Goal: Task Accomplishment & Management: Use online tool/utility

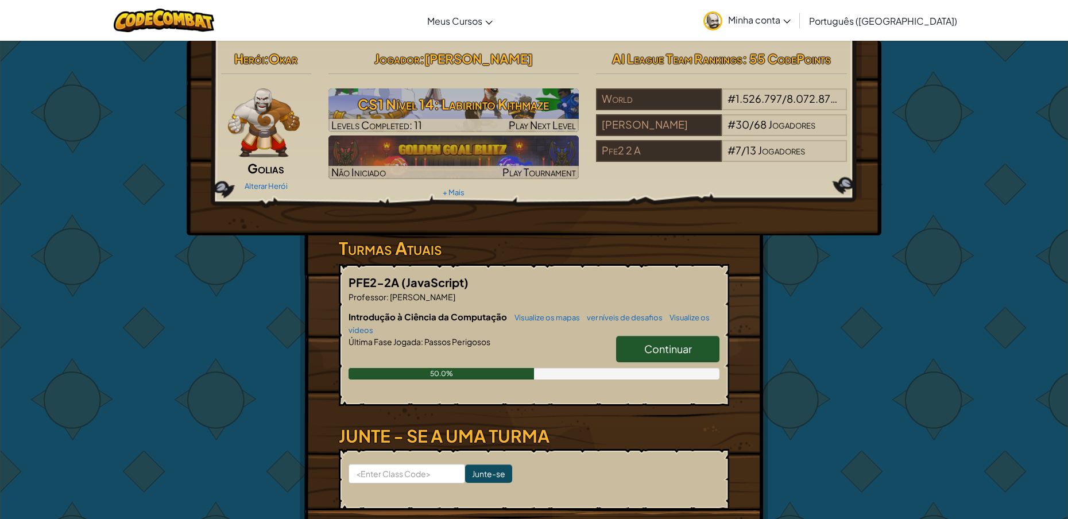
click at [670, 346] on span "Continuar" at bounding box center [668, 348] width 48 height 13
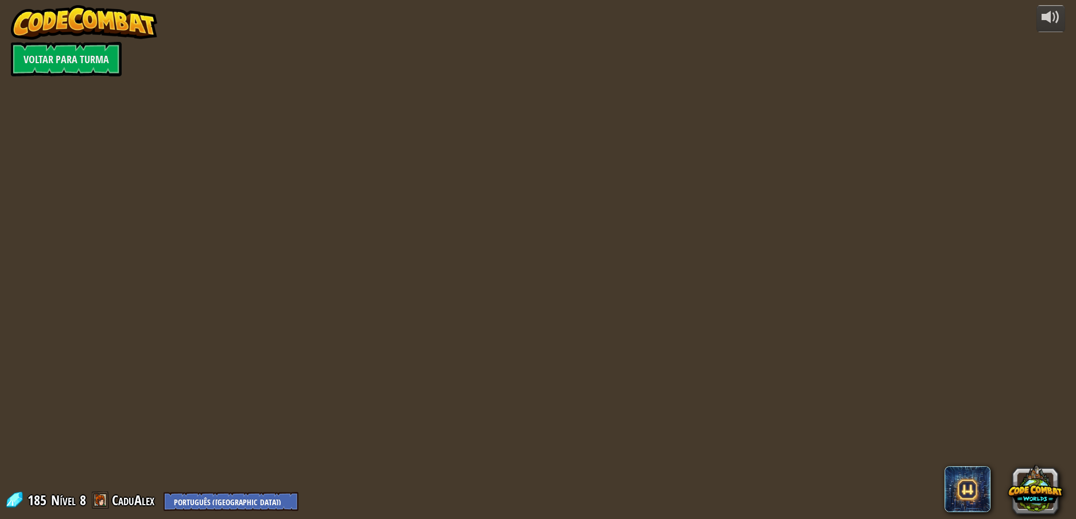
select select "pt-BR"
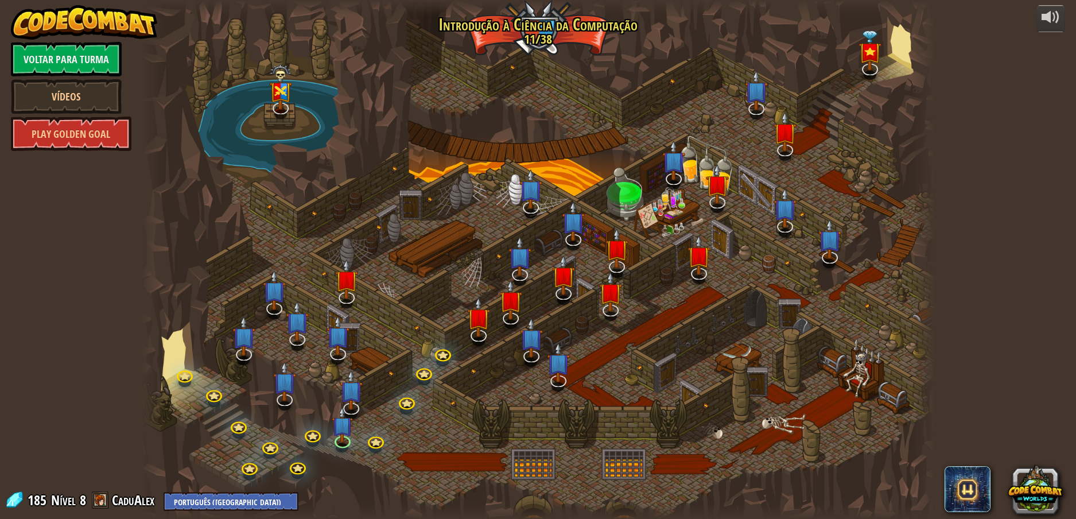
select select "pt-BR"
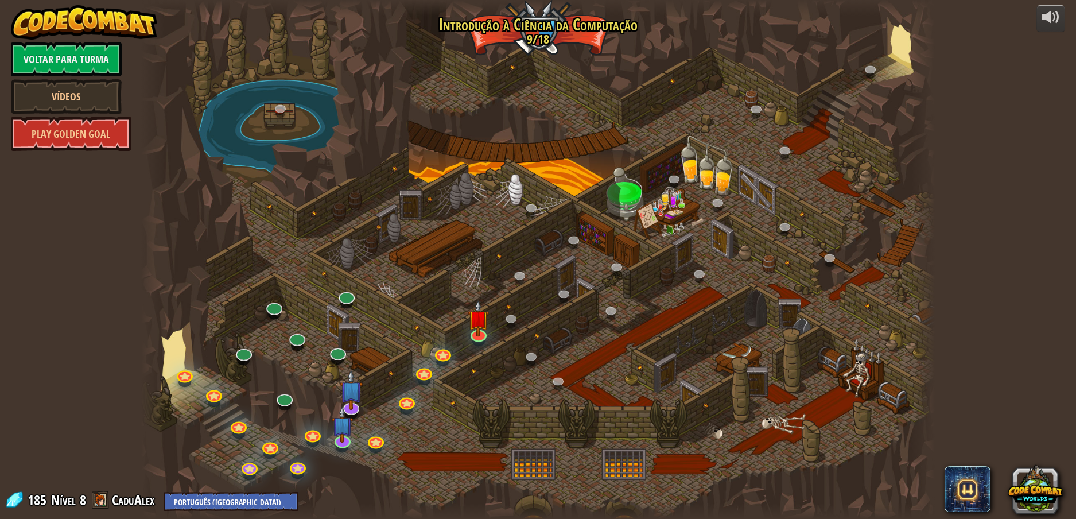
select select "pt-BR"
click at [486, 332] on img at bounding box center [478, 310] width 21 height 48
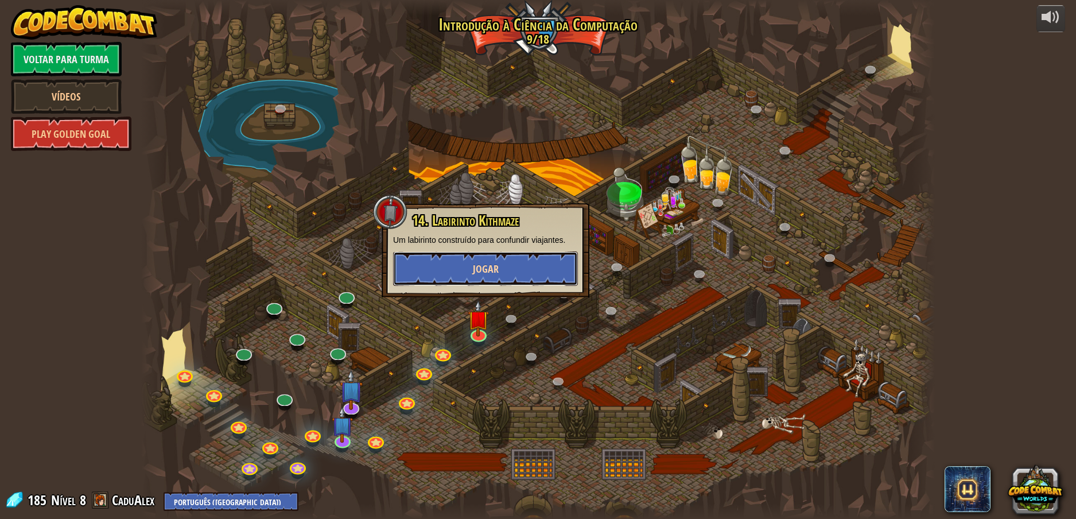
click at [486, 275] on span "Jogar" at bounding box center [486, 269] width 26 height 14
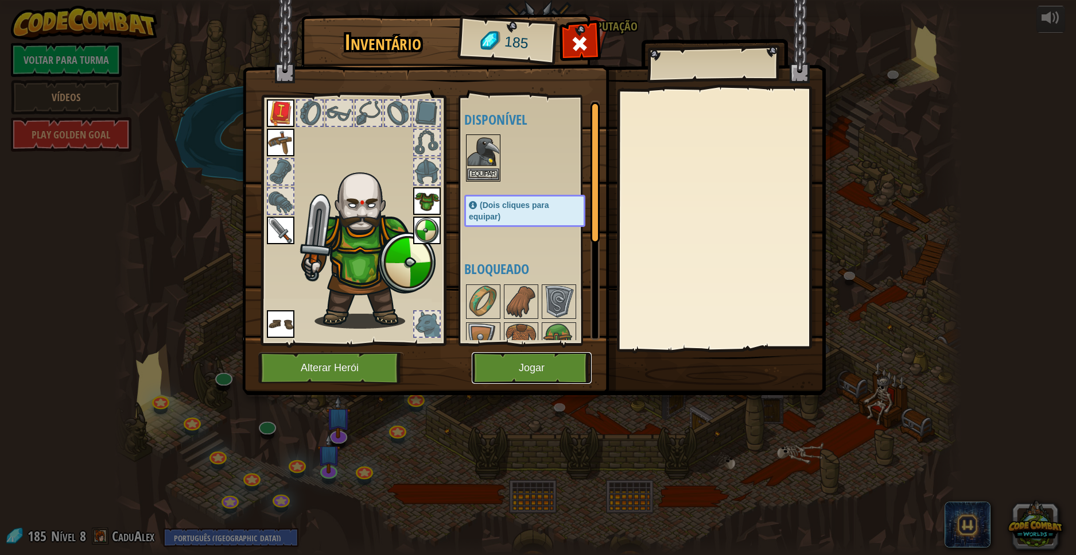
click at [506, 365] on button "Jogar" at bounding box center [532, 368] width 120 height 32
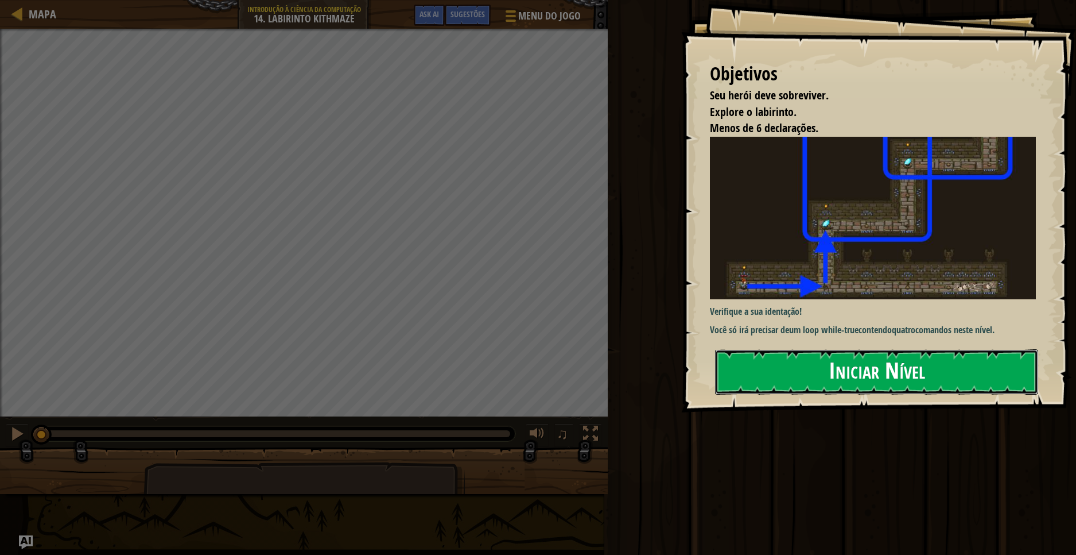
click at [800, 368] on button "Iniciar Nível" at bounding box center [876, 371] width 323 height 45
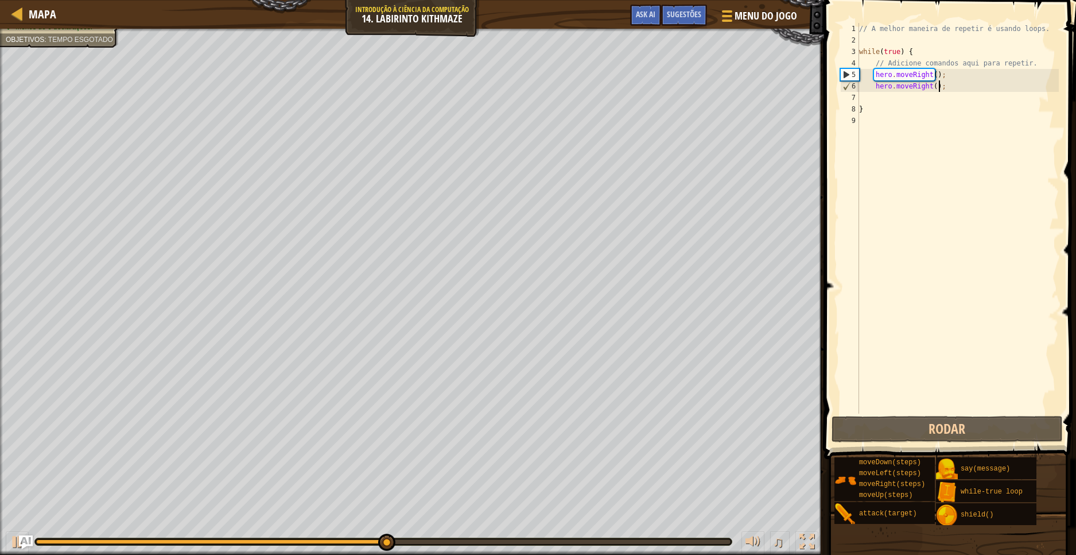
click at [956, 91] on div "// A melhor maneira de repetir é usando loops. while ( true ) { // Adicione com…" at bounding box center [958, 229] width 202 height 413
click at [922, 106] on div "// A melhor maneira de repetir é usando loops. while ( true ) { // Adicione com…" at bounding box center [958, 229] width 202 height 413
type textarea "}"
click at [919, 102] on div "// A melhor maneira de repetir é usando loops. while ( true ) { // Adicione com…" at bounding box center [958, 229] width 202 height 413
click at [895, 343] on div "// A melhor maneira de repetir é usando loops. while ( true ) { // Adicione com…" at bounding box center [958, 229] width 202 height 413
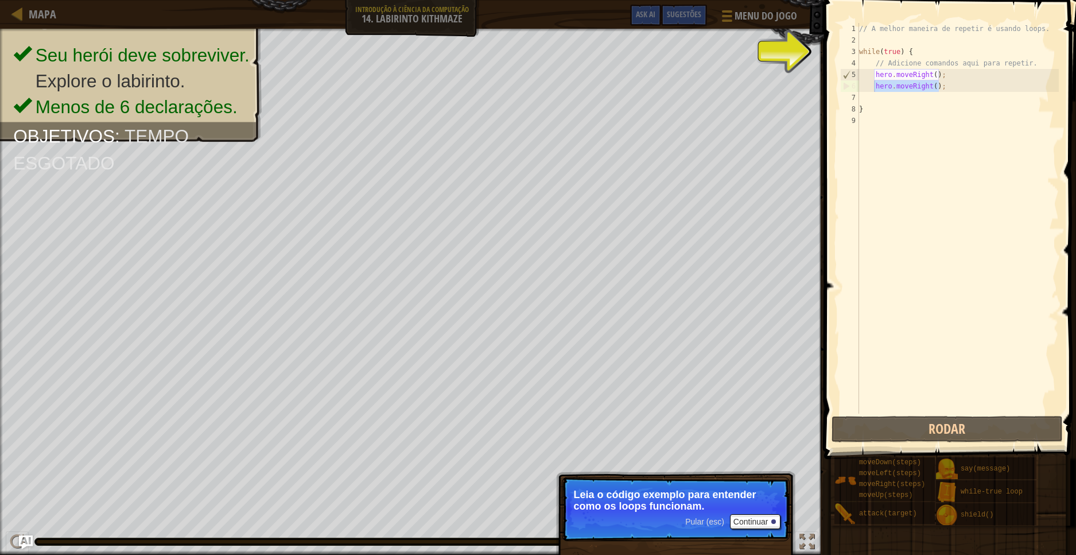
drag, startPoint x: 947, startPoint y: 84, endPoint x: 875, endPoint y: 88, distance: 72.4
click at [875, 88] on div "// A melhor maneira de repetir é usando loops. while ( true ) { // Adicione com…" at bounding box center [958, 229] width 202 height 413
type textarea "hero.moveRight();"
click at [870, 97] on div "// A melhor maneira de repetir é usando loops. while ( true ) { // Adicione com…" at bounding box center [958, 229] width 202 height 413
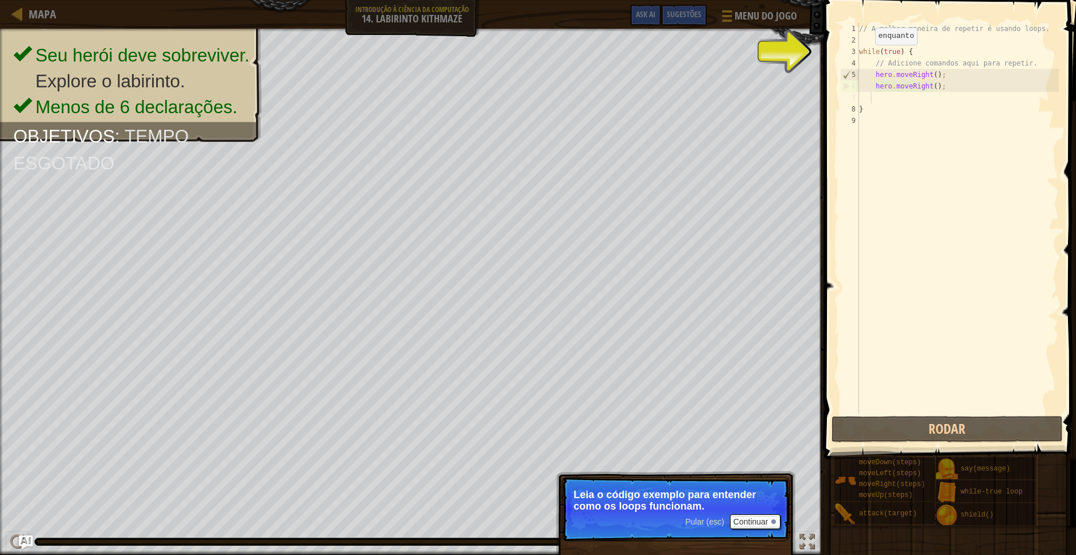
click at [866, 56] on div "// A melhor maneira de repetir é usando loops. while ( true ) { // Adicione com…" at bounding box center [958, 229] width 202 height 413
click at [868, 53] on div "// A melhor maneira de repetir é usando loops. while ( true ) { // Adicione com…" at bounding box center [958, 229] width 202 height 413
click at [903, 87] on div "// A melhor maneira de repetir é usando loops. while ( true ) { // Adicione com…" at bounding box center [958, 229] width 202 height 413
click at [921, 87] on div "// A melhor maneira de repetir é usando loops. while ( true ) { // Adicione com…" at bounding box center [958, 229] width 202 height 413
click at [912, 90] on div "// A melhor maneira de repetir é usando loops. while ( true ) { // Adicione com…" at bounding box center [958, 229] width 202 height 413
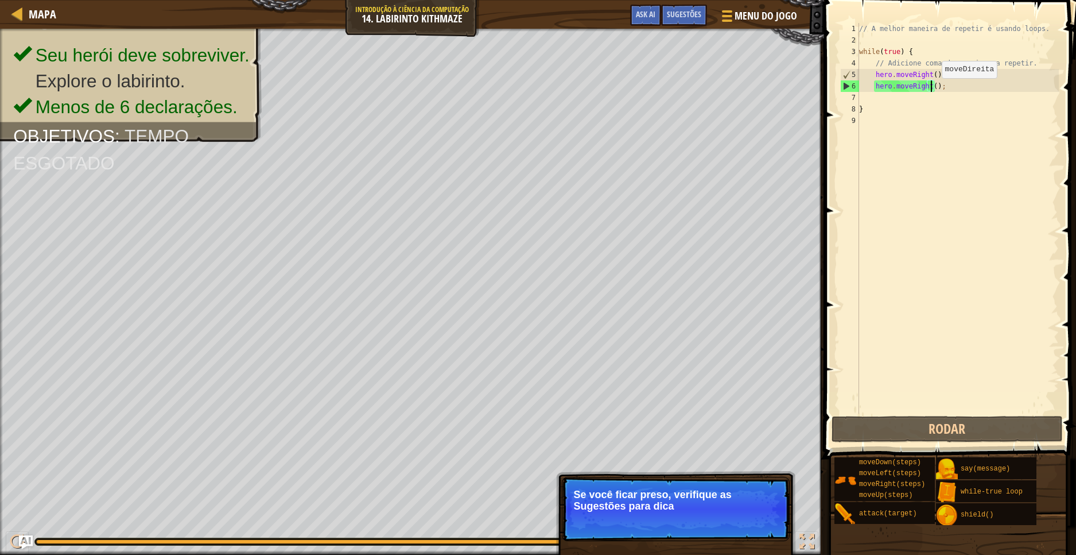
click at [932, 90] on div "// A melhor maneira de repetir é usando loops. while ( true ) { // Adicione com…" at bounding box center [958, 229] width 202 height 413
click at [847, 88] on div "6" at bounding box center [850, 85] width 18 height 11
type textarea "hero.moveRight();"
click at [919, 157] on div "// A melhor maneira de repetir é usando loops. while ( true ) { // Adicione com…" at bounding box center [958, 229] width 202 height 413
click at [762, 518] on button "Continuar" at bounding box center [755, 521] width 51 height 15
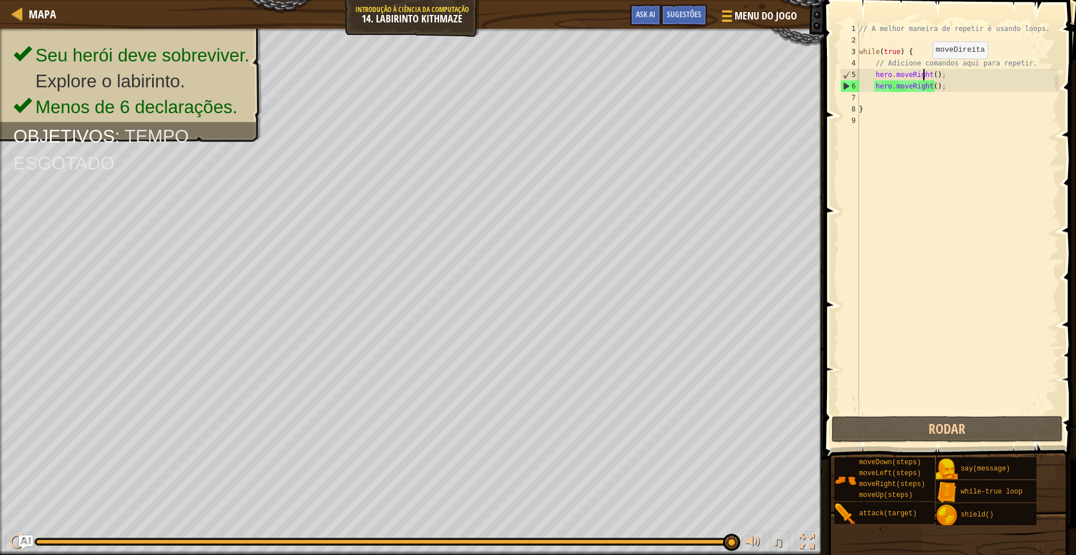
click at [923, 70] on div "// A melhor maneira de repetir é usando loops. while ( true ) { // Adicione com…" at bounding box center [958, 229] width 202 height 413
click at [916, 87] on div "// A melhor maneira de repetir é usando loops. while ( true ) { // Adicione com…" at bounding box center [958, 229] width 202 height 413
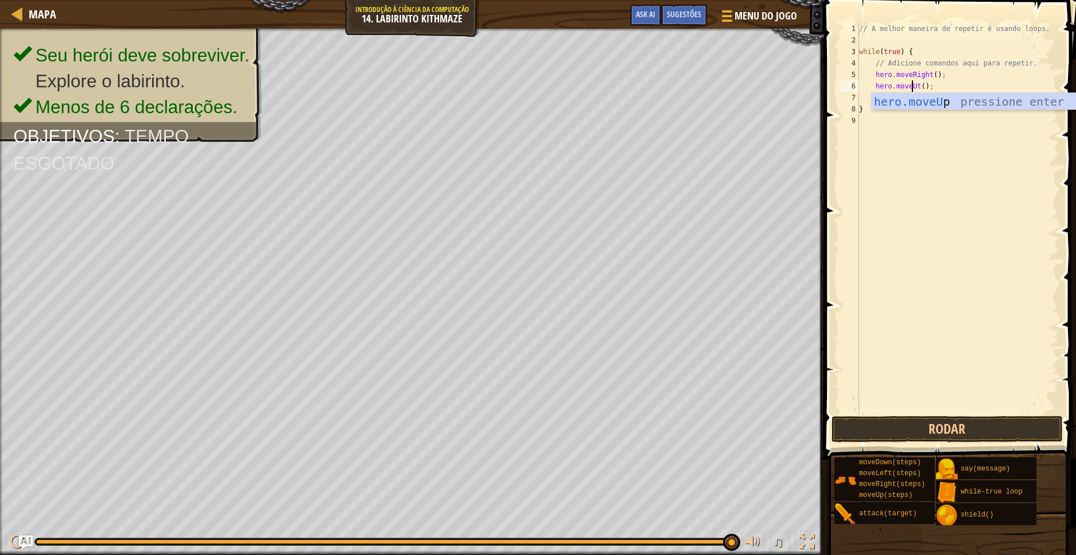
scroll to position [5, 4]
click at [903, 423] on button "Rodar" at bounding box center [947, 429] width 231 height 26
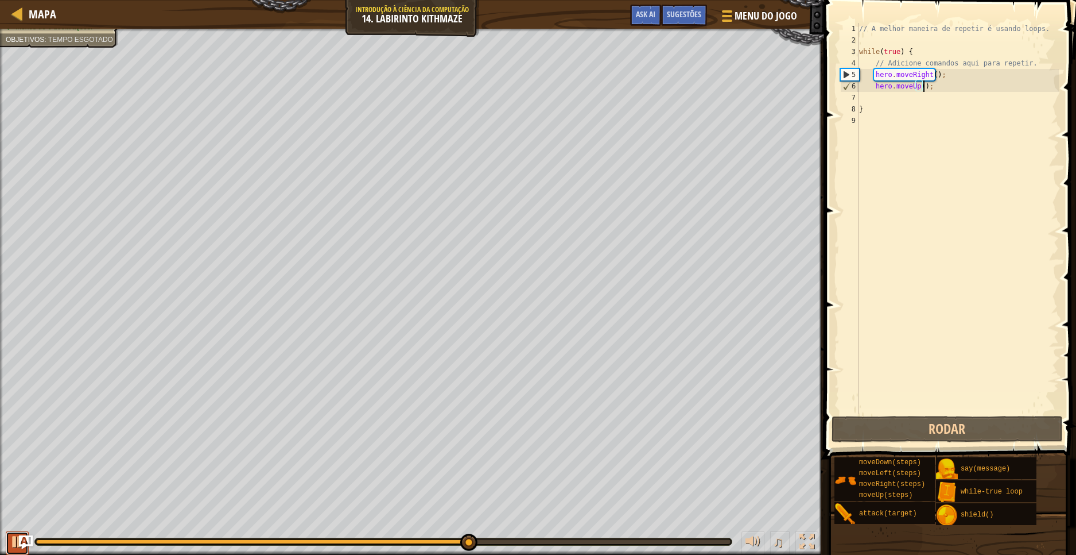
click at [14, 518] on div at bounding box center [17, 541] width 15 height 15
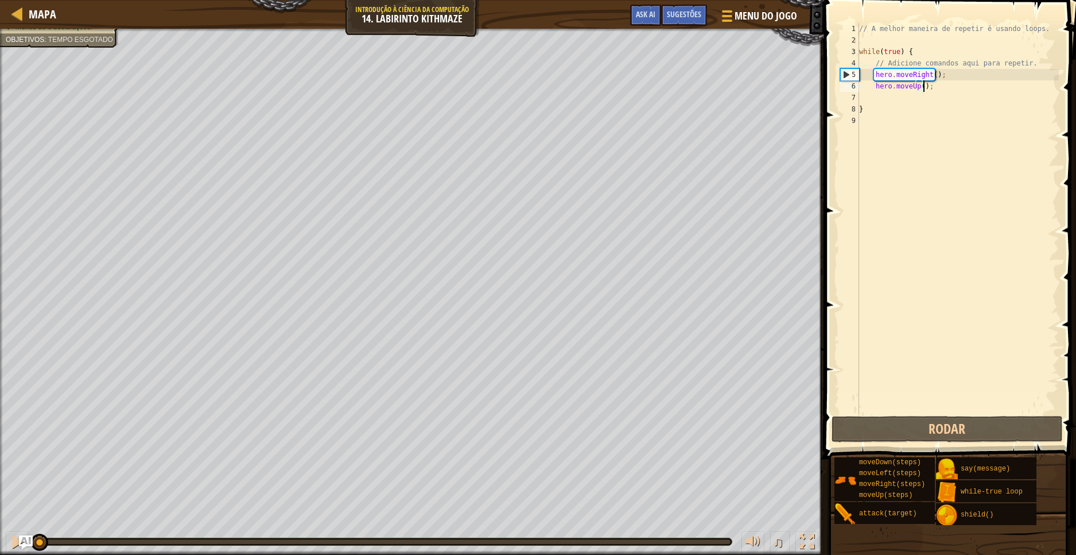
drag, startPoint x: 466, startPoint y: 538, endPoint x: 1, endPoint y: 514, distance: 465.6
click at [2, 515] on div "Seu herói deve sobreviver. Explore o labirinto. Menos de 6 declarações. Objetiv…" at bounding box center [538, 292] width 1076 height 526
click at [931, 76] on div "// A melhor maneira de repetir é usando loops. while ( true ) { // Adicione com…" at bounding box center [958, 229] width 202 height 413
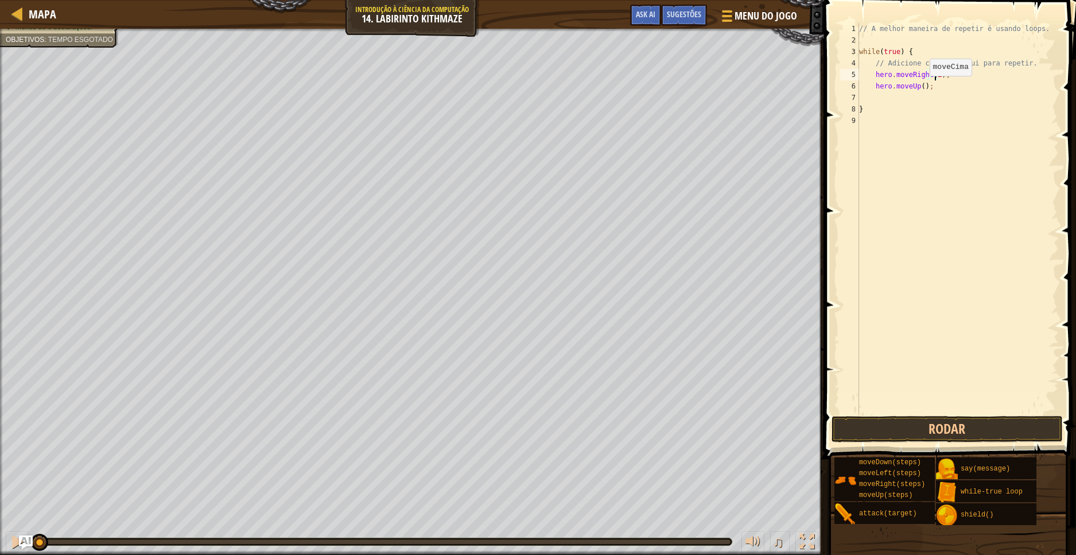
click at [920, 87] on div "// A melhor maneira de repetir é usando loops. while ( true ) { // Adicione com…" at bounding box center [958, 229] width 202 height 413
type textarea "hero.moveUp(2);"
click at [933, 419] on button "Rodar" at bounding box center [947, 429] width 231 height 26
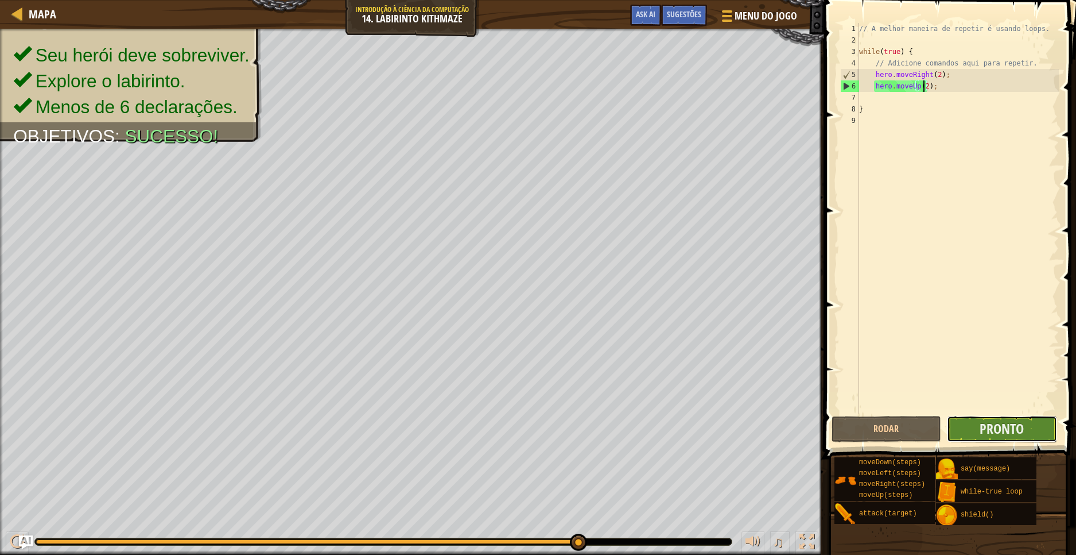
click at [1025, 423] on button "Pronto" at bounding box center [1002, 429] width 110 height 26
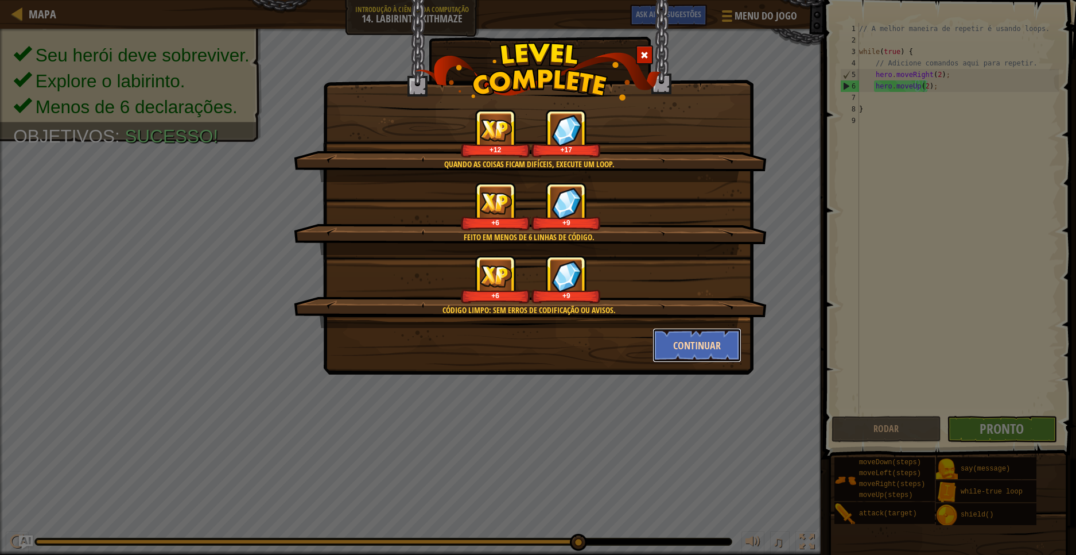
click at [687, 340] on button "Continuar" at bounding box center [697, 345] width 89 height 34
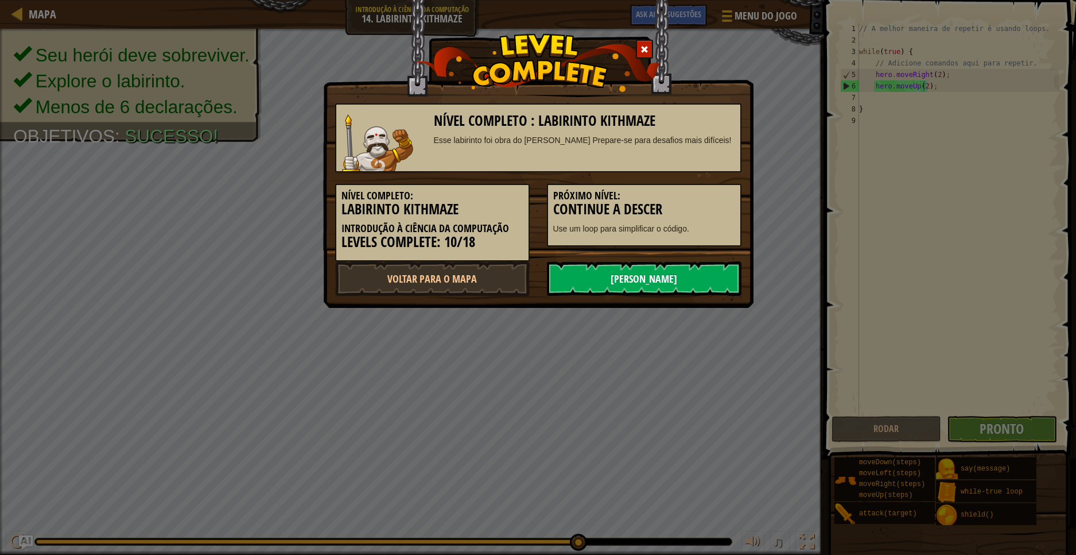
click at [674, 276] on link "[PERSON_NAME]" at bounding box center [644, 278] width 195 height 34
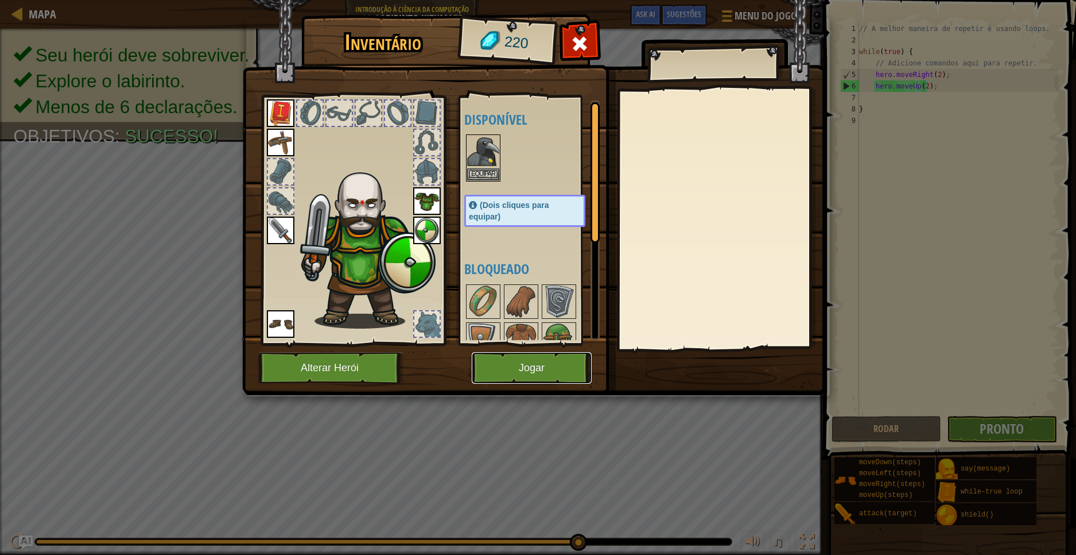
click at [526, 369] on button "Jogar" at bounding box center [532, 368] width 120 height 32
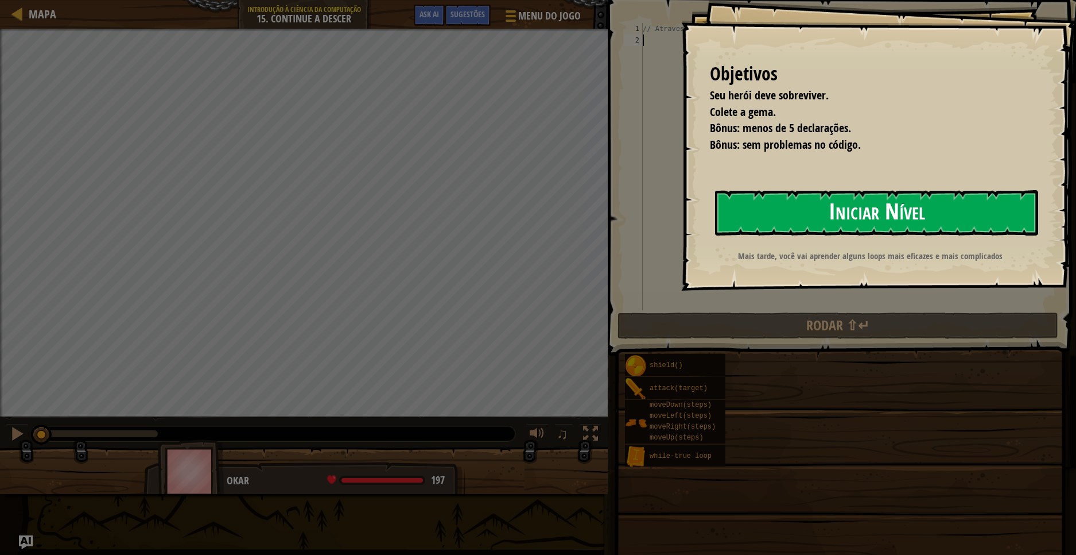
click at [881, 214] on button "Iniciar Nível" at bounding box center [876, 212] width 323 height 45
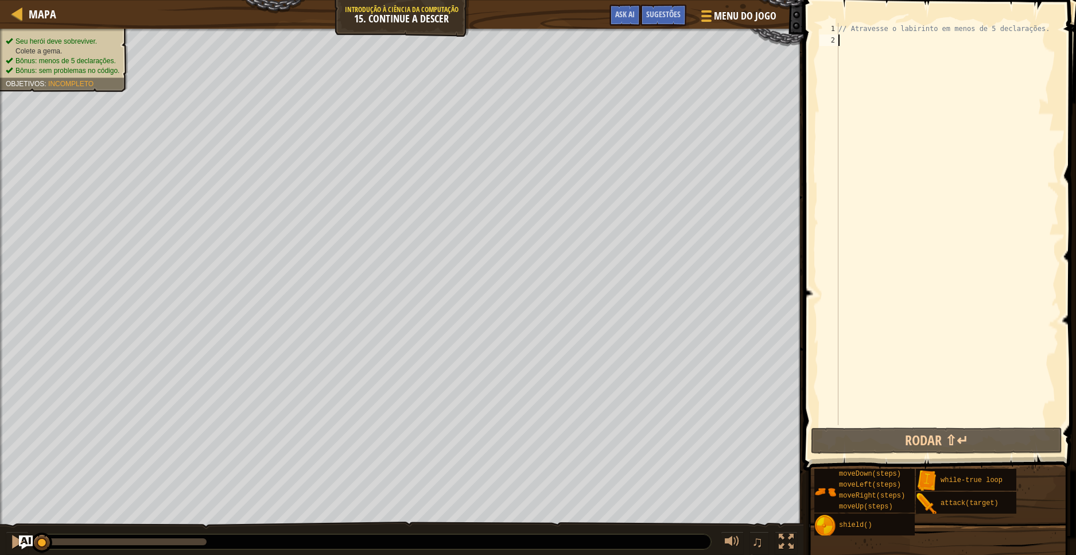
scroll to position [5, 0]
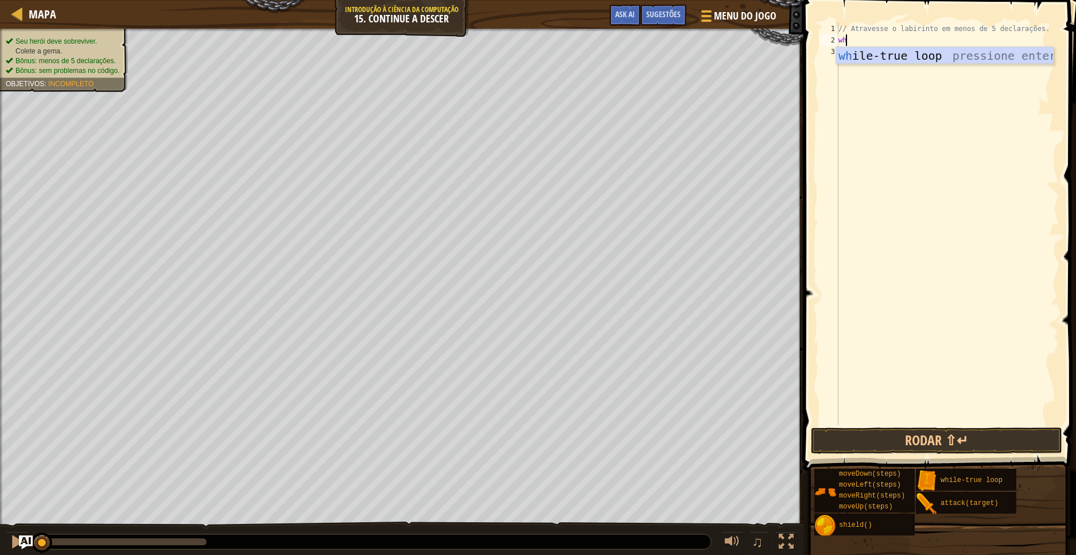
type textarea "whi"
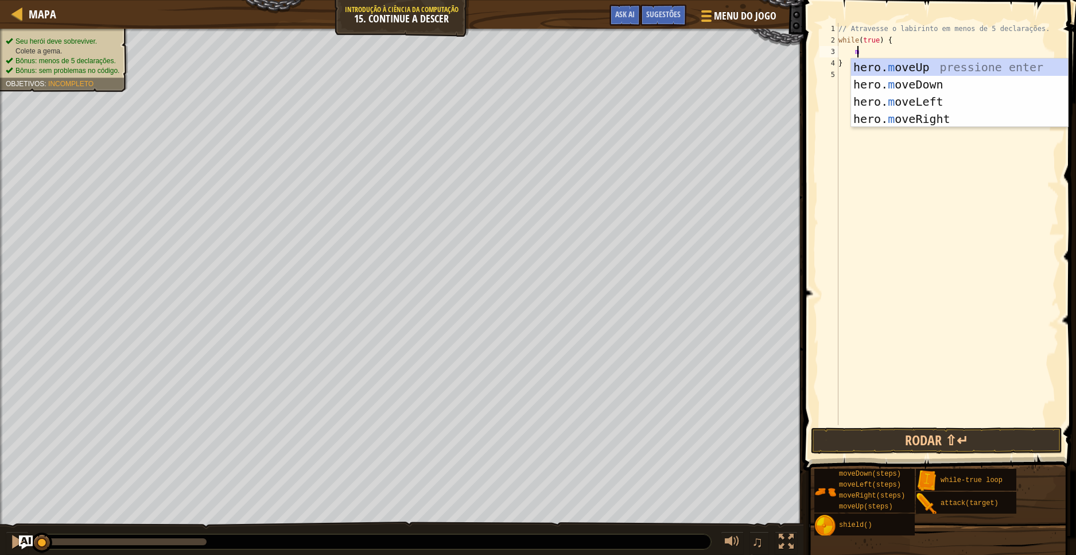
type textarea "mo"
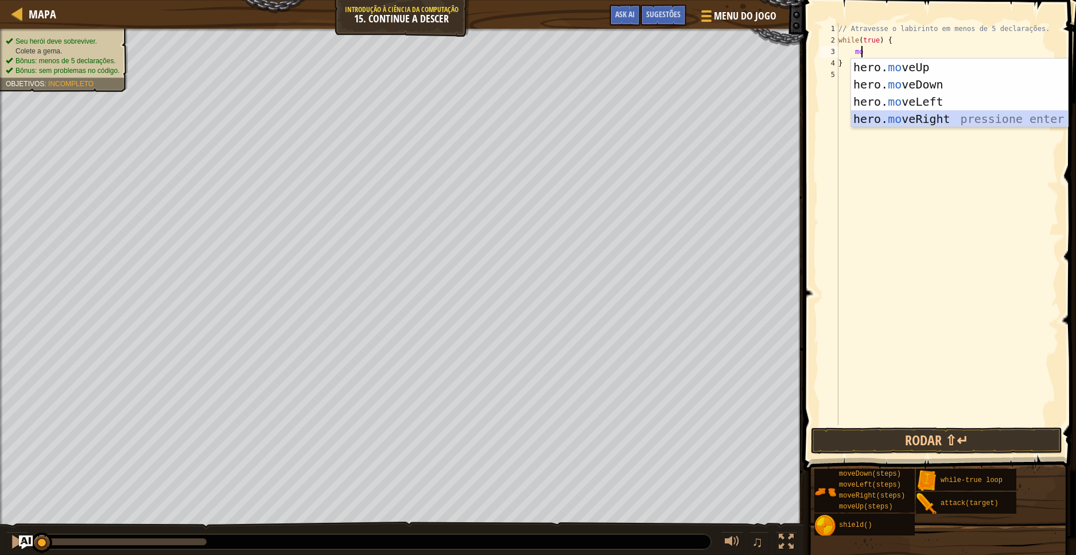
scroll to position [5, 1]
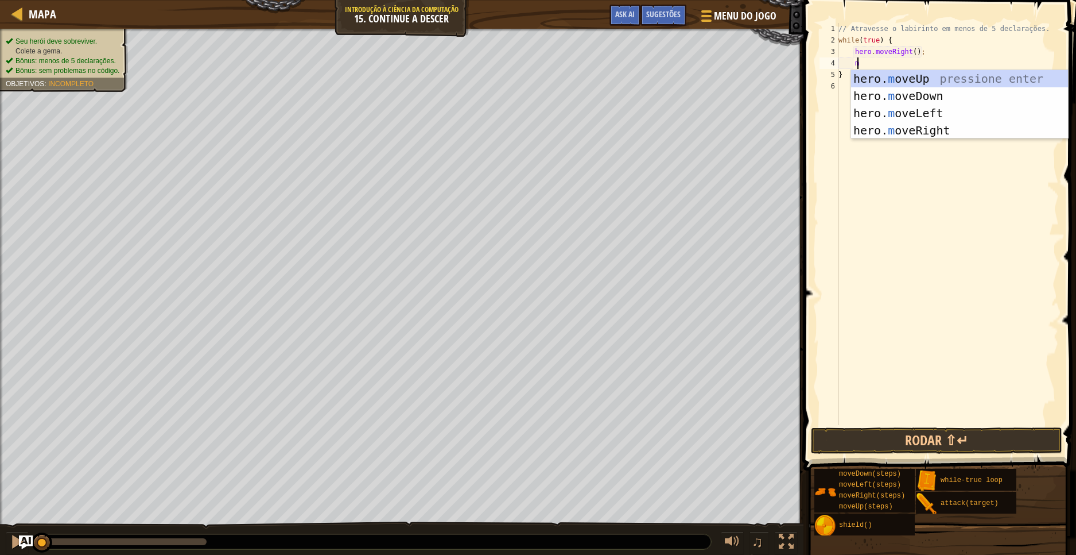
type textarea "mo"
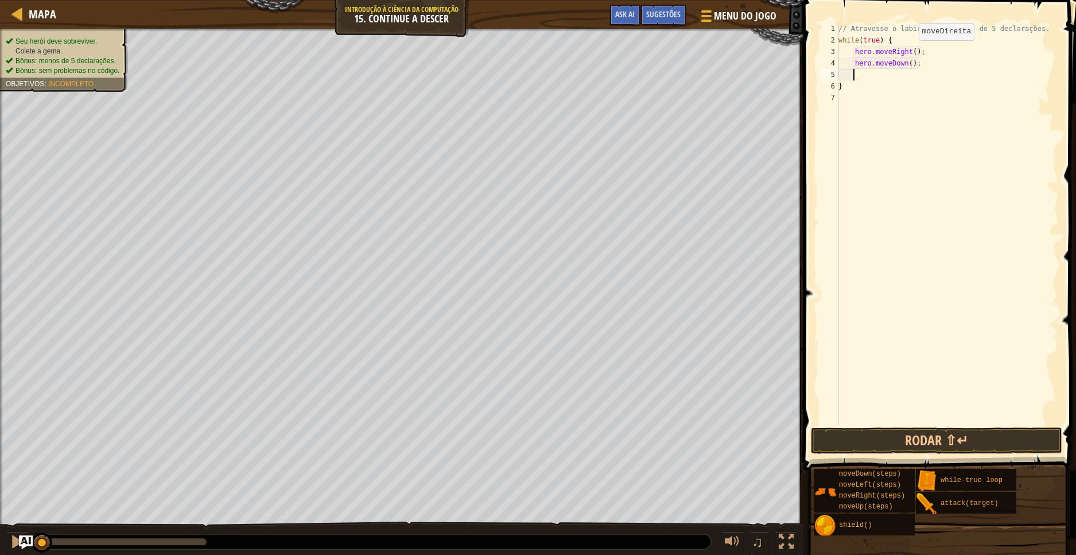
click at [909, 52] on div "// Atravesse o labirinto em menos de 5 declarações. while ( true ) { hero . mov…" at bounding box center [947, 235] width 223 height 425
click at [908, 63] on div "// Atravesse o labirinto em menos de 5 declarações. while ( true ) { hero . mov…" at bounding box center [947, 235] width 223 height 425
type textarea "hero.moveDown(1);"
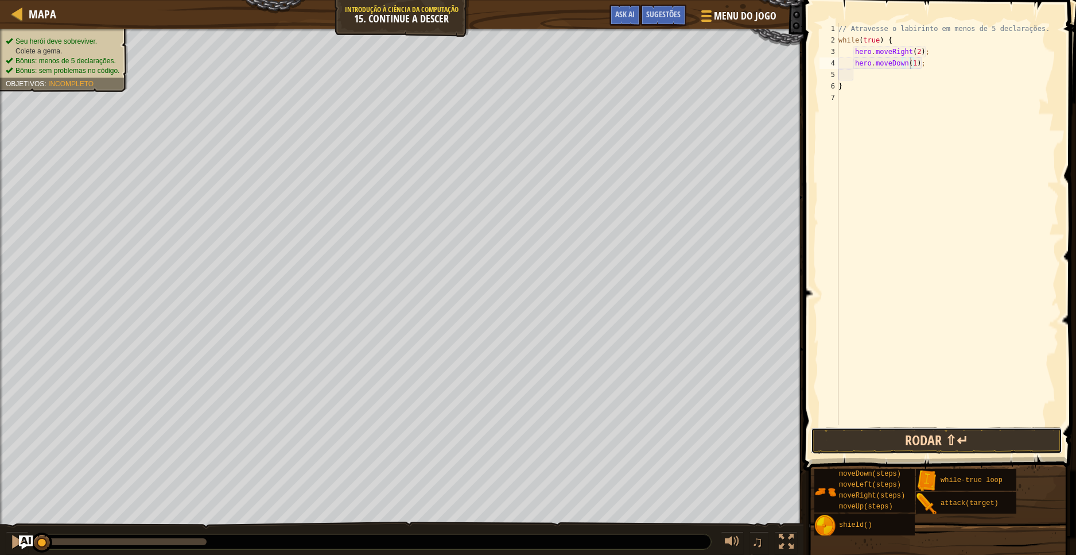
click at [867, 440] on button "Rodar ⇧↵" at bounding box center [936, 440] width 251 height 26
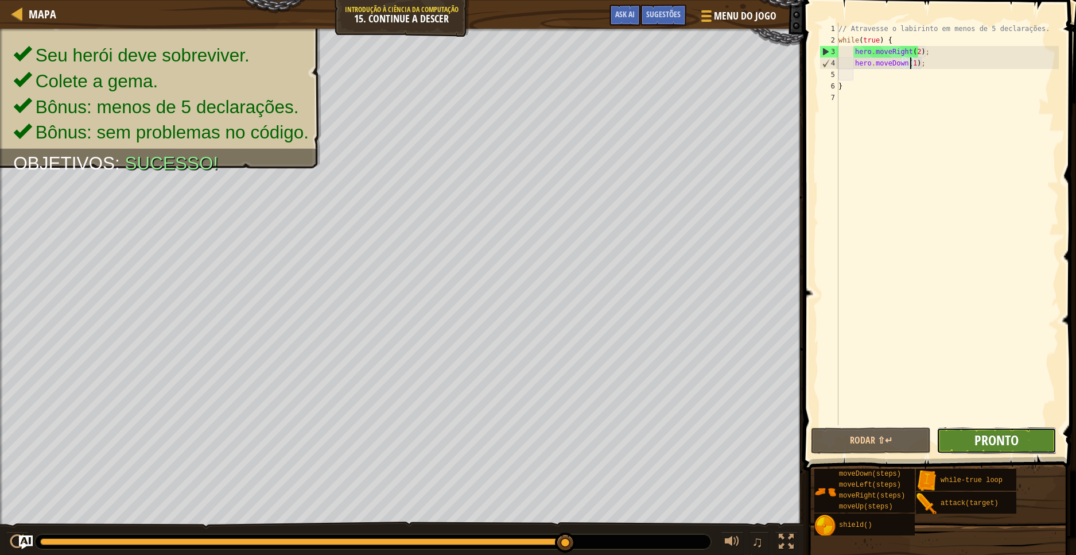
click at [1015, 437] on span "Pronto" at bounding box center [997, 440] width 44 height 18
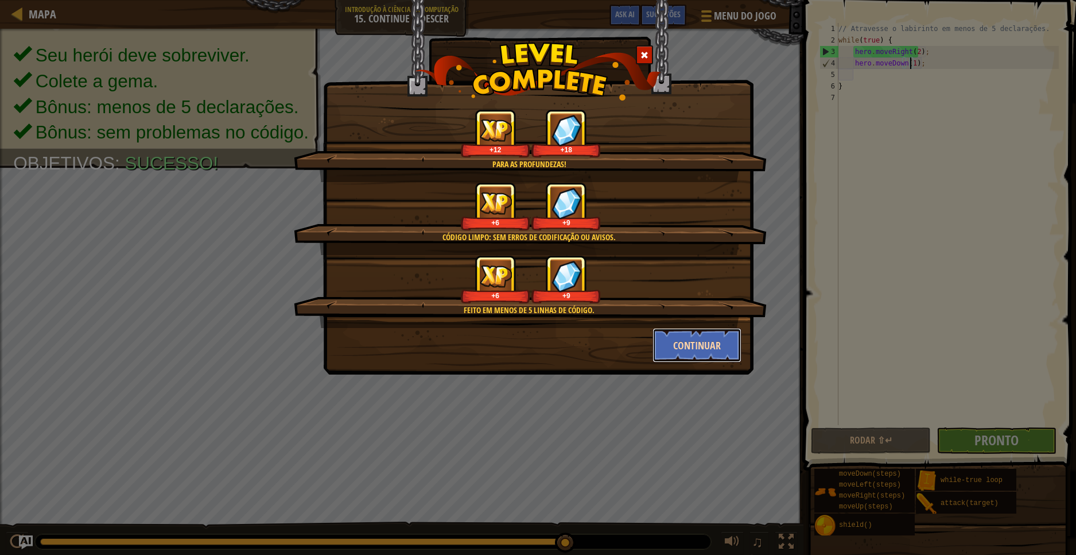
click at [693, 358] on button "Continuar" at bounding box center [697, 345] width 89 height 34
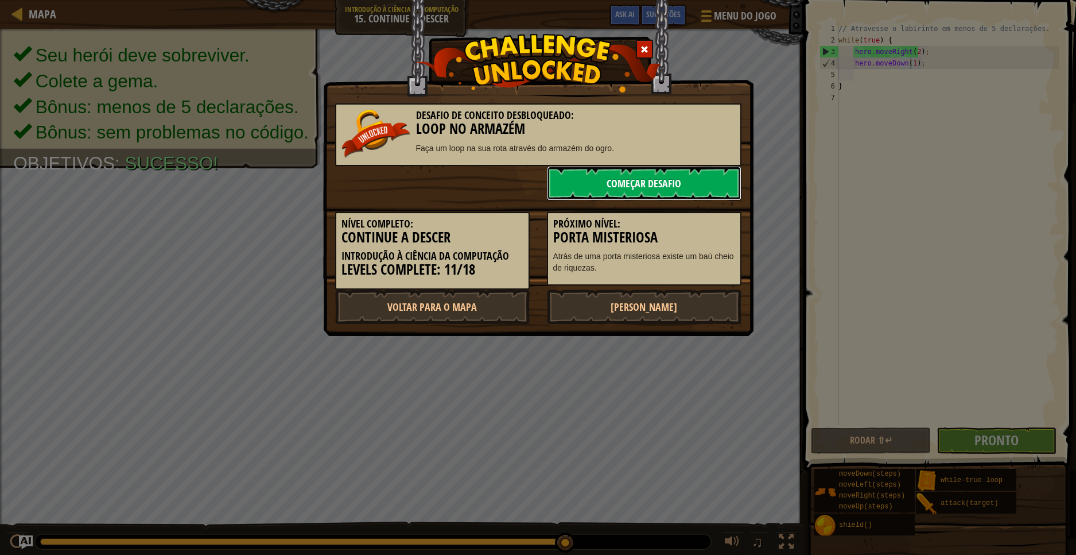
click at [599, 176] on link "Começar Desafio" at bounding box center [644, 183] width 195 height 34
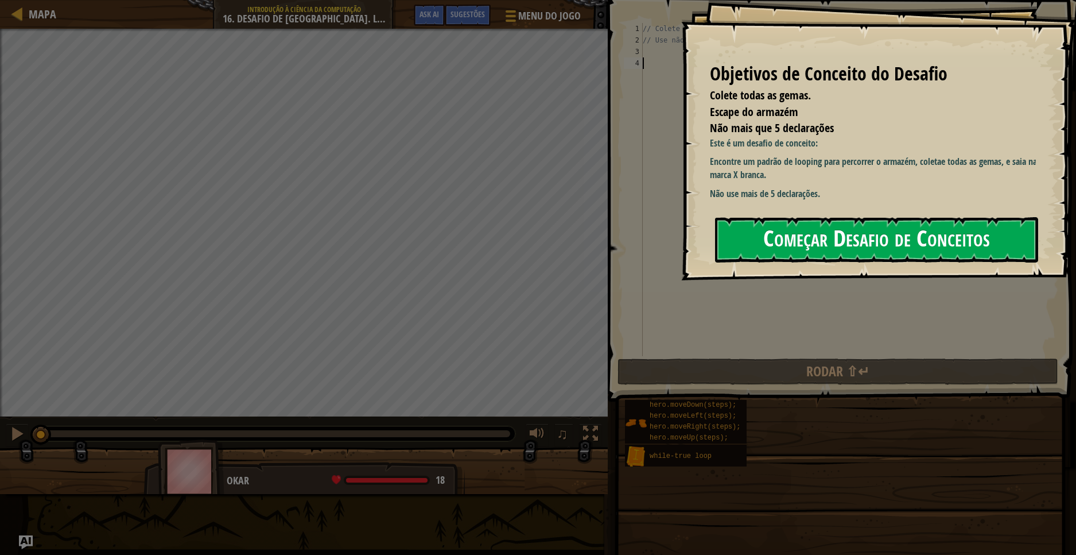
click at [844, 235] on button "Começar Desafio de Conceitos" at bounding box center [876, 239] width 323 height 45
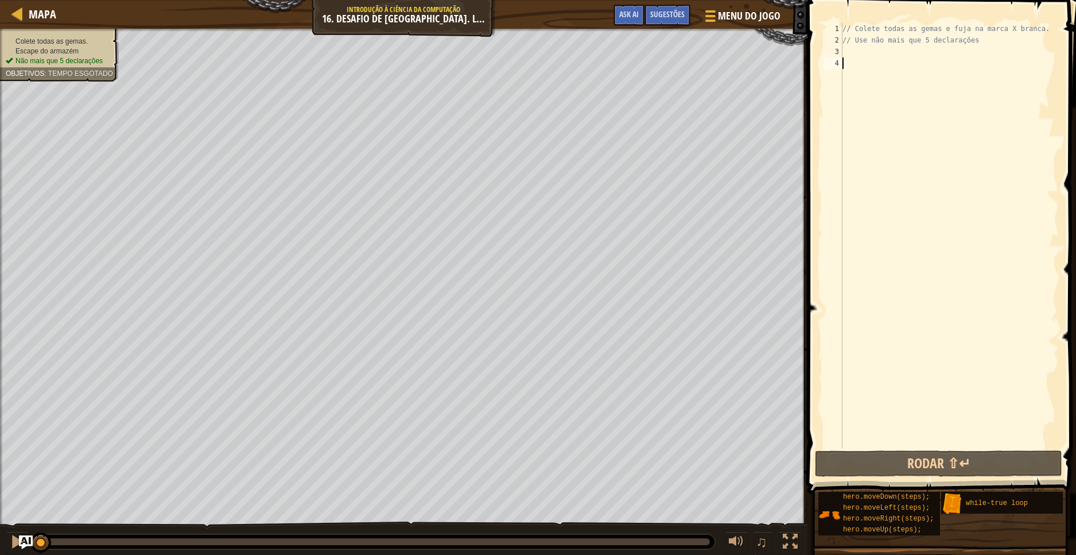
scroll to position [5, 0]
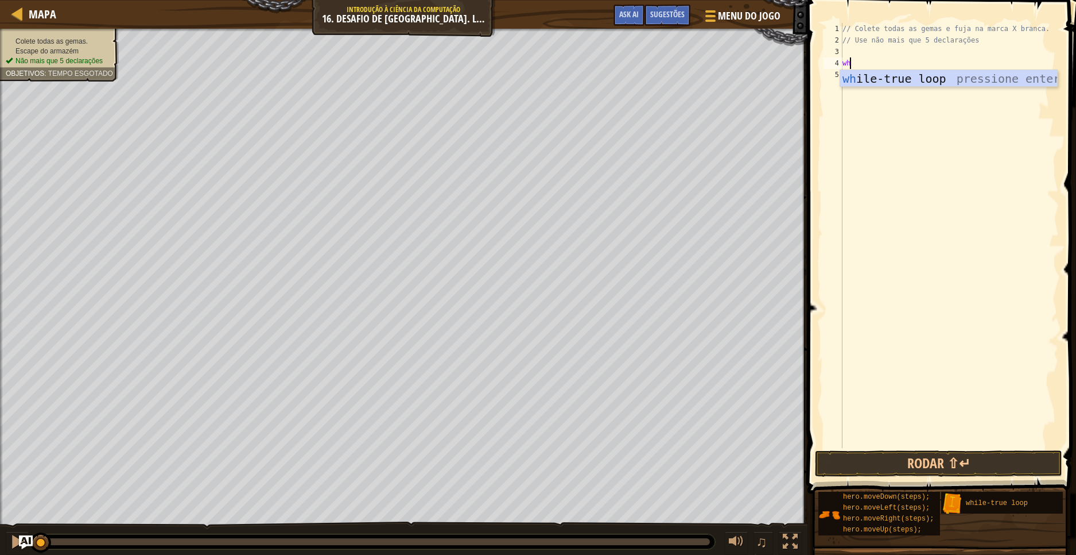
type textarea "whi"
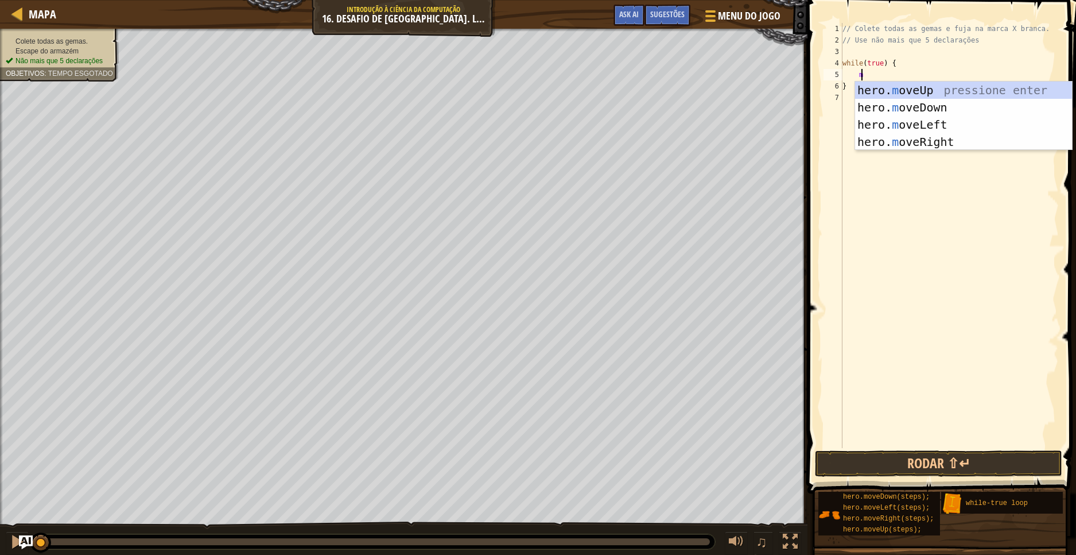
type textarea "mo"
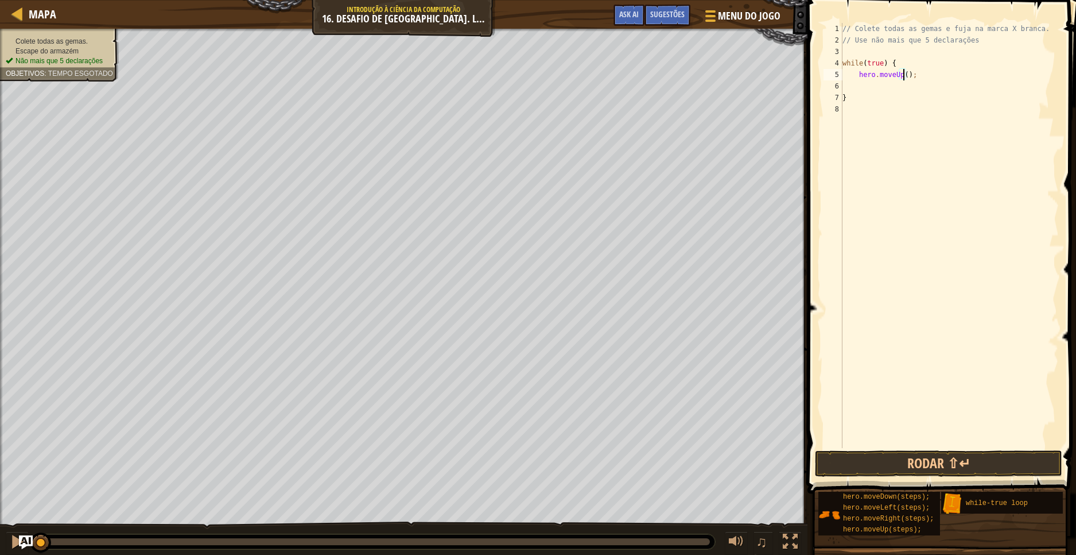
type textarea "hero.moveUp(2);"
type textarea "he"
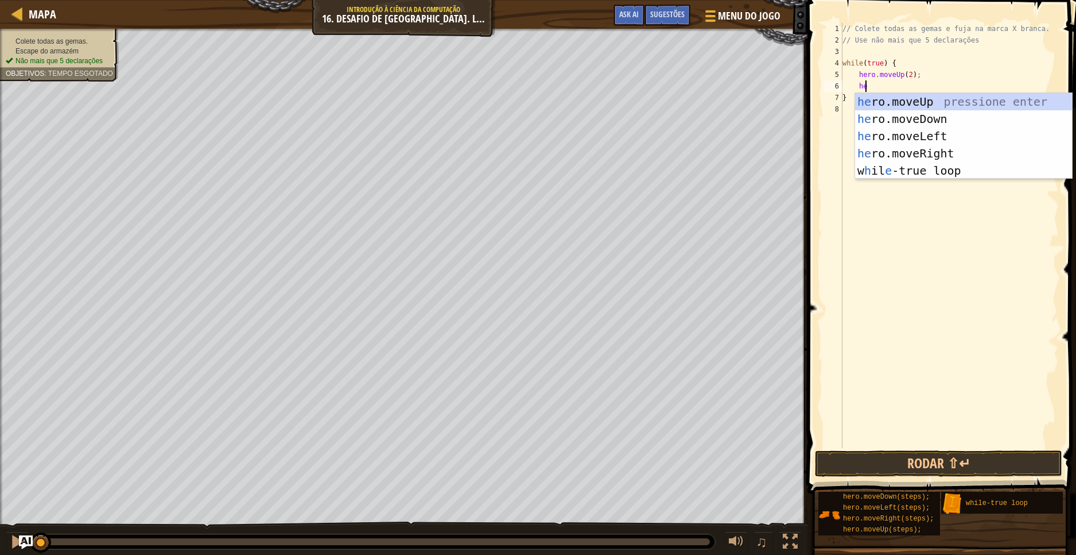
scroll to position [5, 1]
click at [936, 150] on div "he ro.moveUp pressione enter he ro.moveDown pressione enter he ro.moveLeft pres…" at bounding box center [963, 153] width 217 height 121
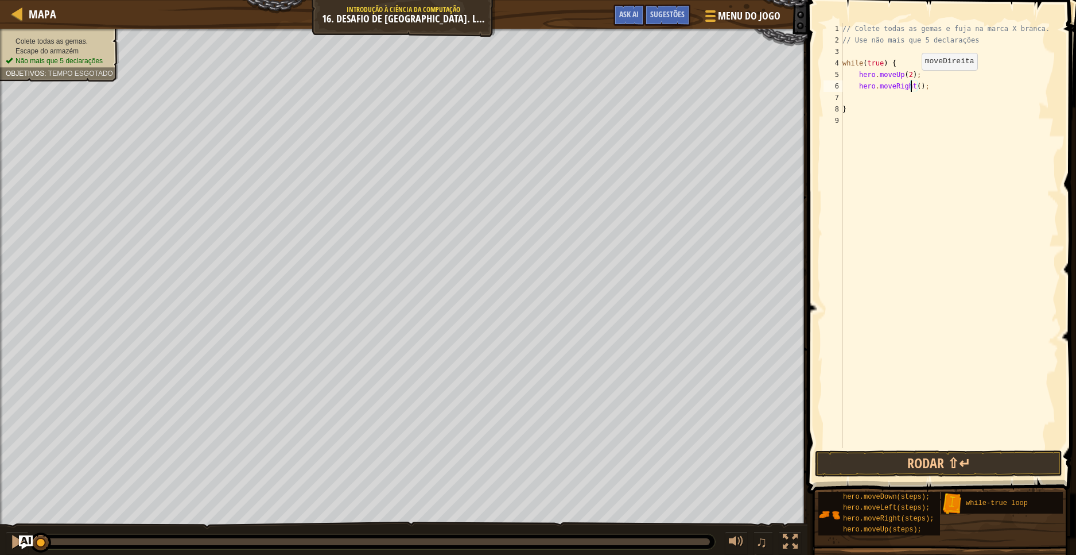
click at [912, 82] on div "// Colete todas as gemas e fuja na marca X branca. // Use não mais que 5 declar…" at bounding box center [949, 247] width 219 height 448
click at [918, 86] on div "// Colete todas as gemas e fuja na marca X branca. // Use não mais que 5 declar…" at bounding box center [949, 247] width 219 height 448
click at [913, 84] on div "// Colete todas as gemas e fuja na marca X branca. // Use não mais que 5 declar…" at bounding box center [949, 247] width 219 height 448
type textarea "hero.moveRight(3);"
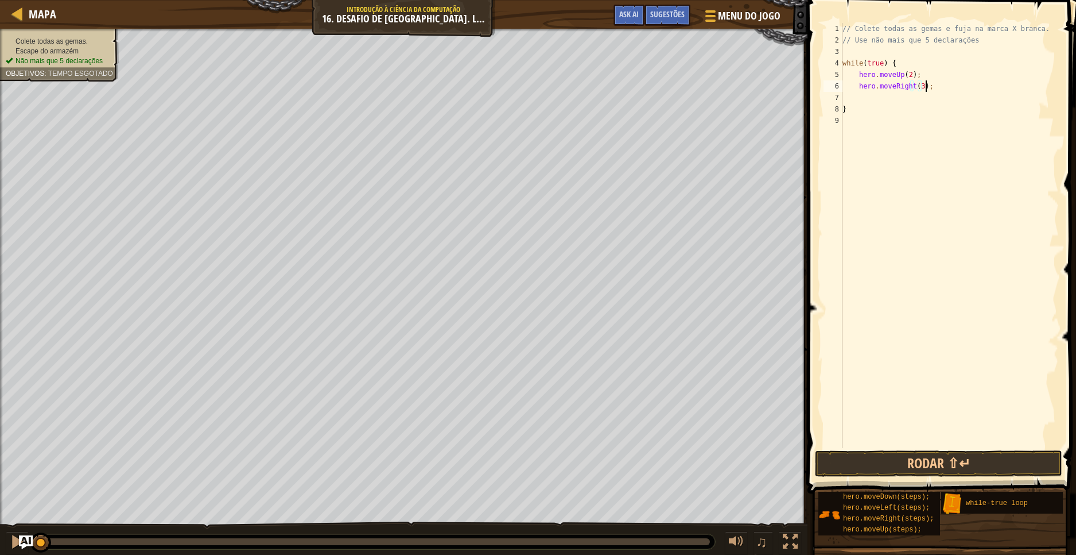
click at [937, 90] on div "// Colete todas as gemas e fuja na marca X branca. // Use não mais que 5 declar…" at bounding box center [949, 247] width 219 height 448
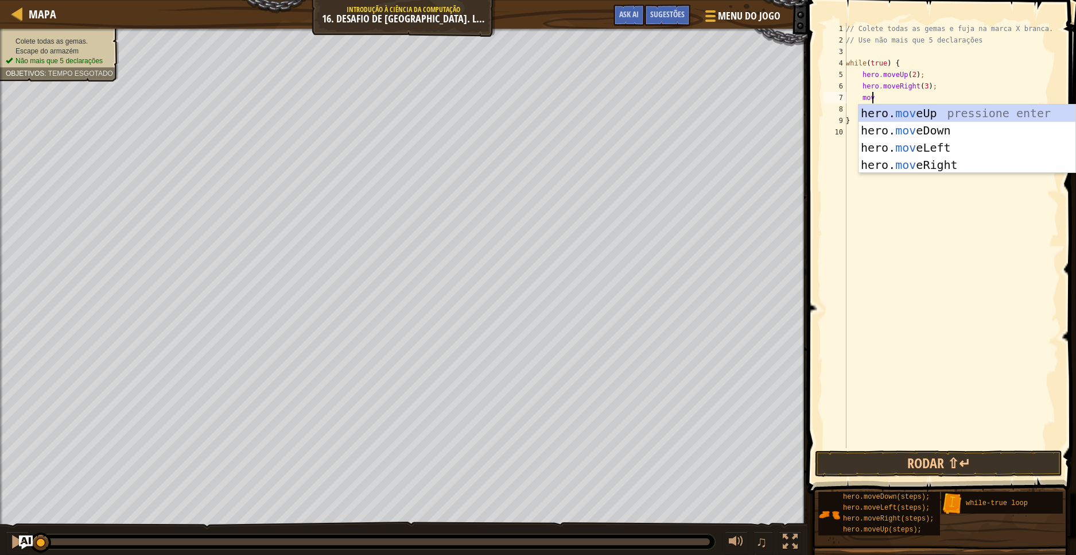
type textarea "move"
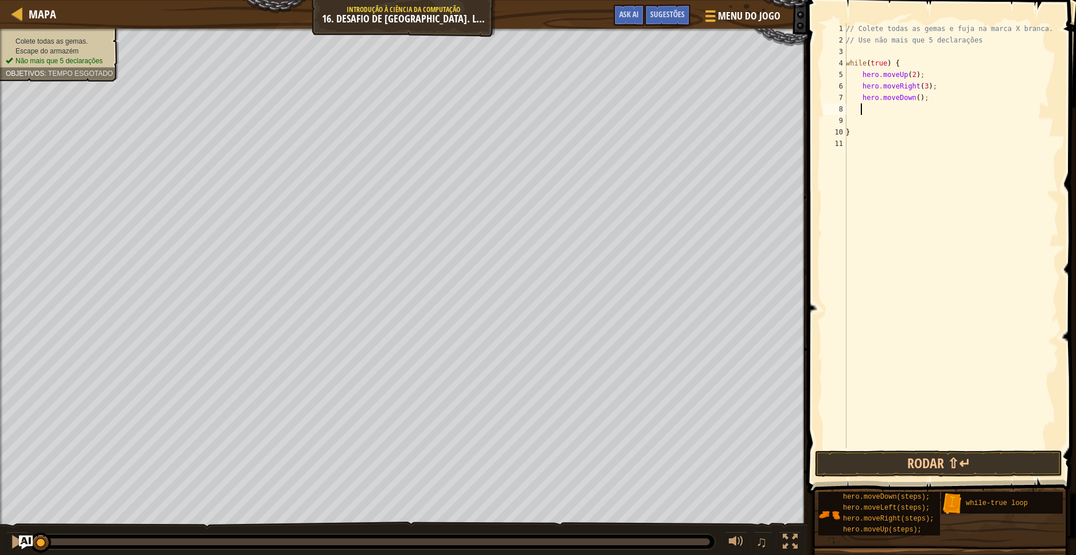
scroll to position [5, 1]
click at [913, 98] on div "// Colete todas as gemas e fuja na marca X branca. // Use não mais que 5 declar…" at bounding box center [951, 247] width 215 height 448
type textarea "hero.moveDown(1);"
click at [918, 101] on div "// Colete todas as gemas e fuja na marca X branca. // Use não mais que 5 declar…" at bounding box center [951, 247] width 215 height 448
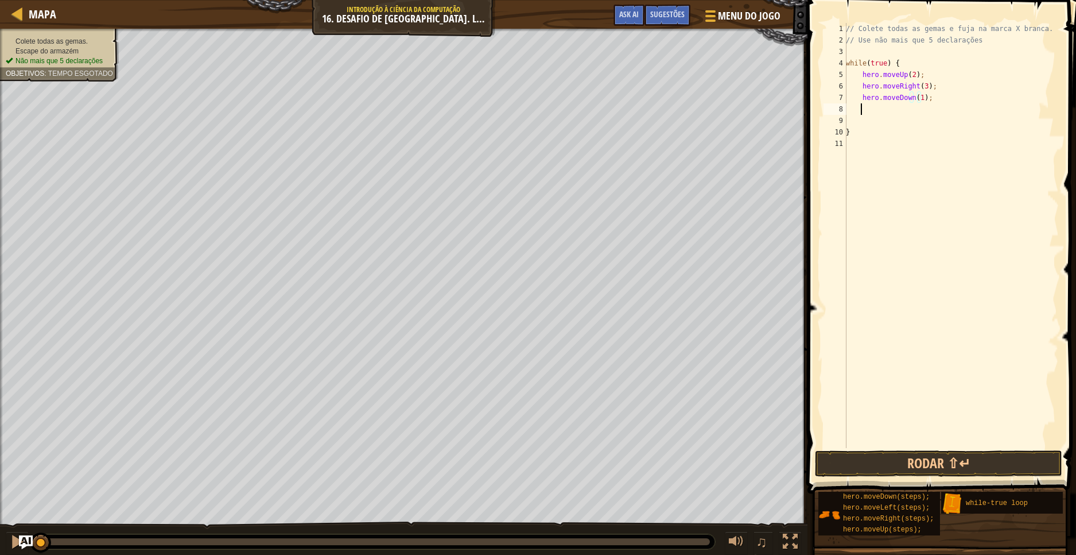
click at [920, 107] on div "// Colete todas as gemas e fuja na marca X branca. // Use não mais que 5 declar…" at bounding box center [951, 247] width 215 height 448
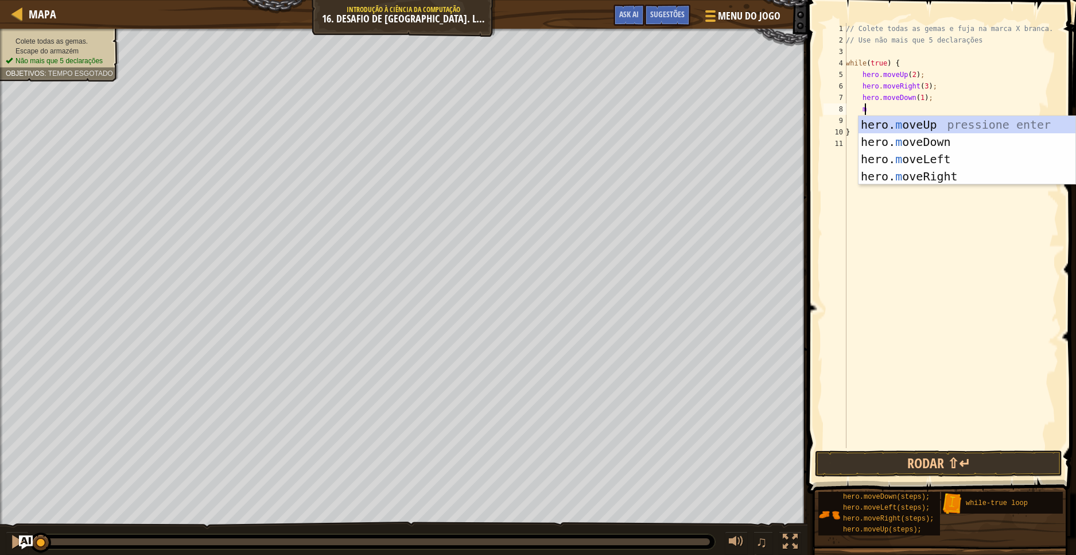
type textarea "move"
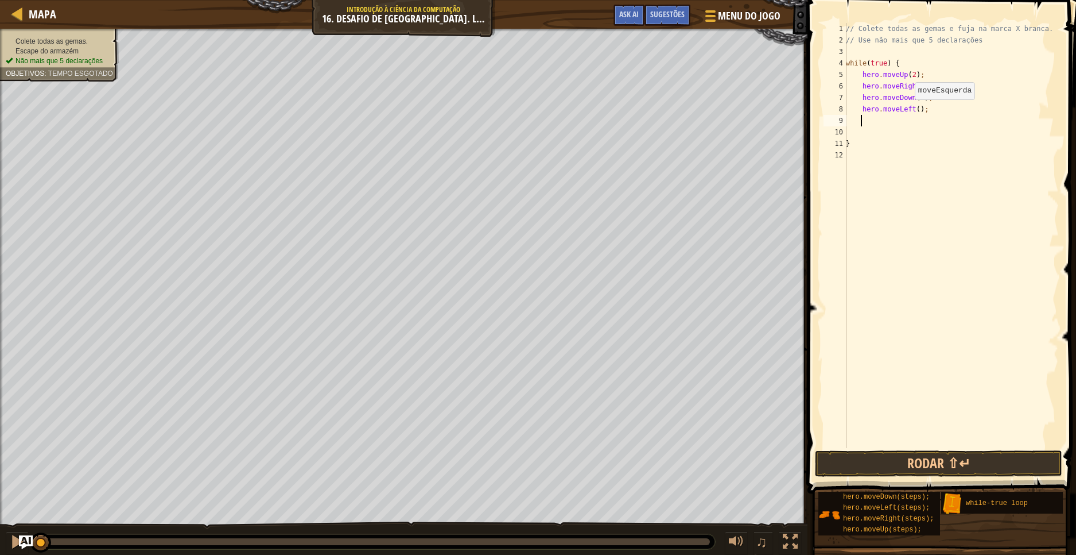
click at [909, 111] on div "// Colete todas as gemas e fuja na marca X branca. // Use não mais que 5 declar…" at bounding box center [951, 247] width 215 height 448
click at [916, 109] on div "// Colete todas as gemas e fuja na marca X branca. // Use não mais que 5 declar…" at bounding box center [951, 247] width 215 height 448
click at [914, 109] on div "// Colete todas as gemas e fuja na marca X branca. // Use não mais que 5 declar…" at bounding box center [951, 247] width 215 height 448
click at [954, 462] on button "Rodar ⇧↵" at bounding box center [938, 463] width 247 height 26
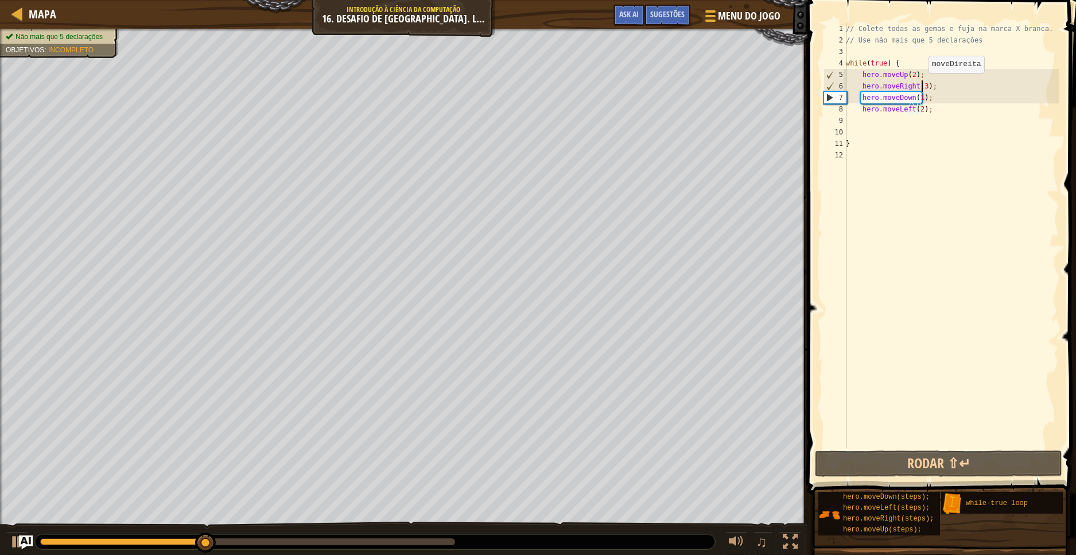
click at [922, 84] on div "// Colete todas as gemas e fuja na marca X branca. // Use não mais que 5 declar…" at bounding box center [951, 247] width 215 height 448
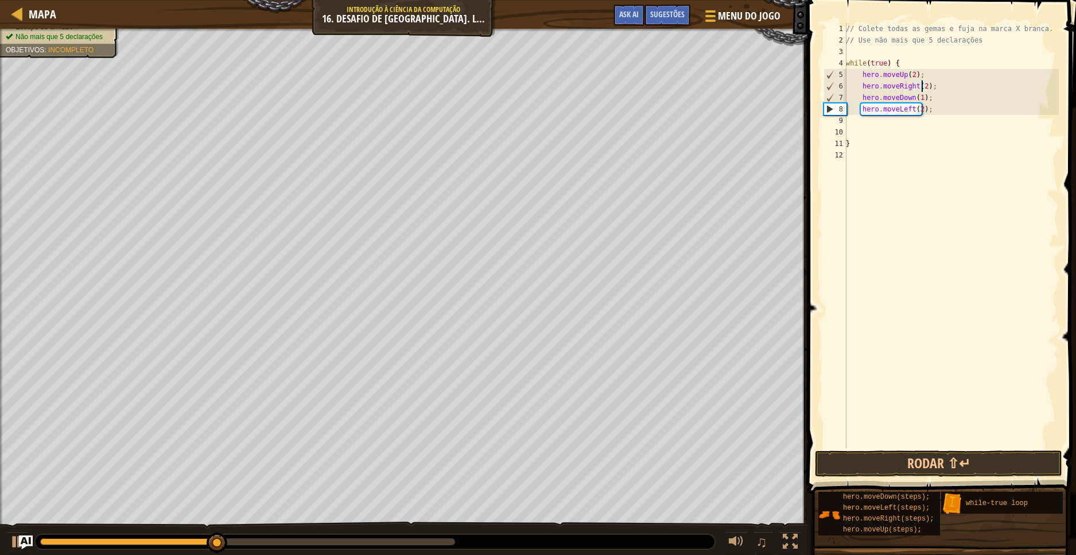
scroll to position [5, 6]
click at [935, 466] on button "Rodar ⇧↵" at bounding box center [938, 463] width 247 height 26
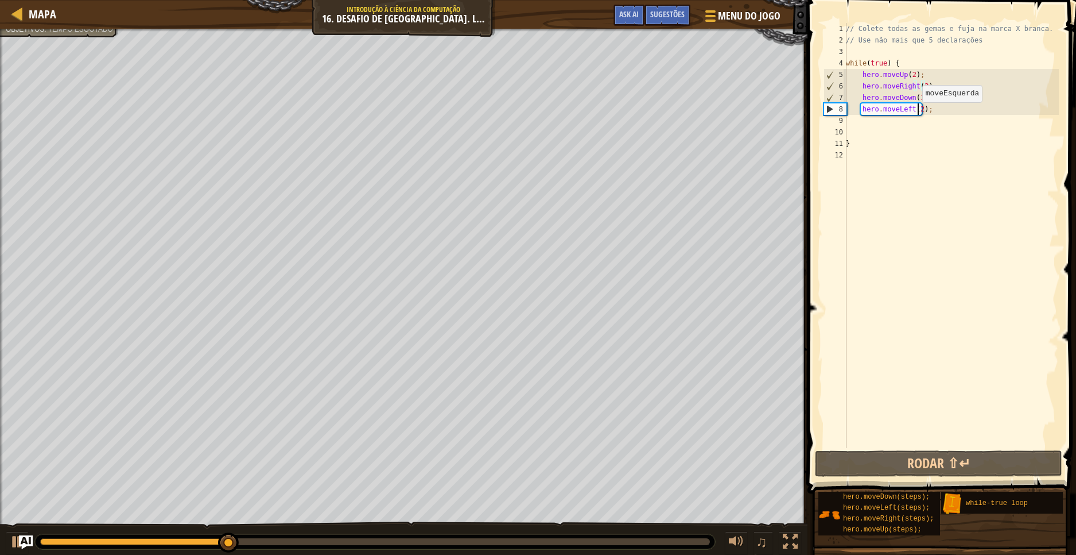
click at [916, 114] on div "// Colete todas as gemas e fuja na marca X branca. // Use não mais que 5 declar…" at bounding box center [951, 247] width 215 height 448
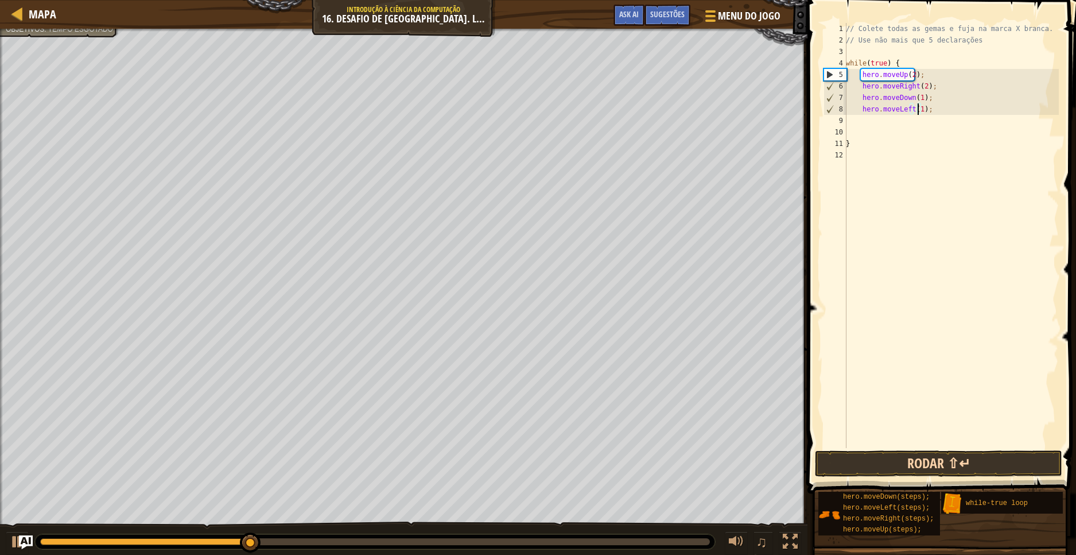
type textarea "hero.moveLeft(1);"
click at [945, 465] on button "Rodar ⇧↵" at bounding box center [938, 463] width 247 height 26
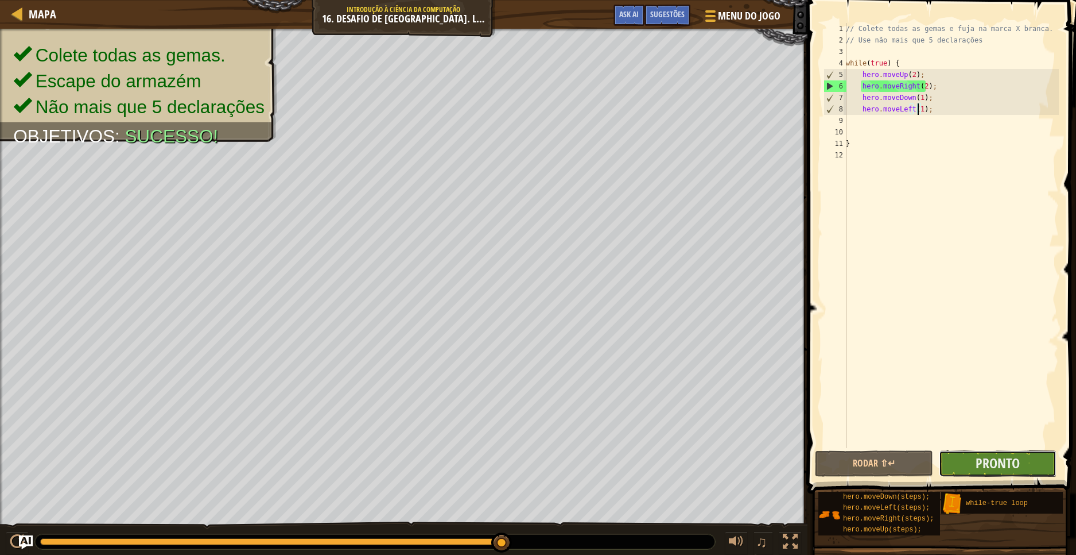
click at [968, 471] on button "Pronto" at bounding box center [998, 463] width 118 height 26
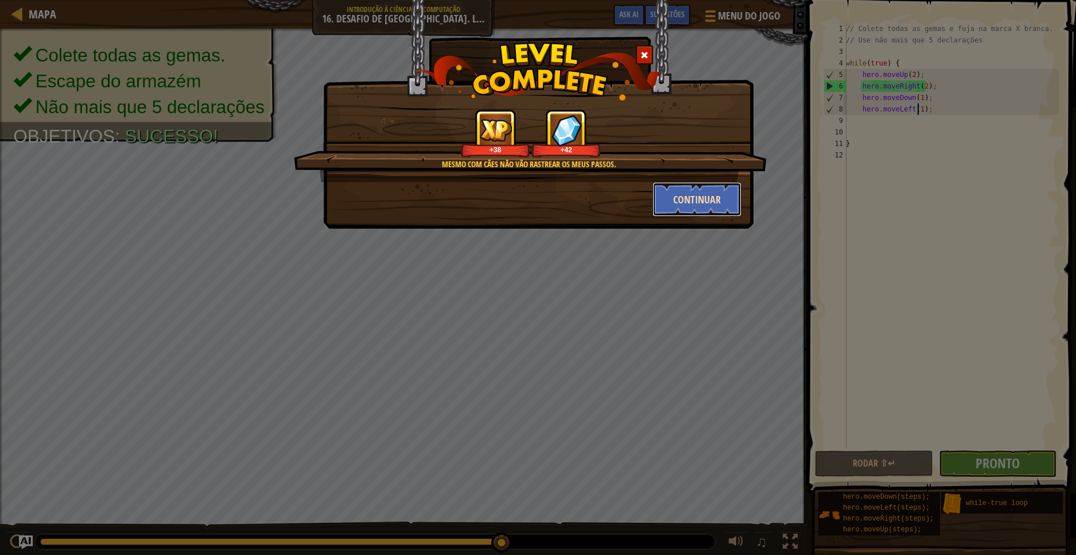
click at [708, 206] on button "Continuar" at bounding box center [697, 199] width 89 height 34
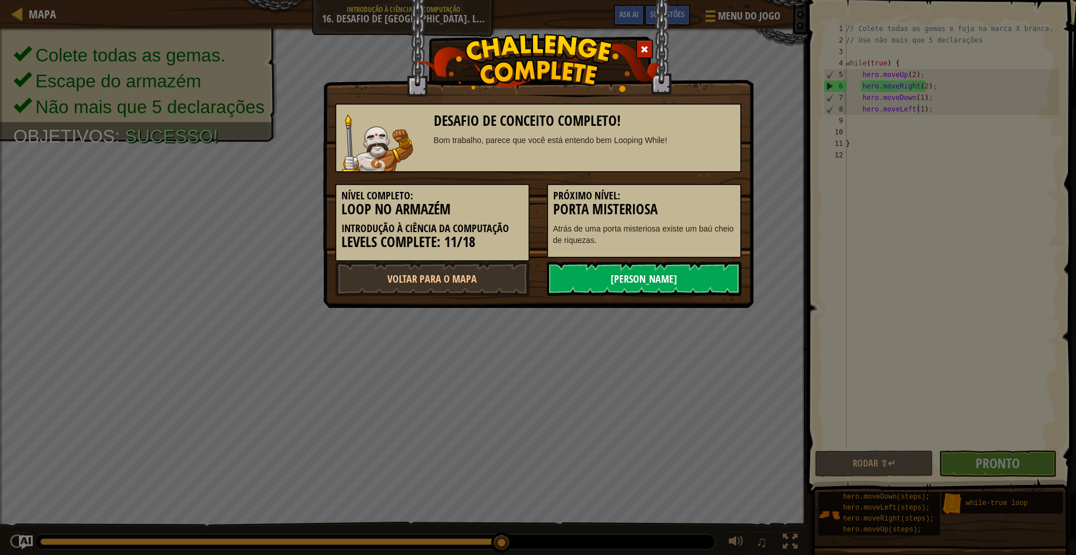
click at [635, 279] on link "[PERSON_NAME]" at bounding box center [644, 278] width 195 height 34
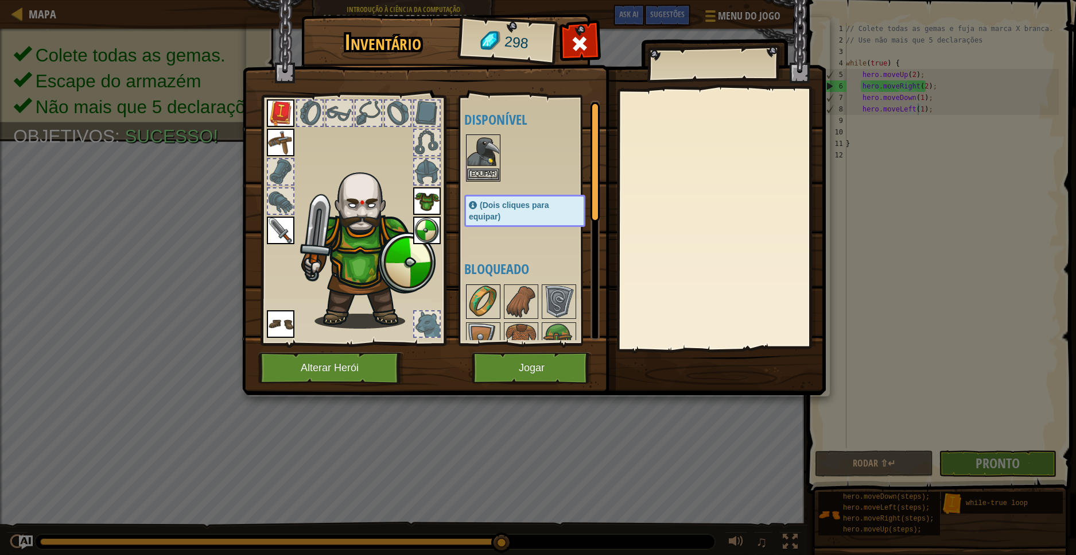
click at [476, 294] on img at bounding box center [483, 301] width 32 height 32
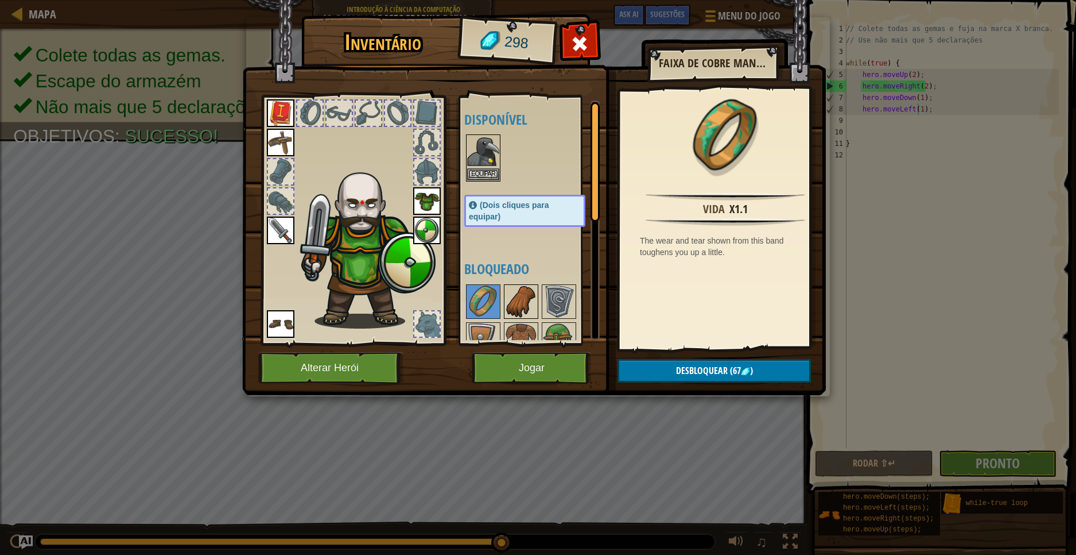
click at [520, 296] on img at bounding box center [521, 301] width 32 height 32
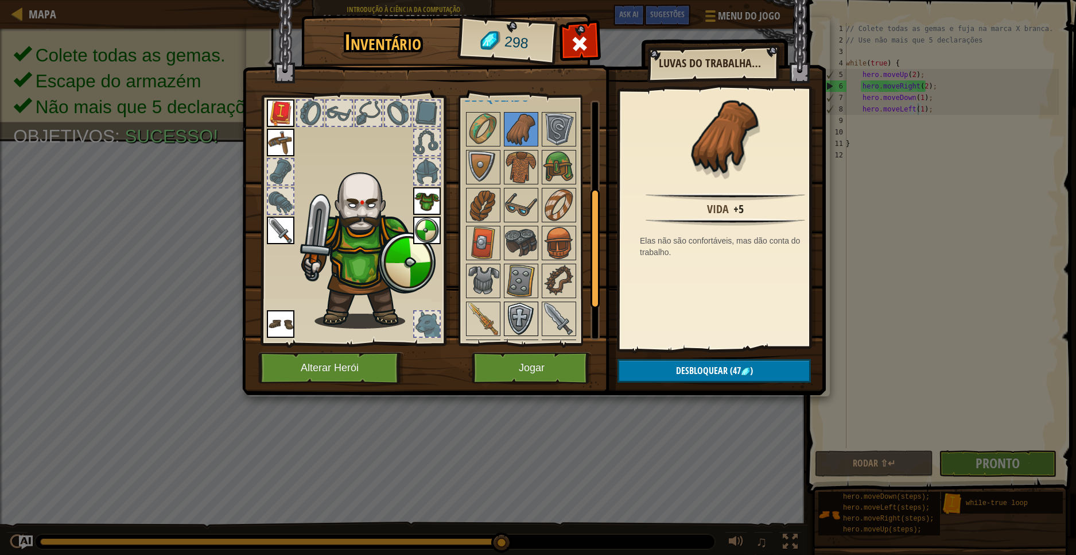
scroll to position [115, 0]
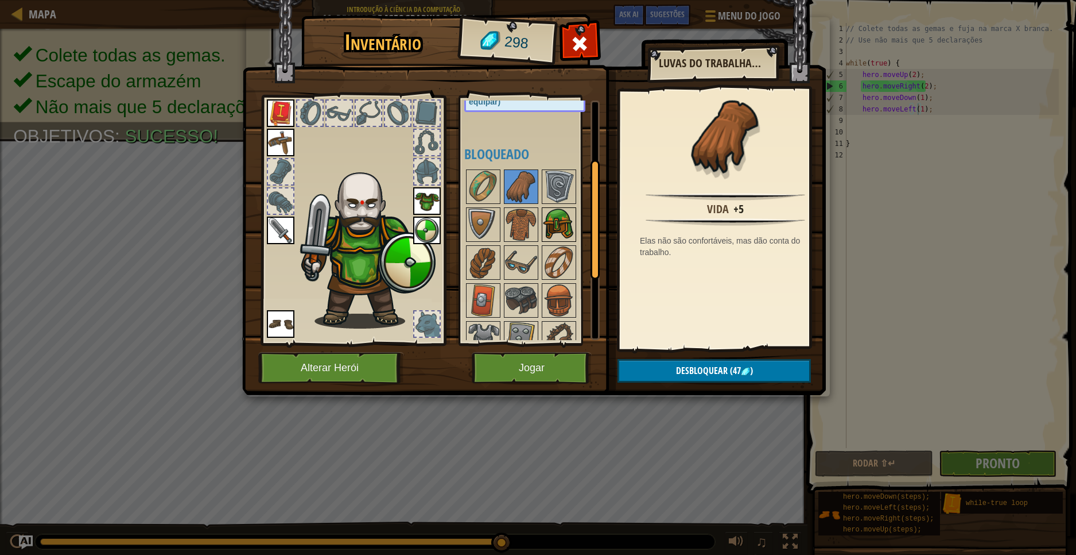
click at [554, 218] on img at bounding box center [559, 224] width 32 height 32
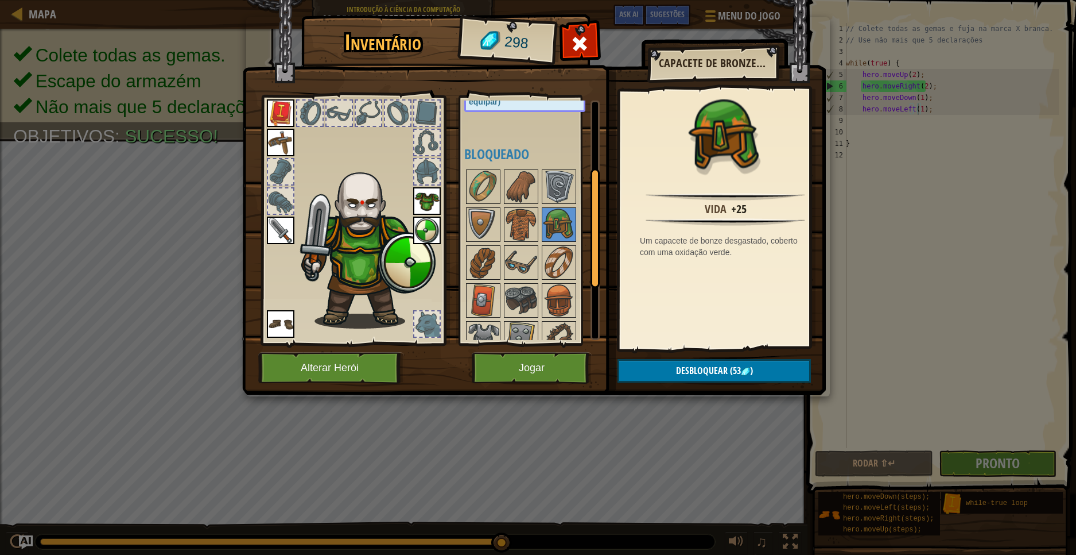
scroll to position [246, 0]
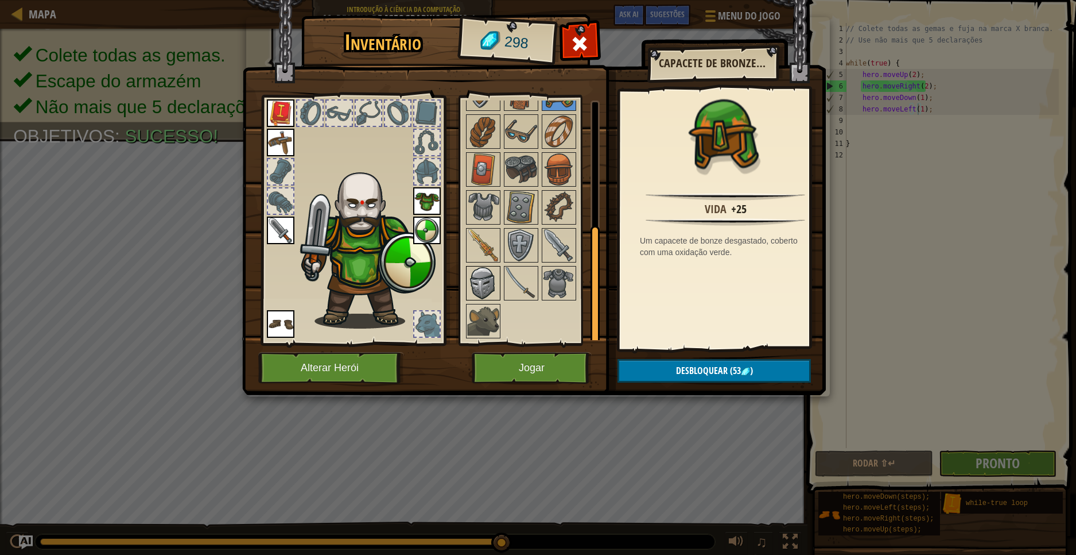
click at [478, 278] on img at bounding box center [483, 283] width 32 height 32
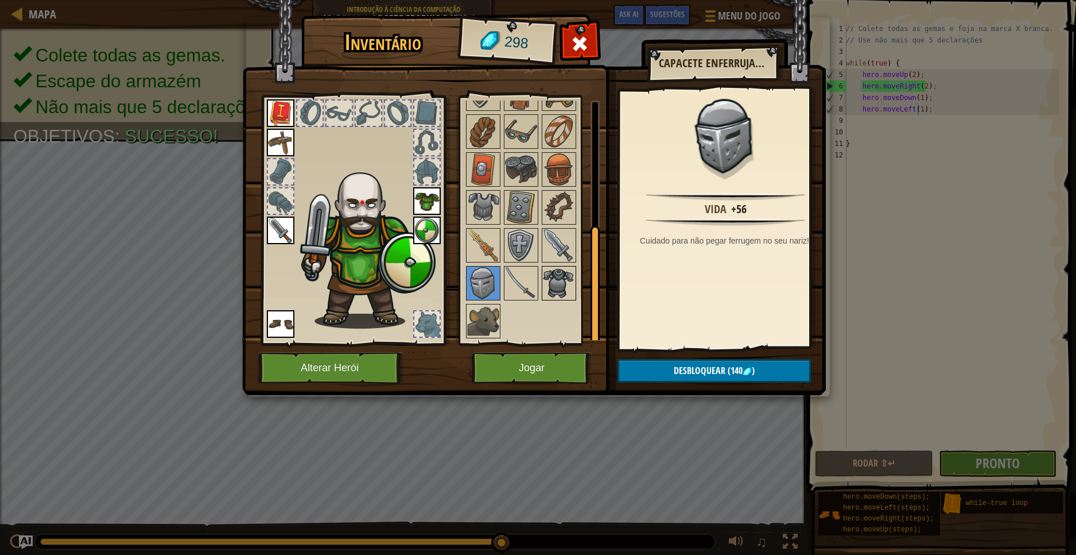
click at [560, 280] on img at bounding box center [559, 283] width 32 height 32
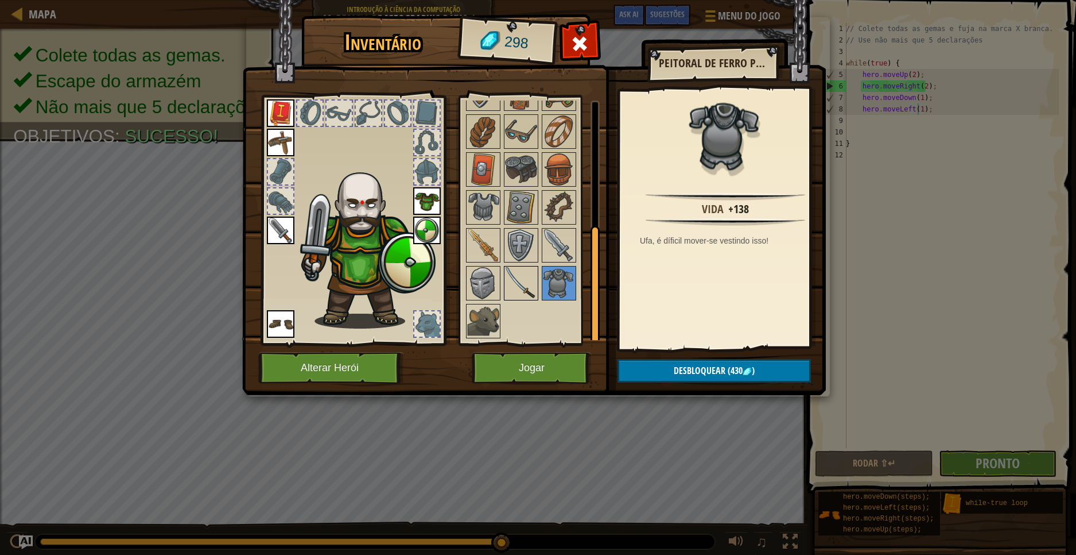
click at [534, 292] on img at bounding box center [521, 283] width 32 height 32
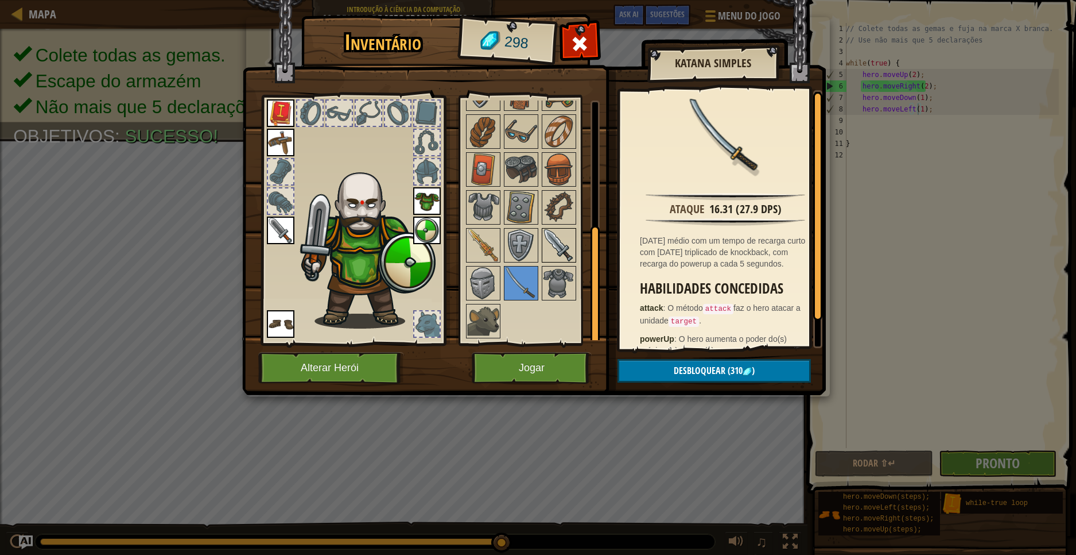
click at [547, 235] on img at bounding box center [559, 245] width 32 height 32
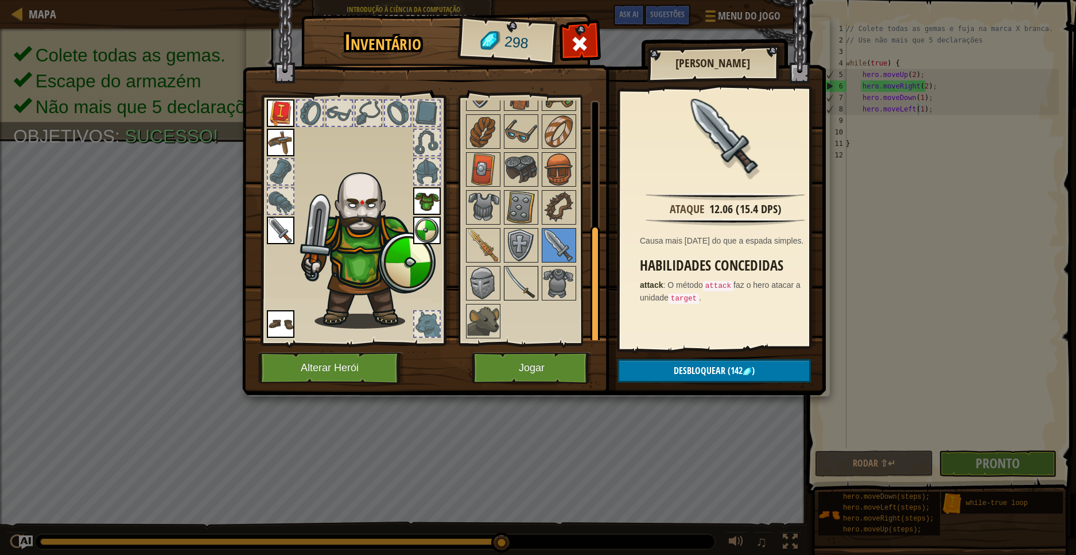
click at [524, 267] on img at bounding box center [521, 283] width 32 height 32
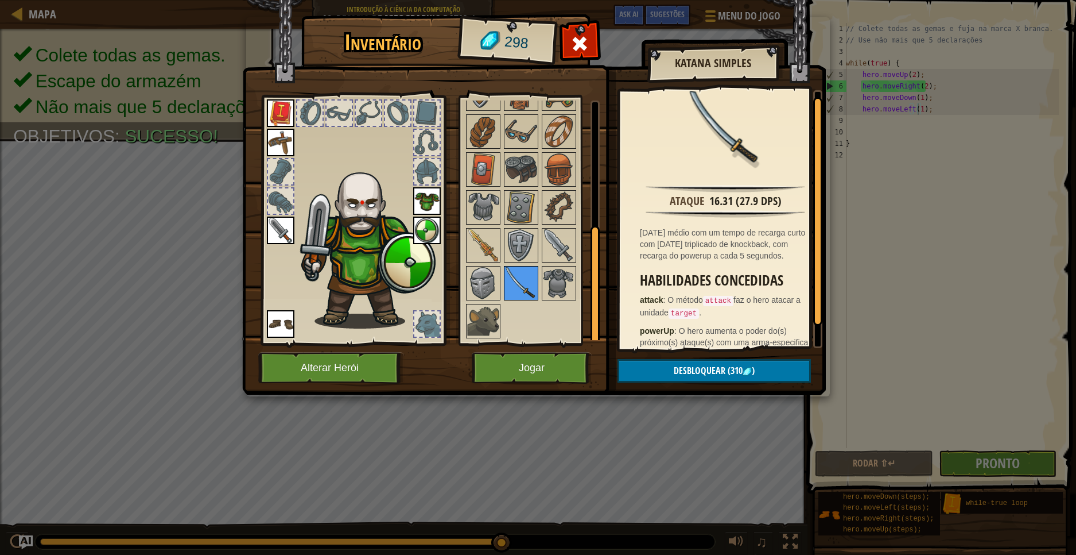
scroll to position [0, 0]
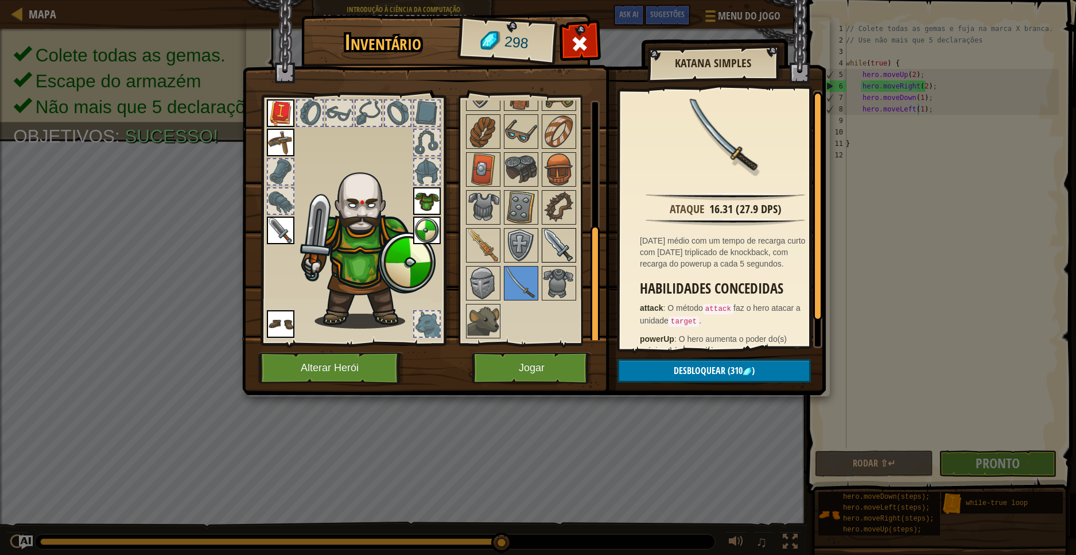
click at [553, 246] on img at bounding box center [559, 245] width 32 height 32
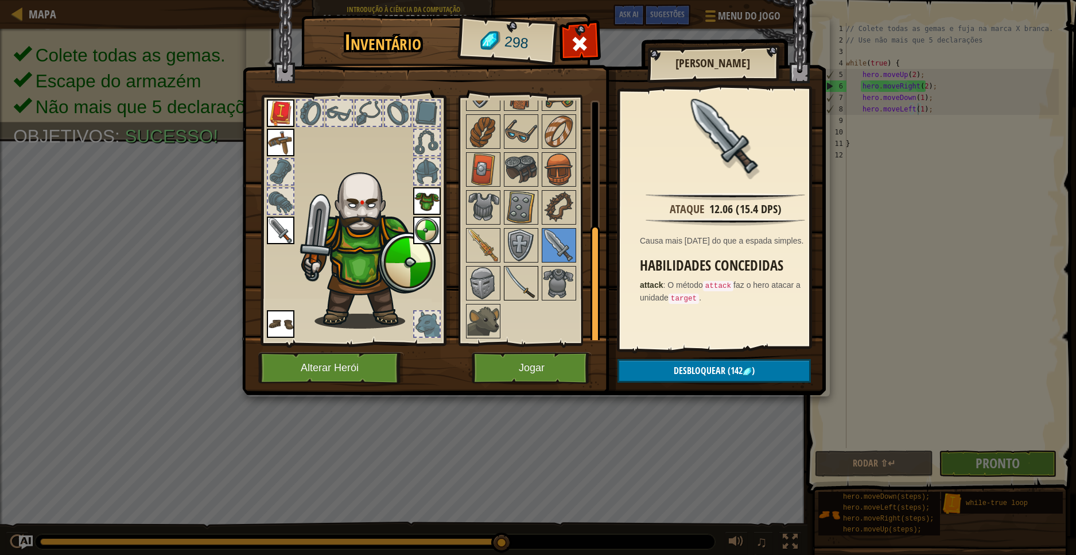
click at [526, 278] on img at bounding box center [521, 283] width 32 height 32
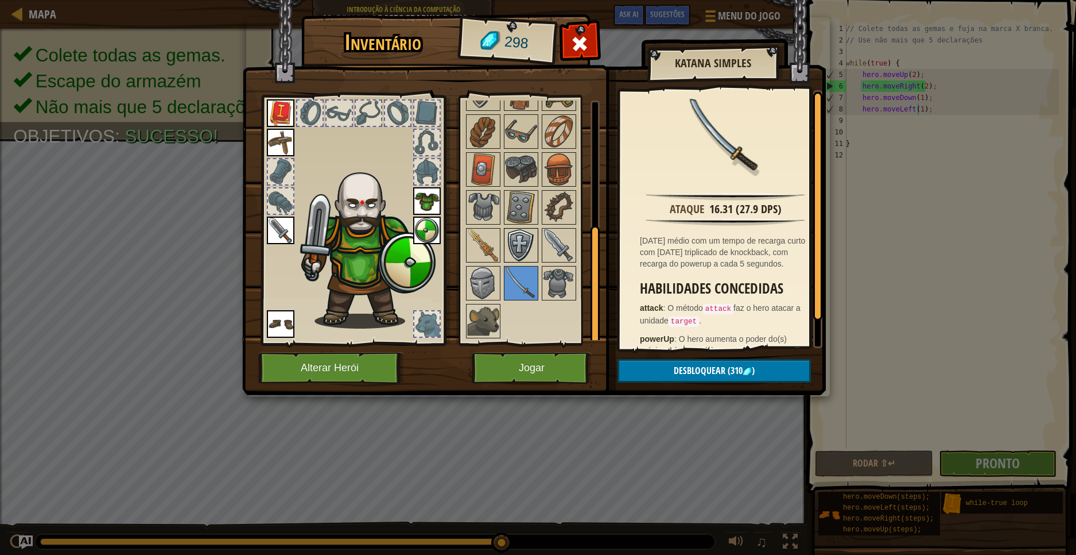
click at [529, 245] on img at bounding box center [521, 245] width 32 height 32
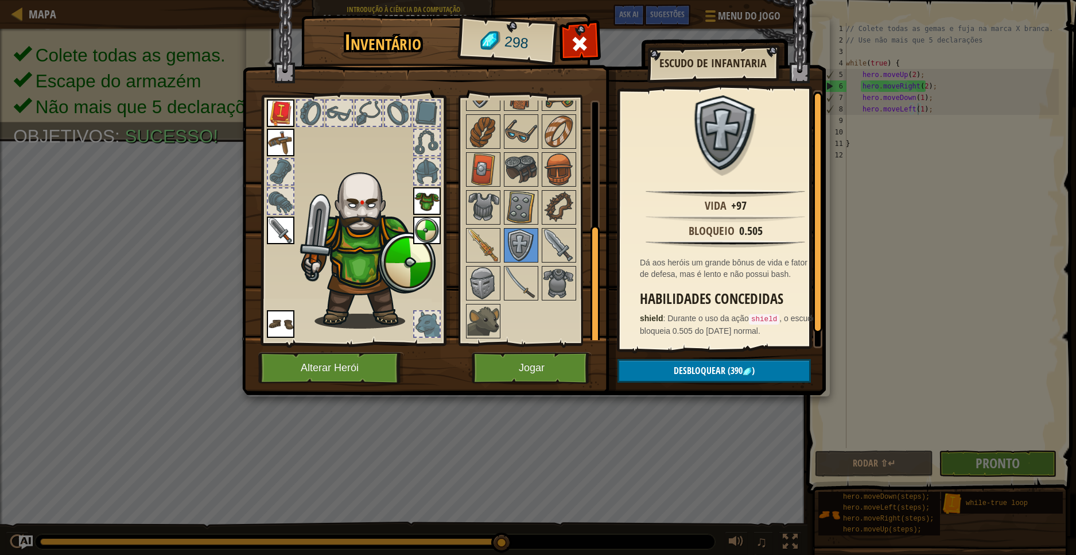
scroll to position [14, 0]
click at [524, 212] on img at bounding box center [521, 207] width 32 height 32
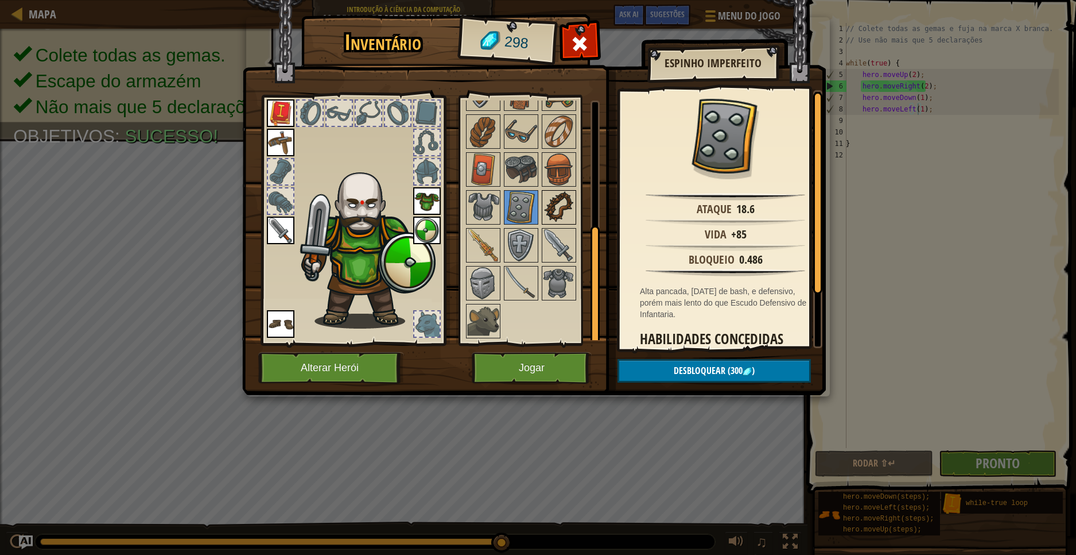
click at [543, 208] on img at bounding box center [559, 207] width 32 height 32
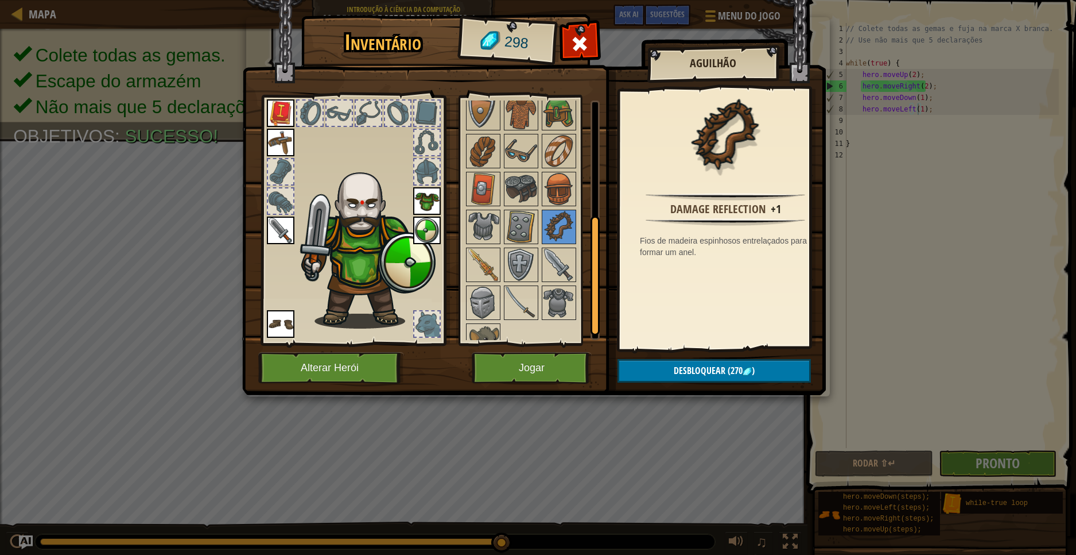
scroll to position [246, 0]
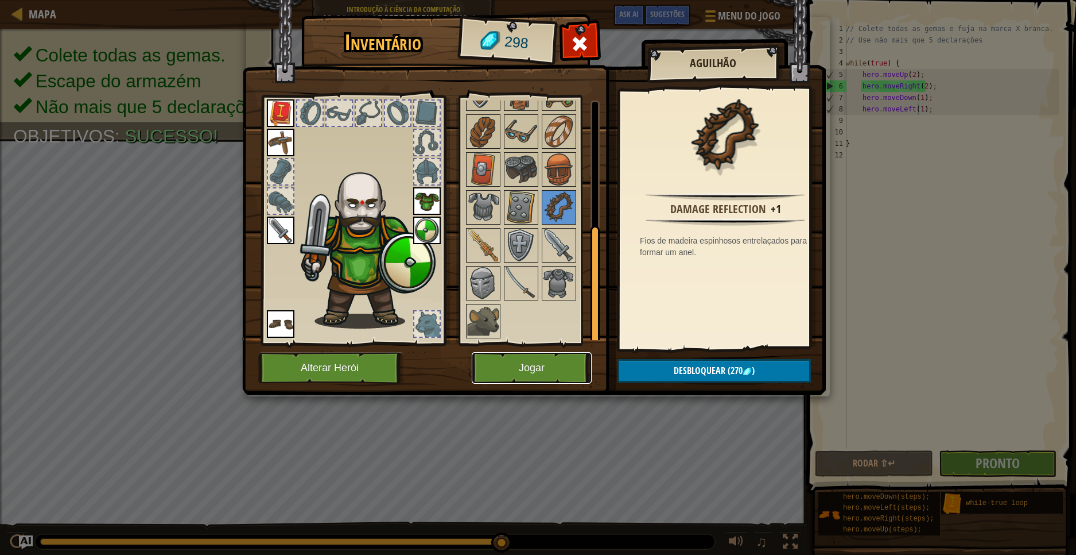
click at [573, 365] on button "Jogar" at bounding box center [532, 368] width 120 height 32
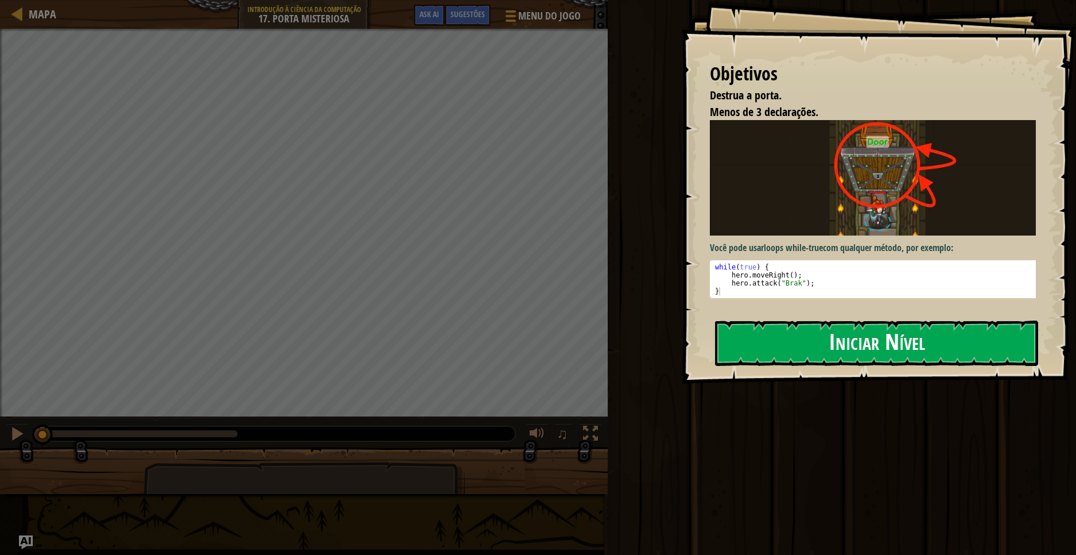
click at [828, 342] on button "Iniciar Nível" at bounding box center [876, 342] width 323 height 45
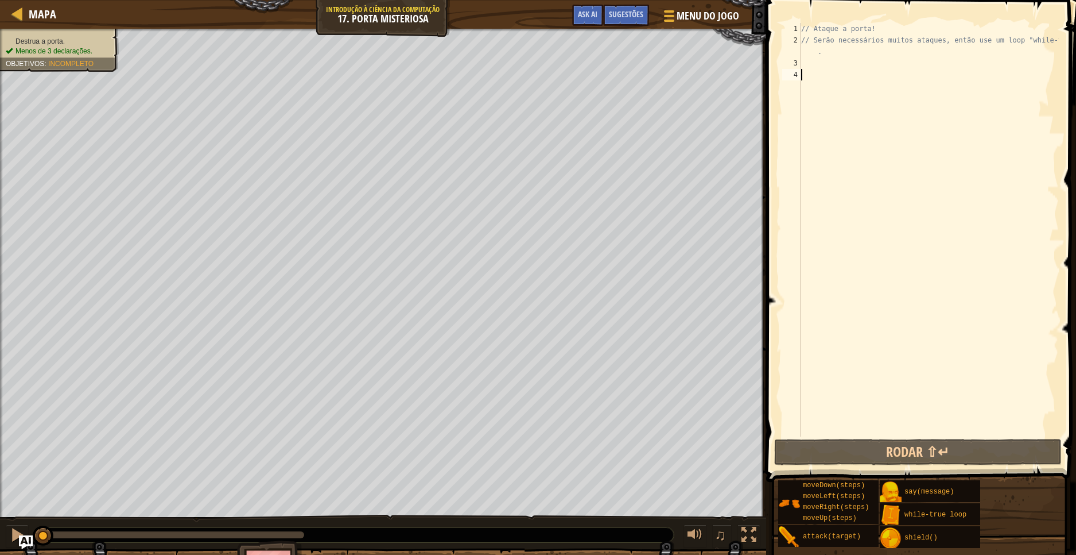
type textarea "// Serão necessários muitos ataques, então use um loop "while-true"."
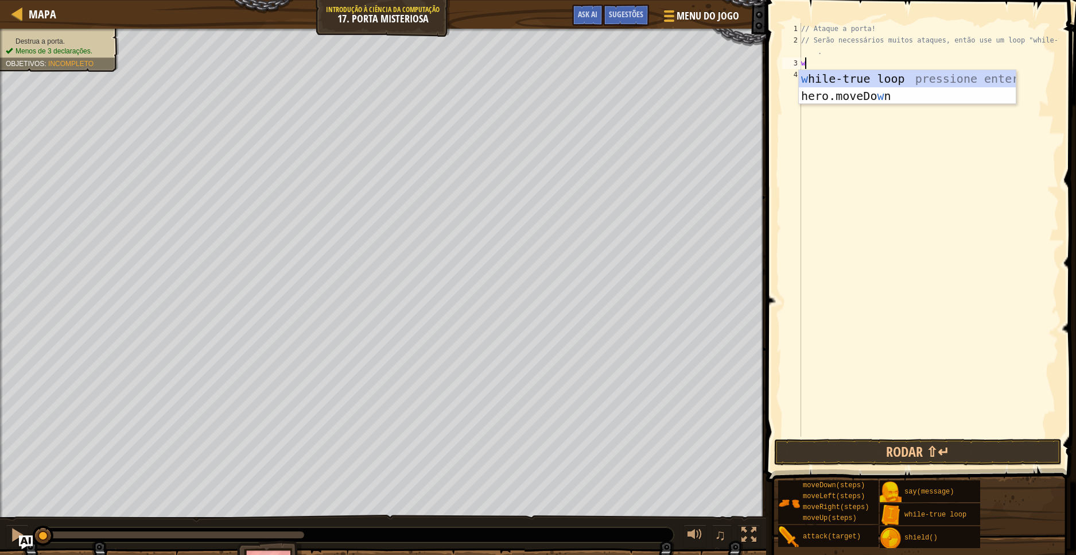
type textarea "whi"
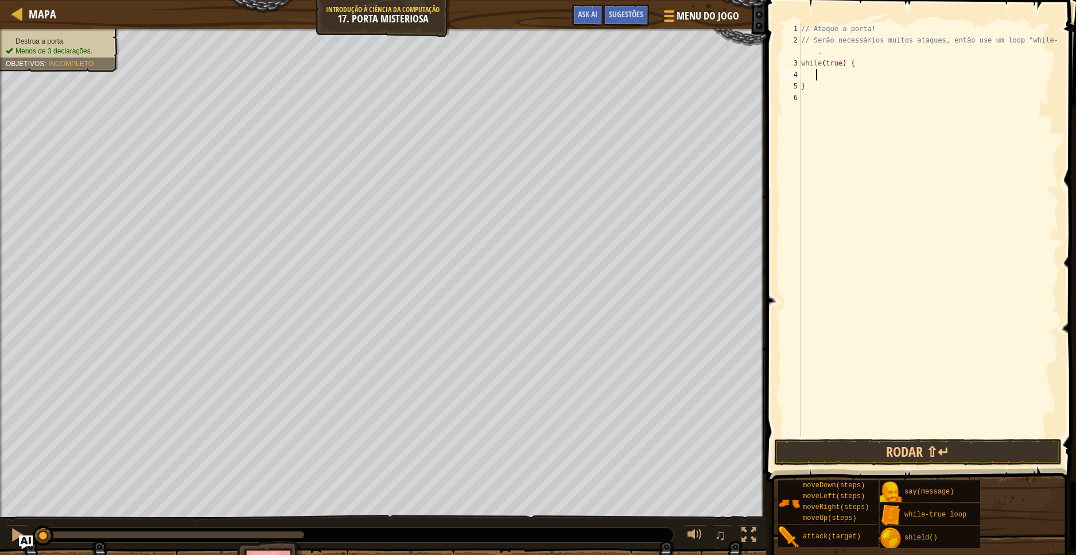
type textarea "a"
click at [806, 79] on div "// Ataque a porta! // Serão necessários muitos ataques, então use um loop "whil…" at bounding box center [929, 241] width 260 height 436
click at [784, 76] on div "4" at bounding box center [791, 74] width 19 height 11
click at [896, 73] on div "// Ataque a porta! // Serão necessários muitos ataques, então use um loop "whil…" at bounding box center [929, 241] width 260 height 436
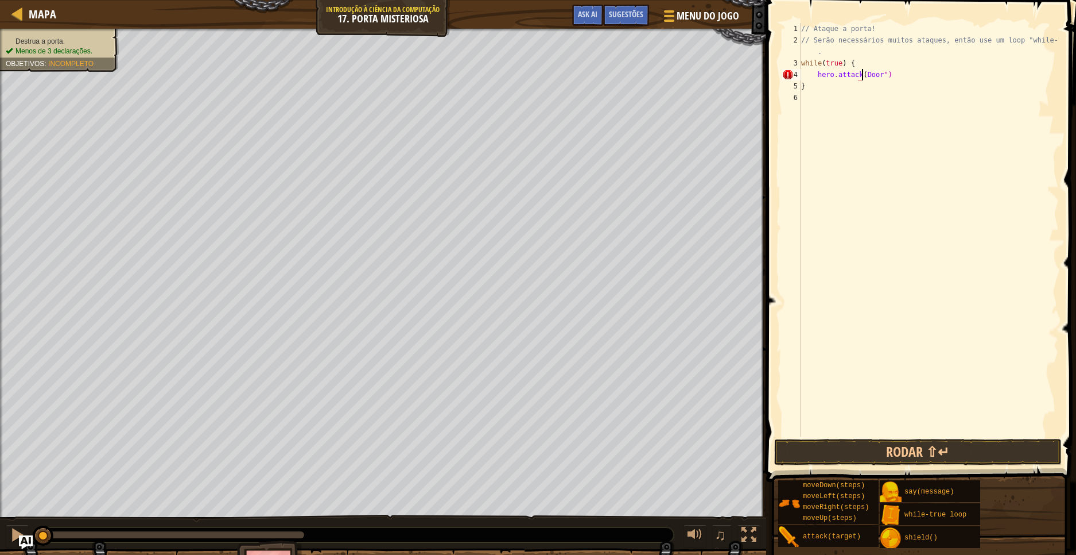
scroll to position [5, 5]
type textarea "hero.attack("Door");"
click at [983, 448] on button "Rodar ⇧↵" at bounding box center [918, 452] width 288 height 26
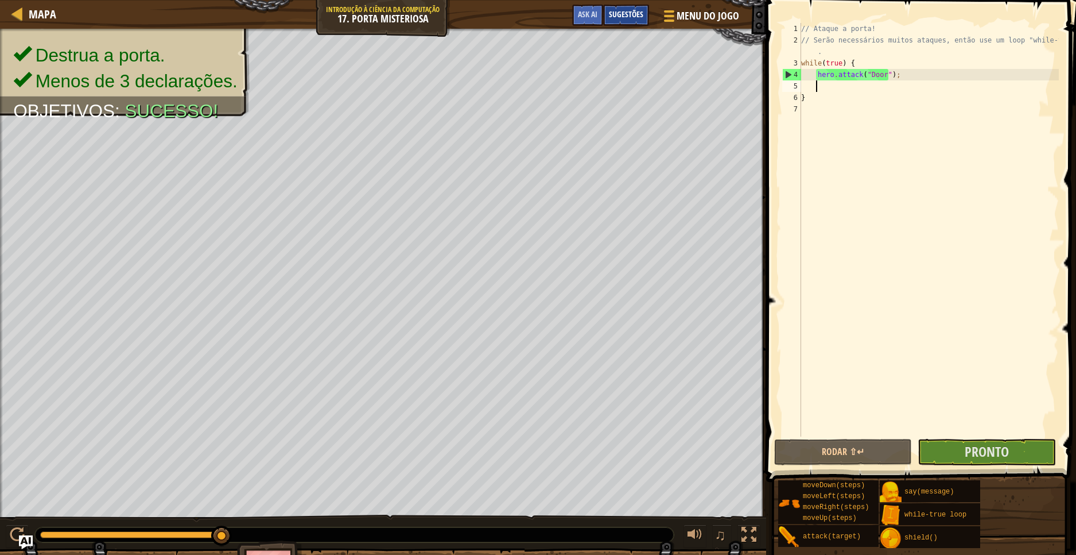
click at [627, 21] on div "Sugestões" at bounding box center [626, 15] width 46 height 21
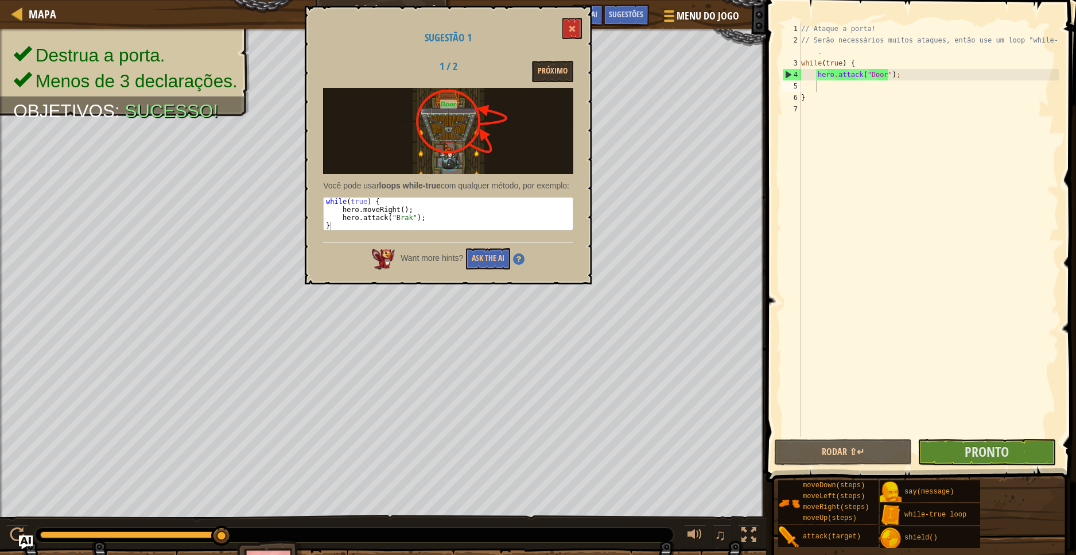
click at [557, 59] on div "Sugestão 1 1 / 2 Próximo Você pode usar loops while-true com qualquer método, p…" at bounding box center [448, 145] width 287 height 278
click at [554, 79] on button "Próximo" at bounding box center [552, 71] width 41 height 21
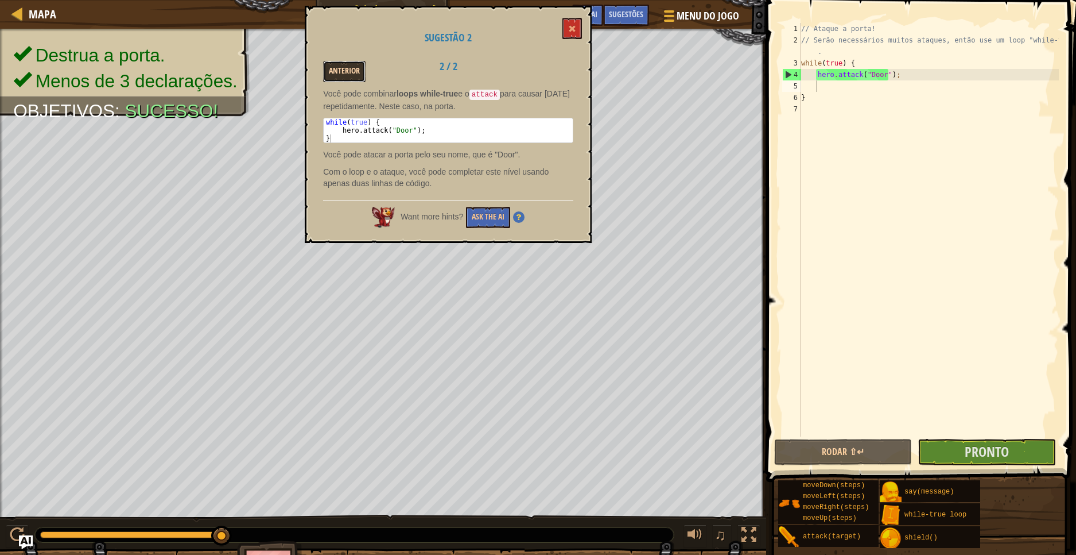
click at [352, 69] on button "Anterior" at bounding box center [344, 71] width 42 height 21
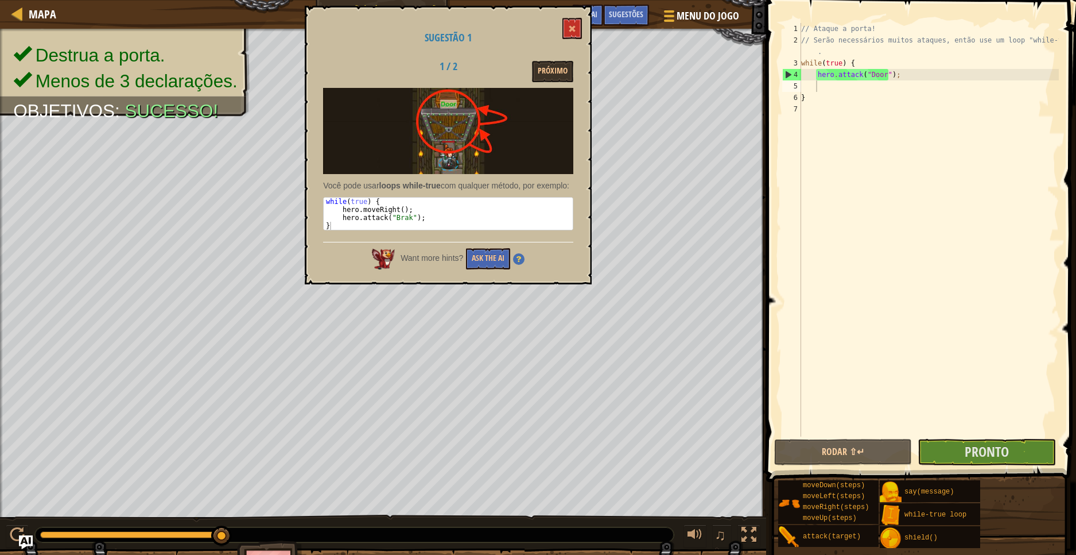
click at [583, 24] on div "Sugestão 1 1 / 2 Próximo Você pode usar loops while-true com qualquer método, p…" at bounding box center [448, 145] width 287 height 278
click at [569, 32] on span at bounding box center [572, 29] width 8 height 8
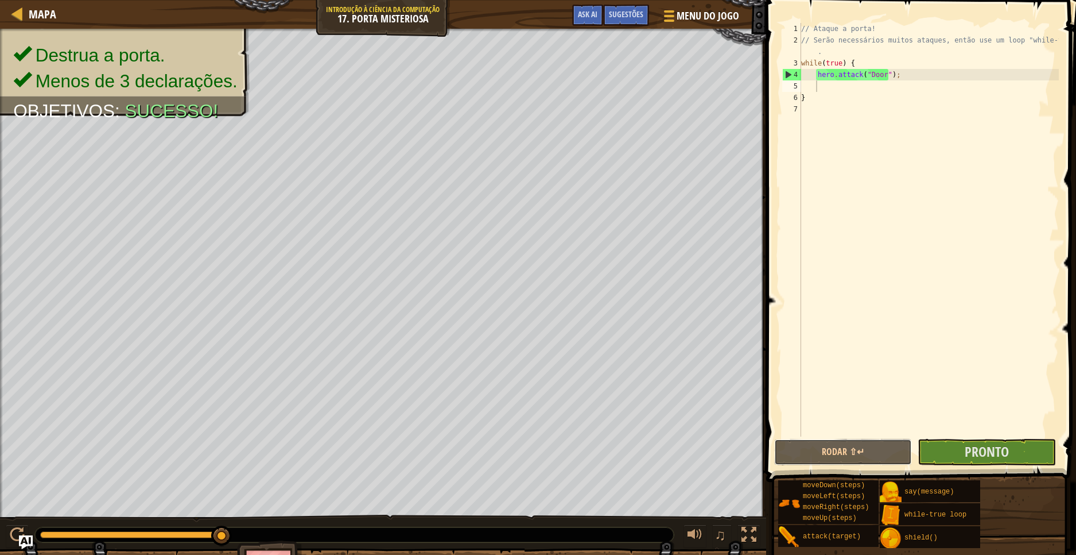
drag, startPoint x: 836, startPoint y: 452, endPoint x: 911, endPoint y: 278, distance: 189.5
click at [911, 278] on div "1 2 3 4 5 6 7 // Ataque a porta! // Serão necessários muitos ataques, então use…" at bounding box center [919, 263] width 313 height 515
click at [822, 89] on div "// Ataque a porta! // Serão necessários muitos ataques, então use um loop "whil…" at bounding box center [929, 241] width 260 height 436
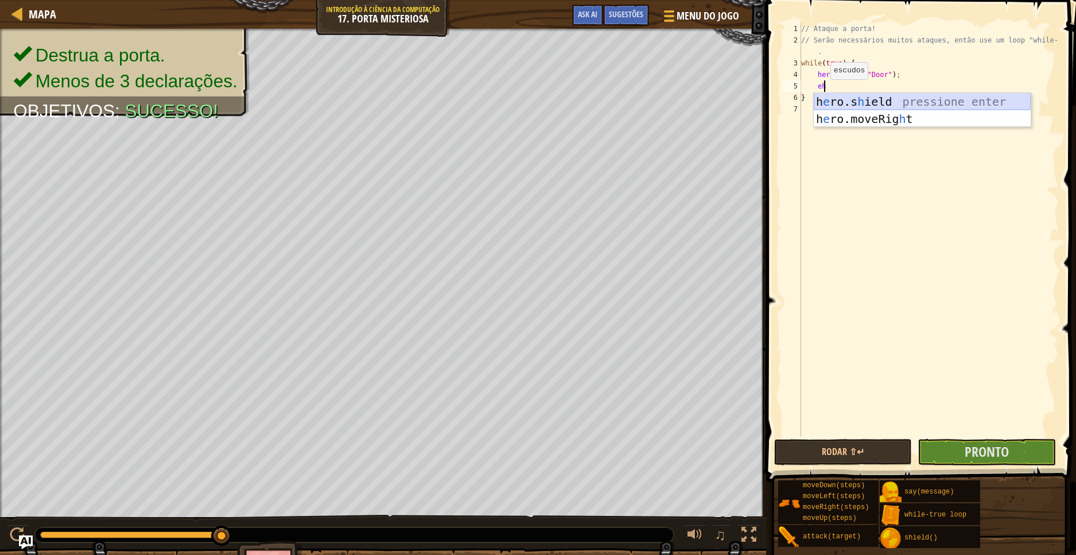
type textarea "e"
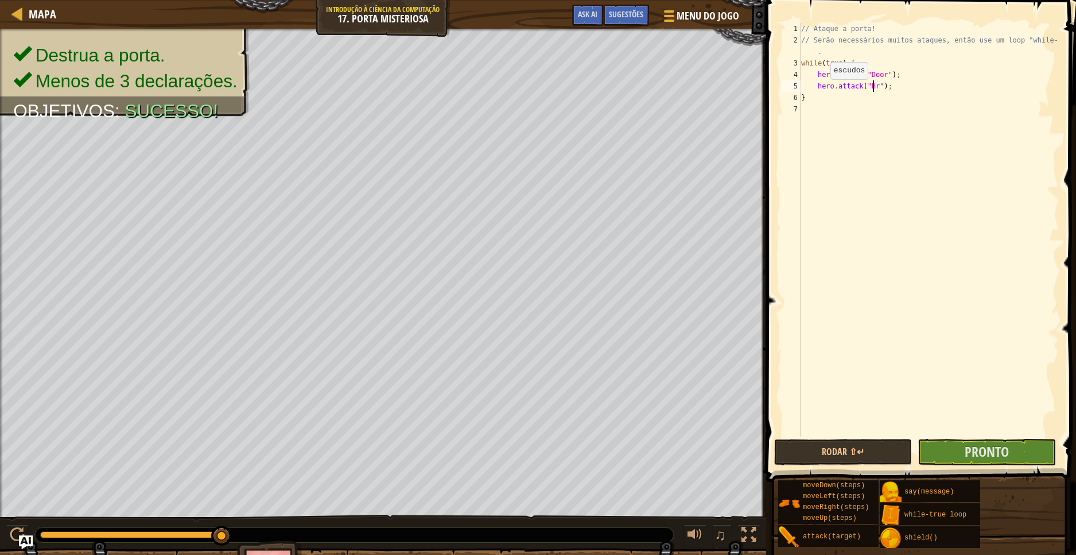
scroll to position [5, 6]
type textarea "hero.attack("Brak");"
click at [866, 447] on button "Rodar ⇧↵" at bounding box center [843, 452] width 138 height 26
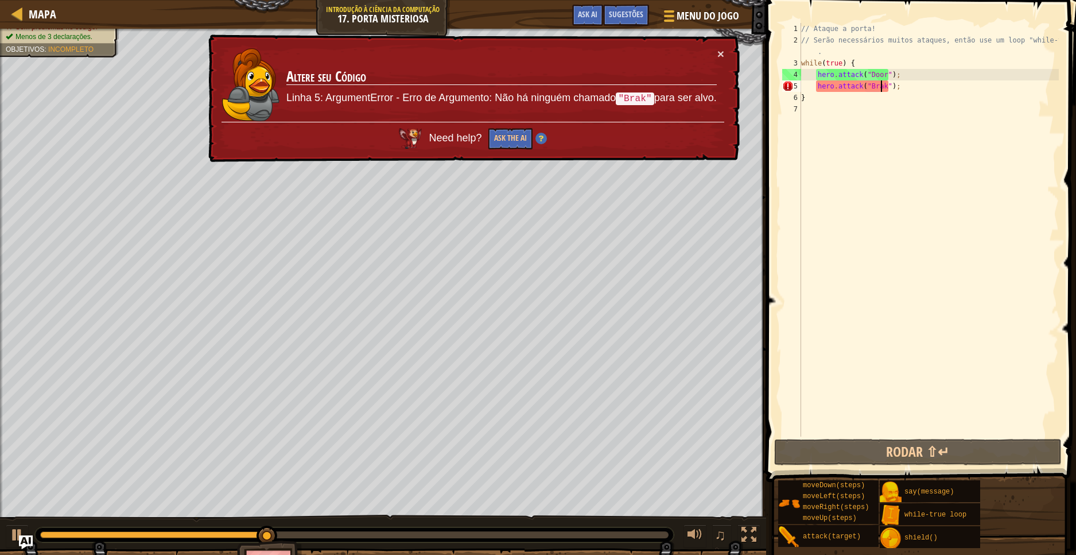
click at [916, 86] on div "// Ataque a porta! // Serão necessários muitos ataques, então use um loop "whil…" at bounding box center [929, 241] width 260 height 436
drag, startPoint x: 892, startPoint y: 87, endPoint x: 805, endPoint y: 87, distance: 87.3
click at [805, 87] on div "// Ataque a porta! // Serão necessários muitos ataques, então use um loop "whil…" at bounding box center [929, 241] width 260 height 436
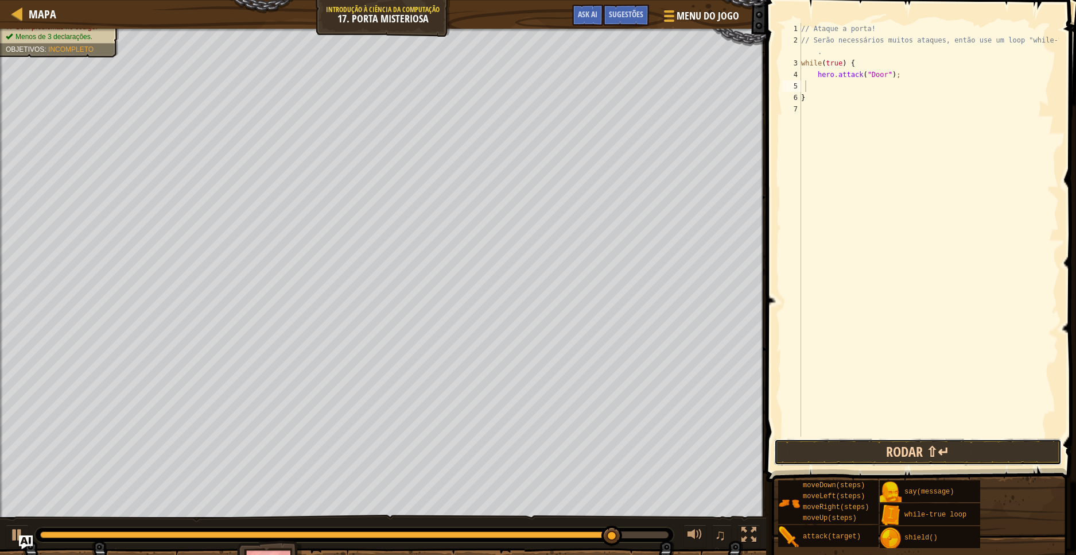
click at [883, 458] on button "Rodar ⇧↵" at bounding box center [918, 452] width 288 height 26
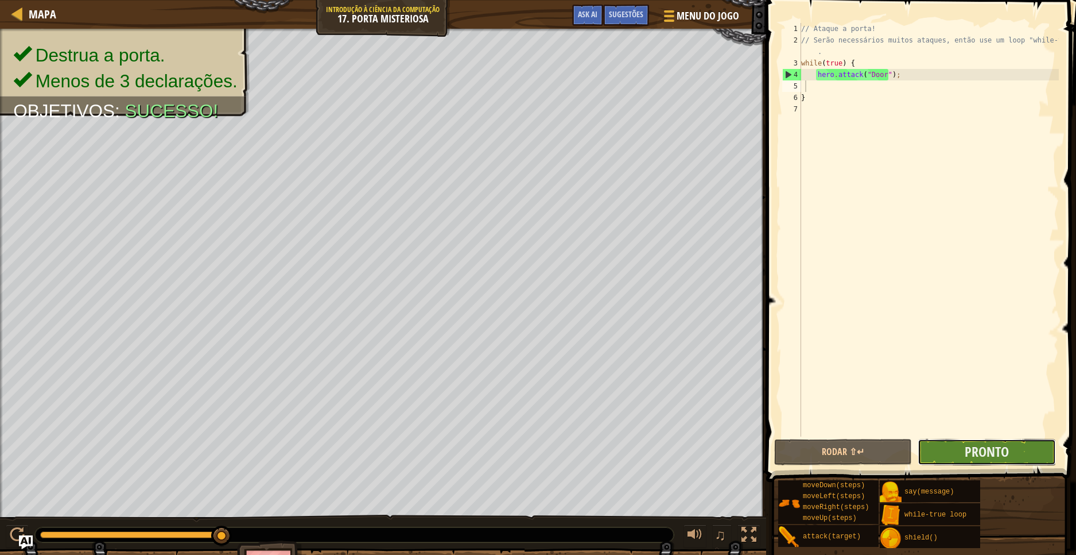
click at [958, 448] on button "Pronto" at bounding box center [987, 452] width 138 height 26
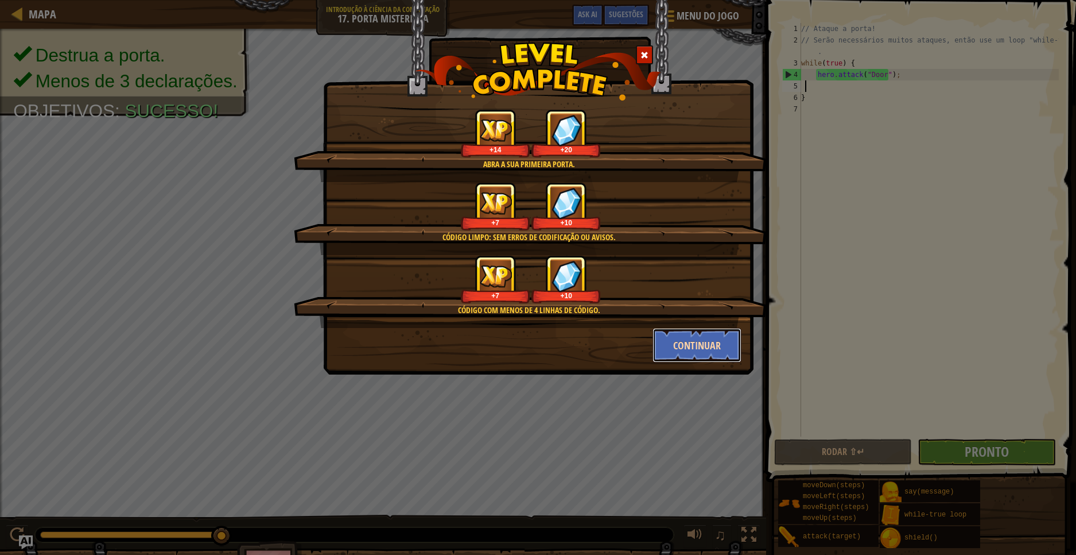
click at [691, 336] on button "Continuar" at bounding box center [697, 345] width 89 height 34
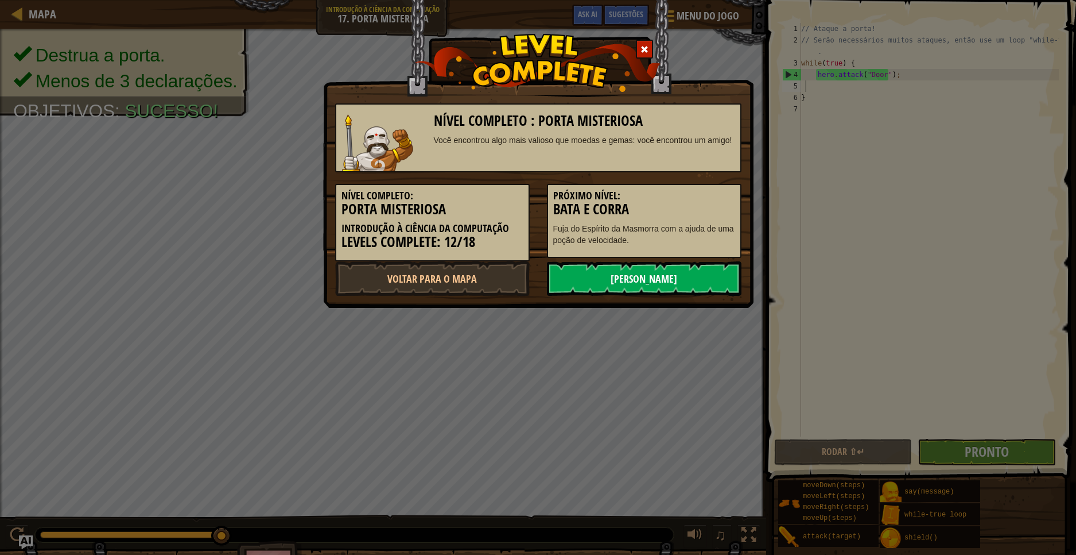
click at [684, 277] on link "[PERSON_NAME]" at bounding box center [644, 278] width 195 height 34
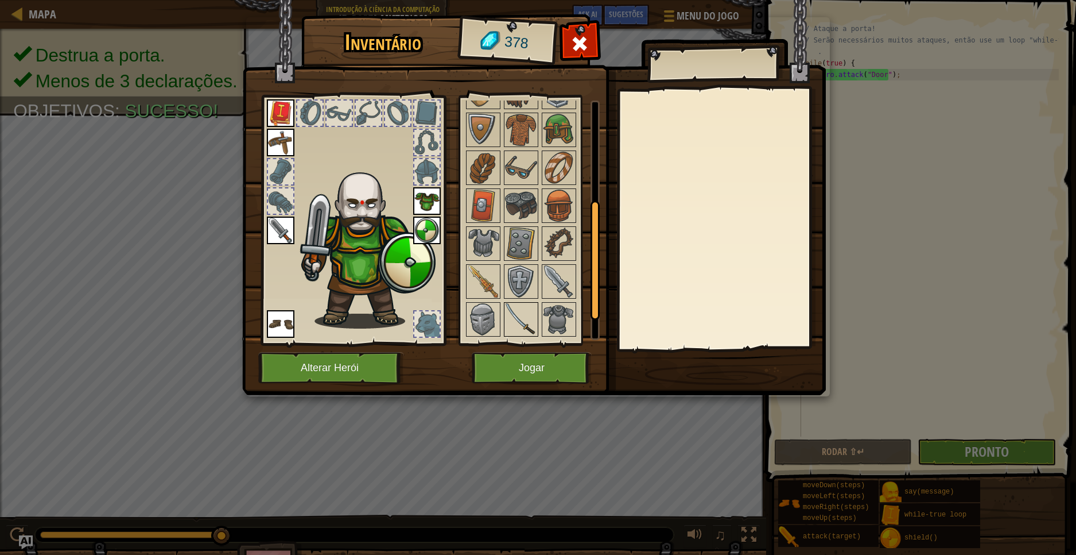
scroll to position [246, 0]
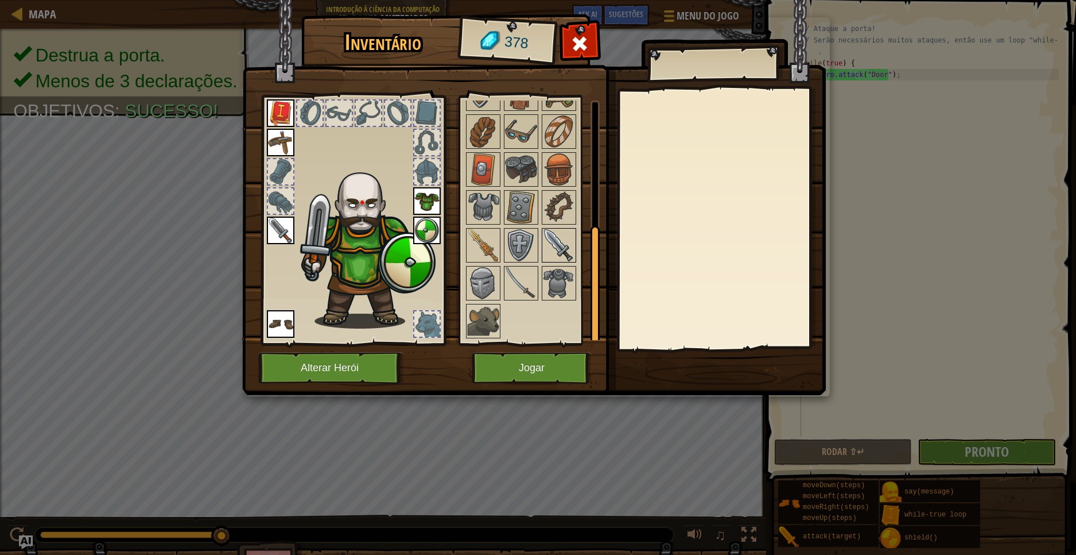
click at [574, 232] on img at bounding box center [559, 245] width 32 height 32
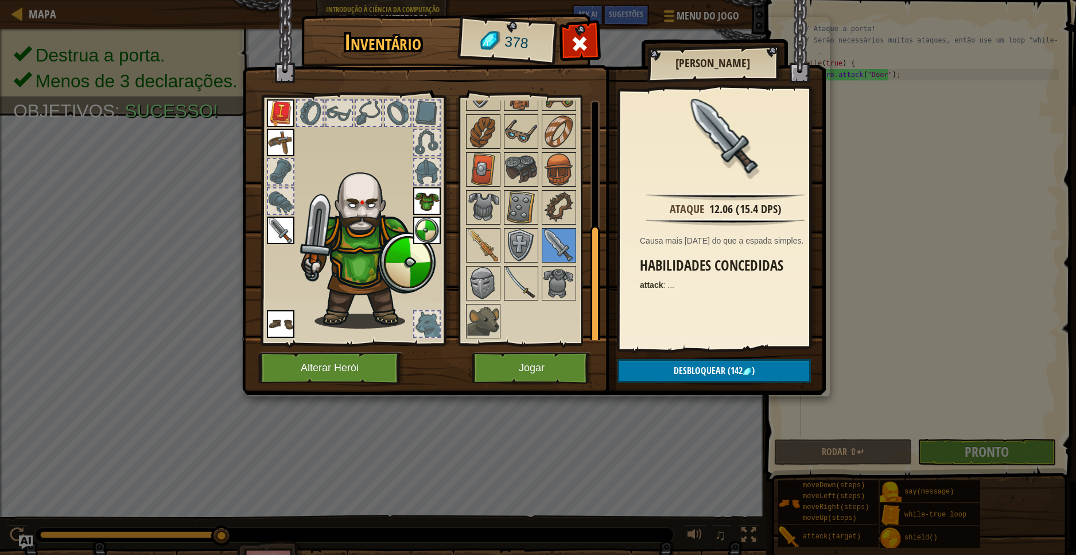
click at [526, 275] on img at bounding box center [521, 283] width 32 height 32
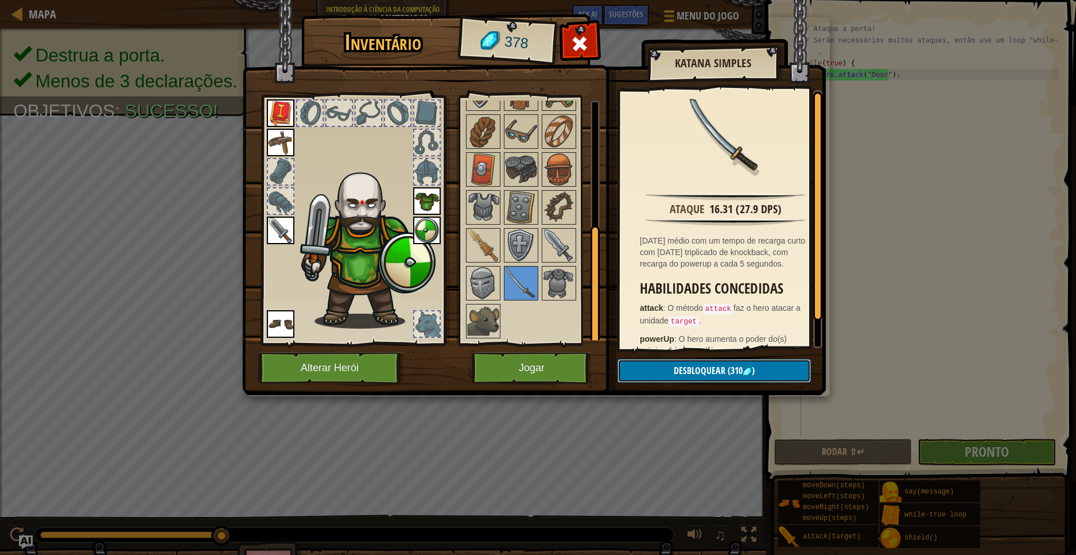
click at [719, 372] on span "Desbloquear" at bounding box center [700, 370] width 52 height 13
click at [709, 362] on button "Confirmar" at bounding box center [714, 371] width 193 height 24
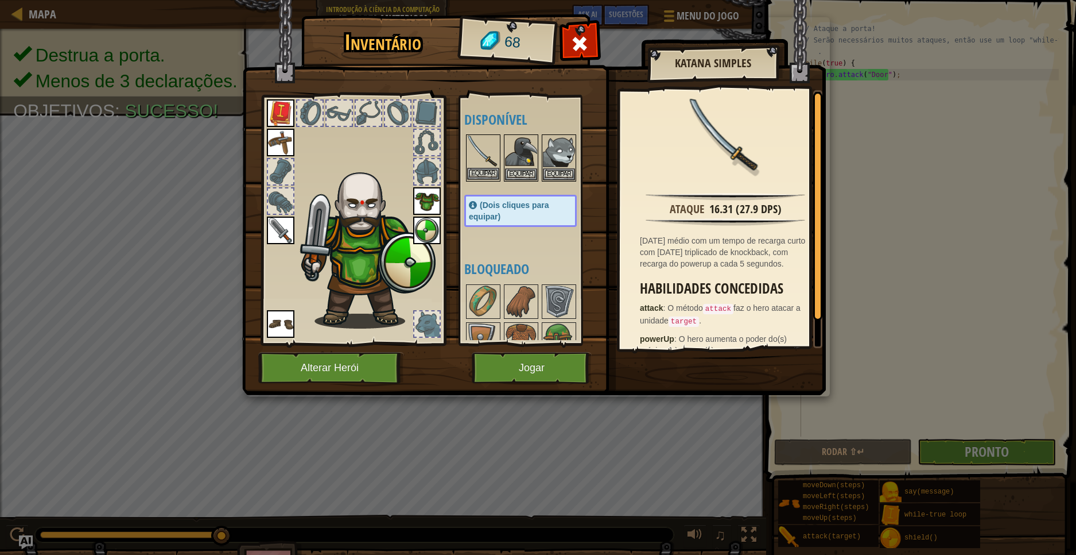
click at [483, 157] on img at bounding box center [483, 151] width 32 height 32
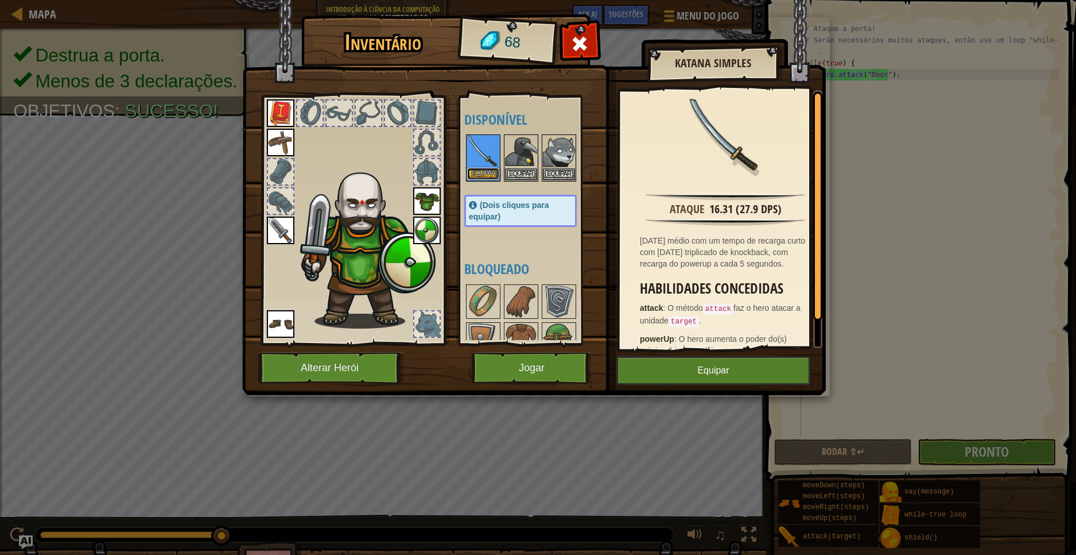
click at [478, 175] on button "Equipar" at bounding box center [483, 174] width 32 height 12
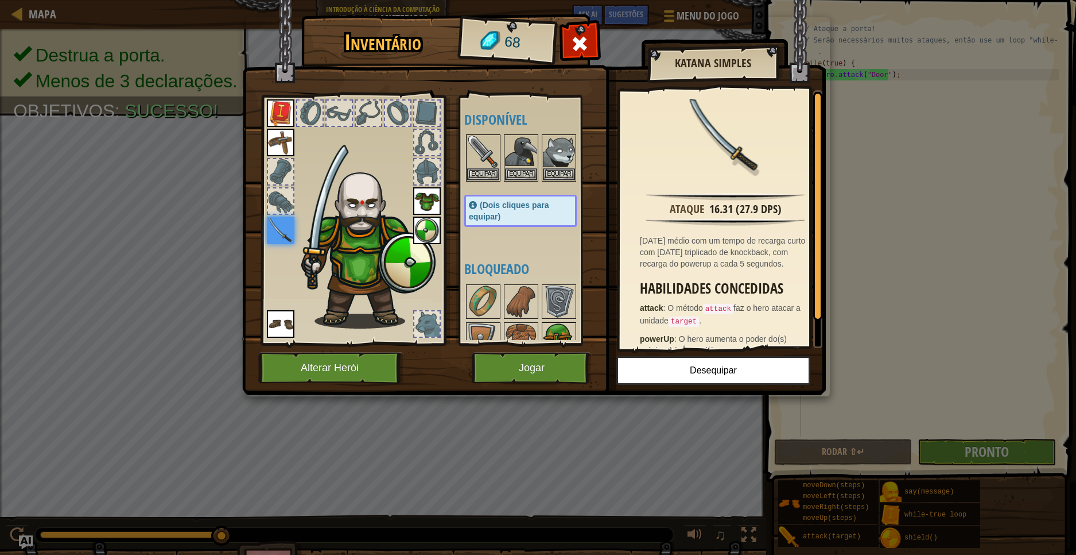
scroll to position [208, 0]
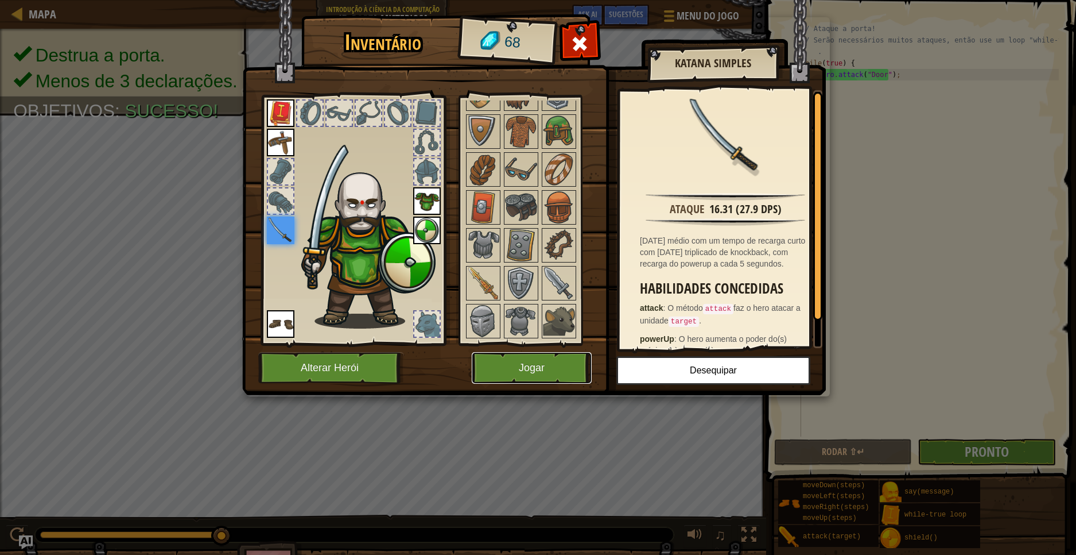
click at [569, 361] on button "Jogar" at bounding box center [532, 368] width 120 height 32
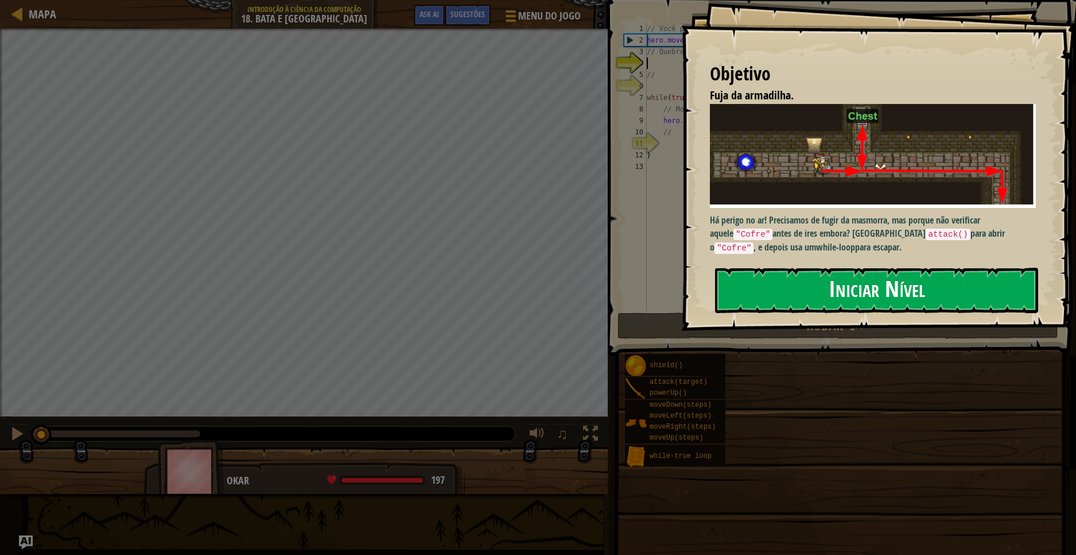
click at [745, 307] on button "Iniciar Nível" at bounding box center [876, 290] width 323 height 45
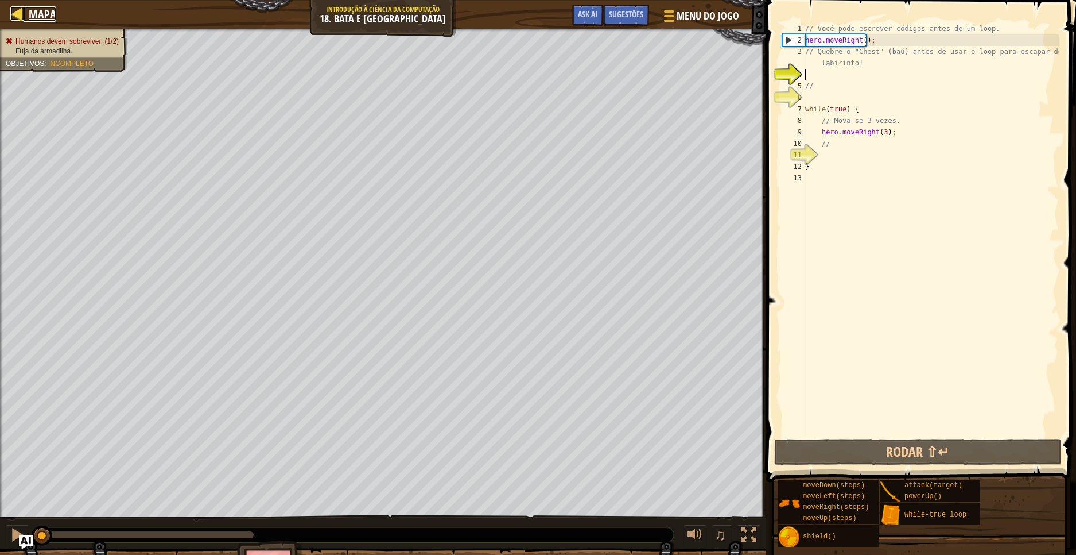
click at [15, 10] on div at bounding box center [17, 13] width 14 height 14
select select "pt-BR"
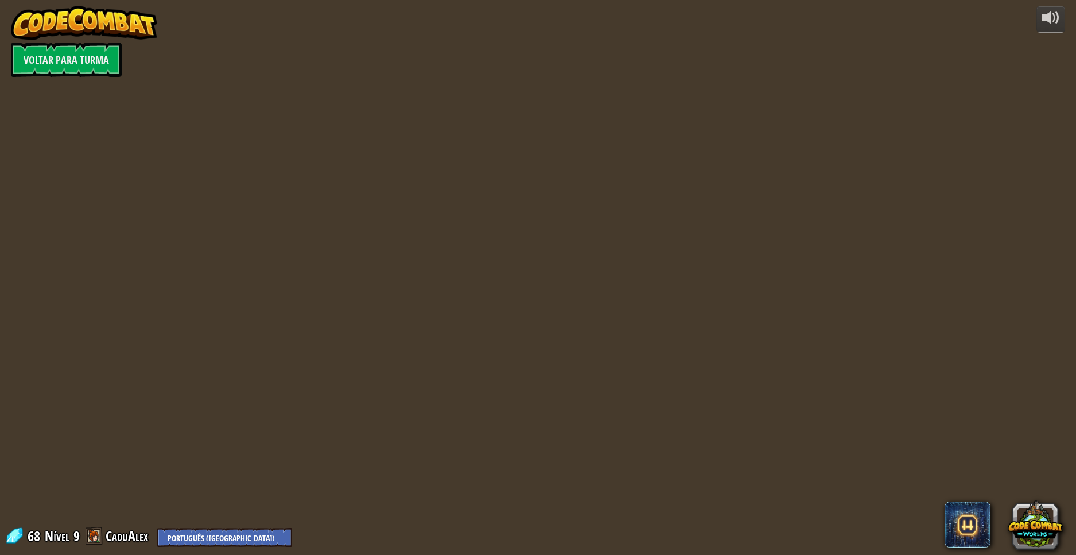
select select "pt-BR"
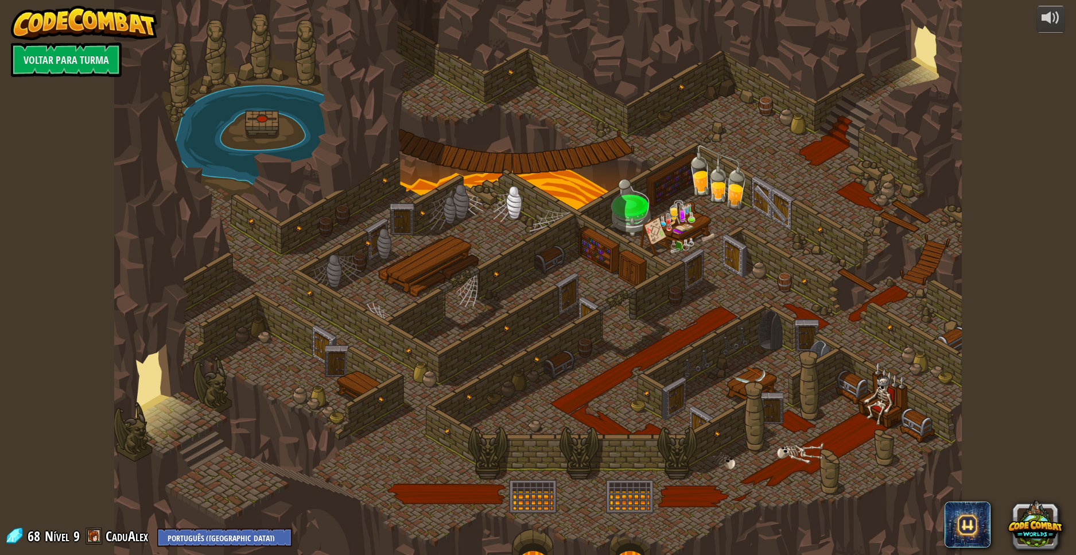
select select "pt-BR"
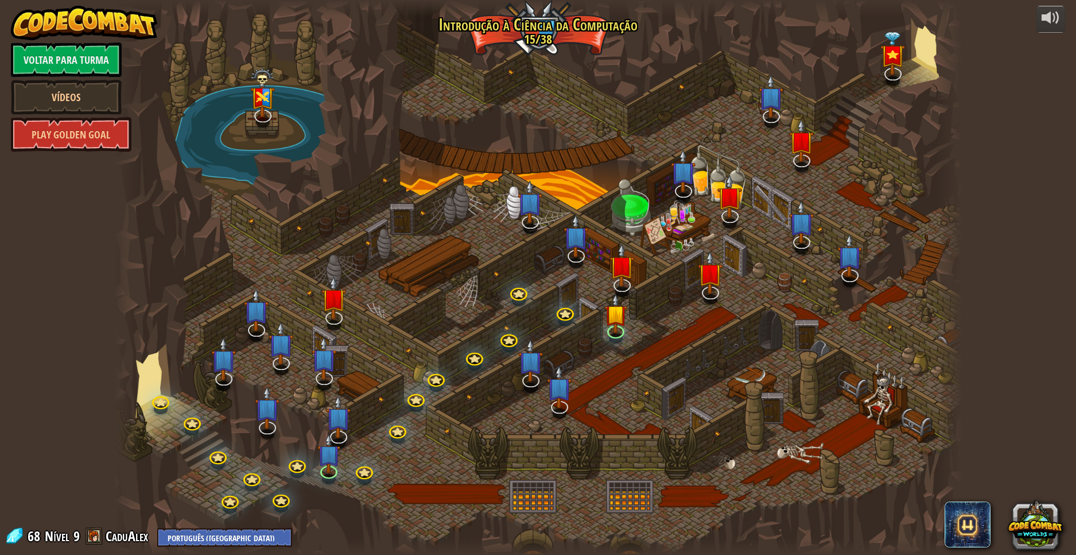
select select "pt-BR"
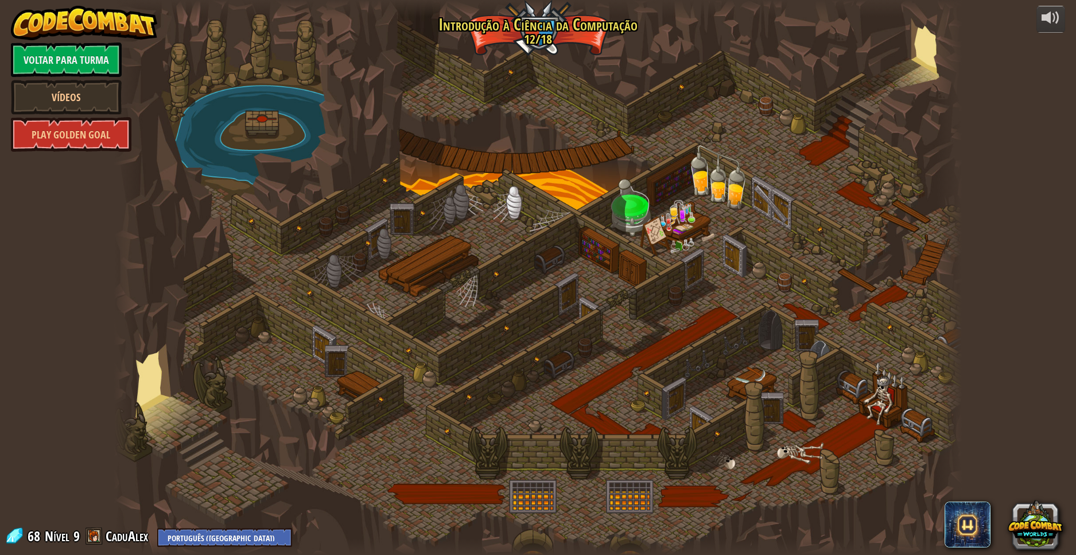
select select "pt-BR"
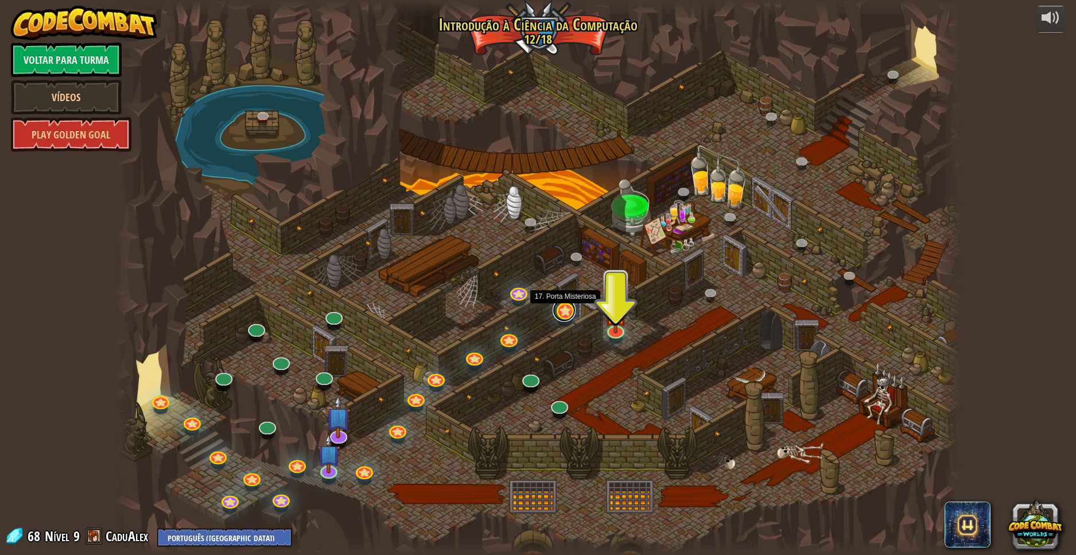
click at [567, 307] on link at bounding box center [564, 310] width 23 height 23
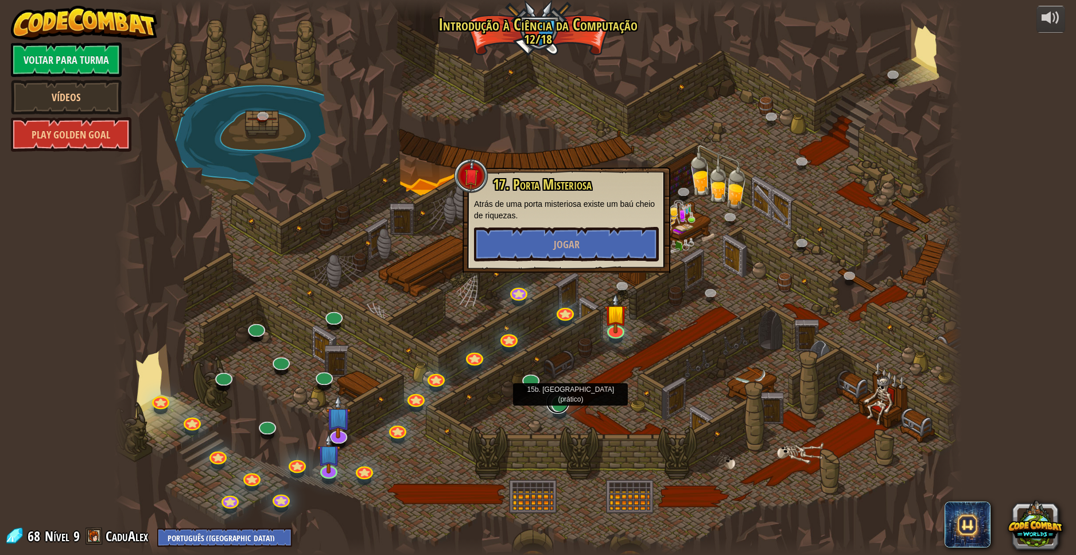
click at [551, 409] on link at bounding box center [557, 401] width 23 height 23
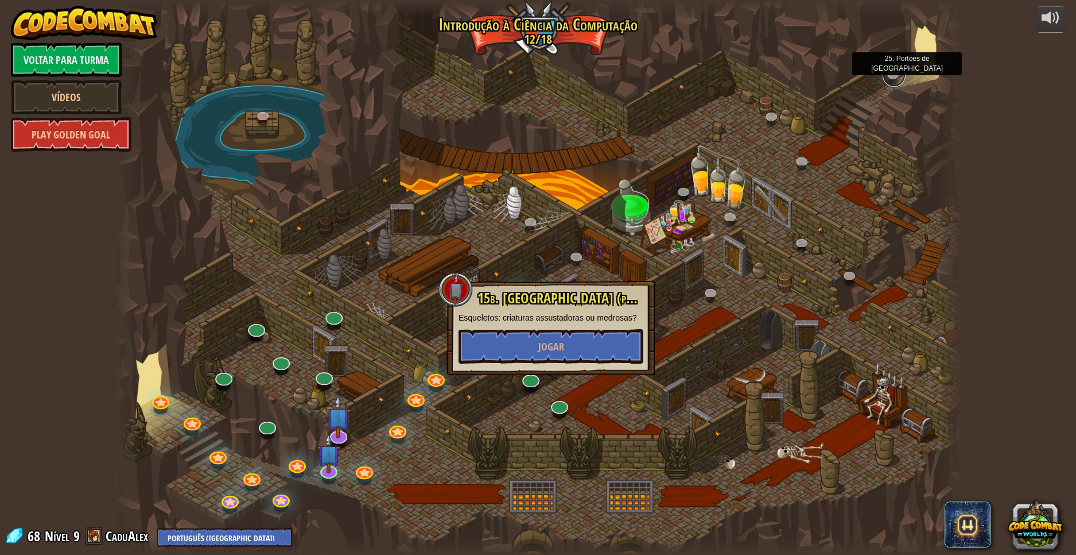
click at [900, 73] on link at bounding box center [894, 75] width 23 height 23
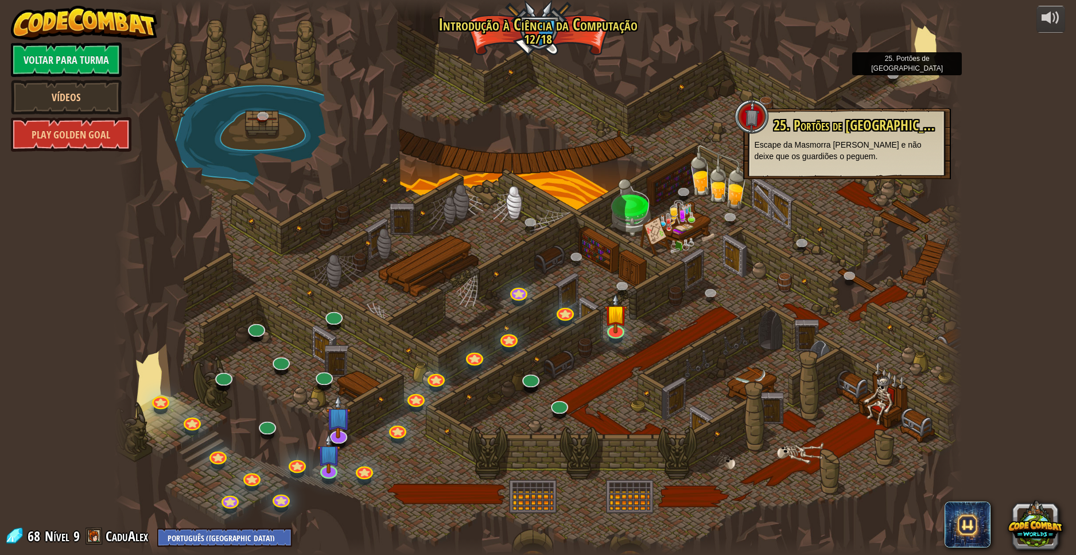
click at [839, 152] on p "Escape da Masmorra [PERSON_NAME] e não deixe que os guardiões o peguem." at bounding box center [847, 150] width 185 height 23
click at [851, 265] on div at bounding box center [538, 277] width 848 height 555
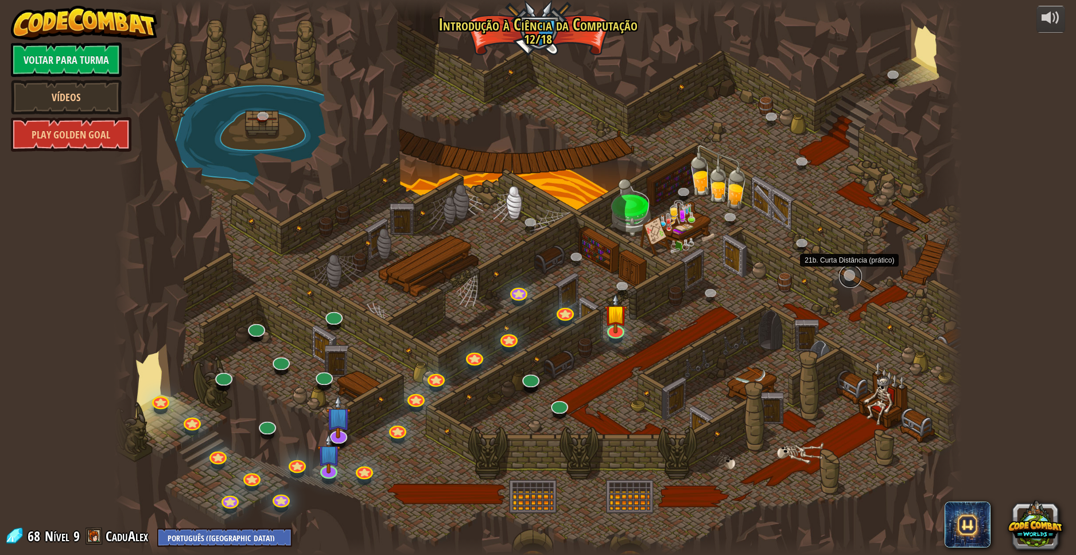
click at [851, 268] on link at bounding box center [850, 276] width 23 height 23
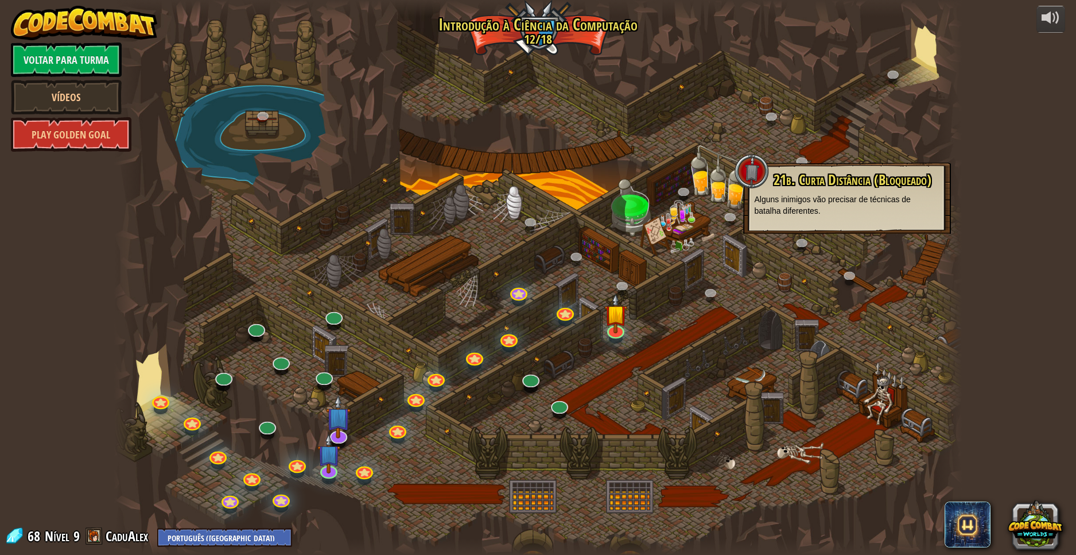
click at [811, 216] on div "21b. Curta Distância (Bloqueado) Alguns inimigos vão precisar de técnicas de ba…" at bounding box center [847, 197] width 208 height 71
drag, startPoint x: 798, startPoint y: 229, endPoint x: 798, endPoint y: 235, distance: 6.3
click at [798, 231] on div "21b. Curta Distância (Bloqueado) Alguns inimigos vão precisar de técnicas de ba…" at bounding box center [847, 197] width 208 height 71
click at [796, 239] on link at bounding box center [803, 242] width 23 height 23
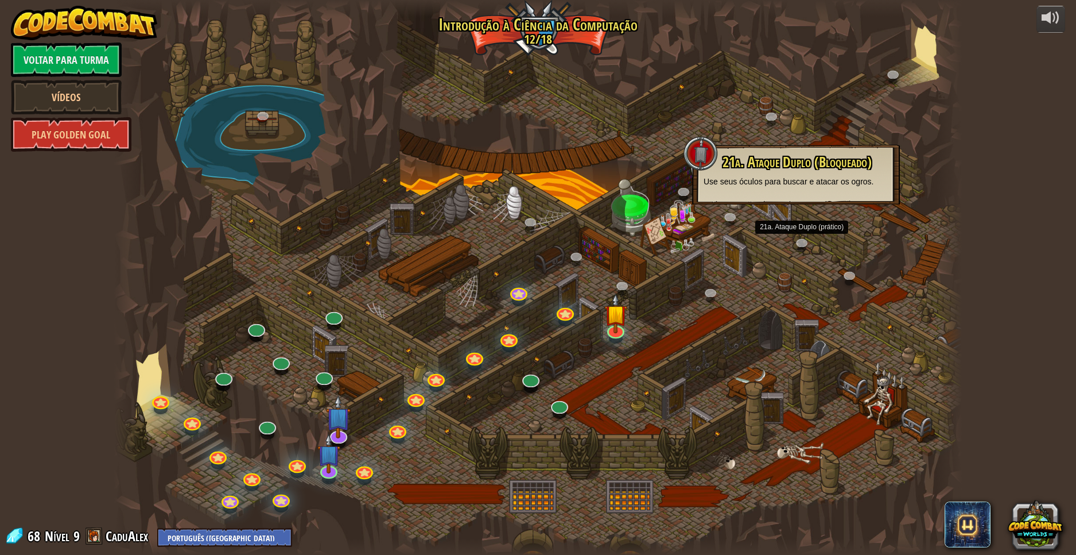
click at [723, 283] on div at bounding box center [538, 277] width 848 height 555
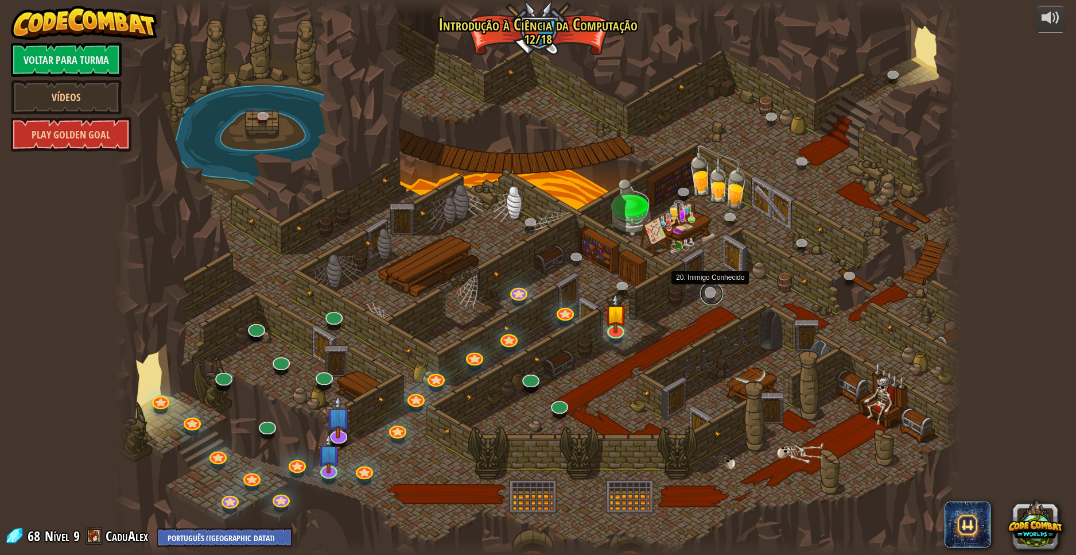
click at [718, 286] on link at bounding box center [711, 293] width 23 height 23
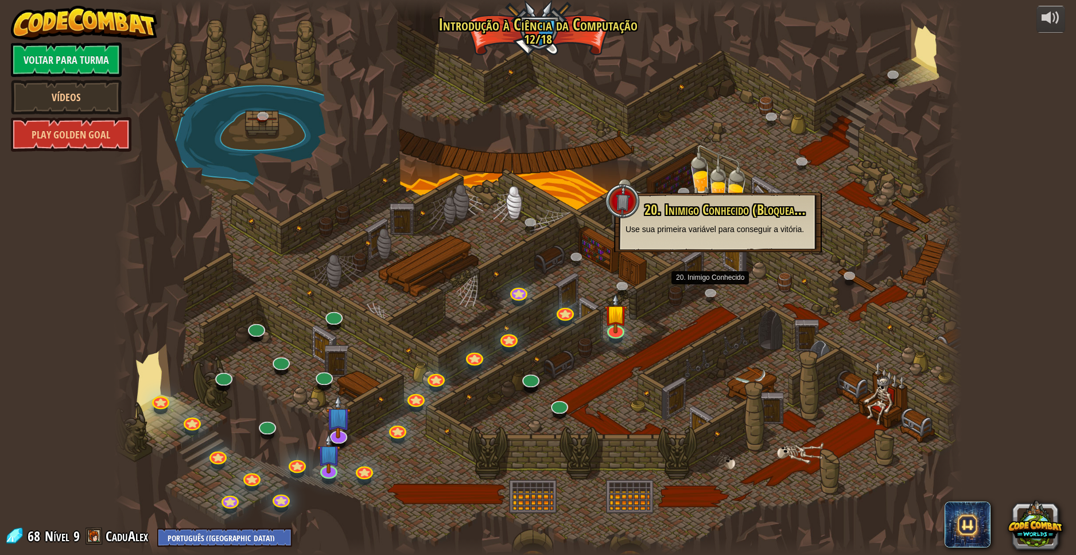
click at [564, 413] on div at bounding box center [560, 413] width 14 height 10
click at [564, 410] on link at bounding box center [557, 401] width 23 height 23
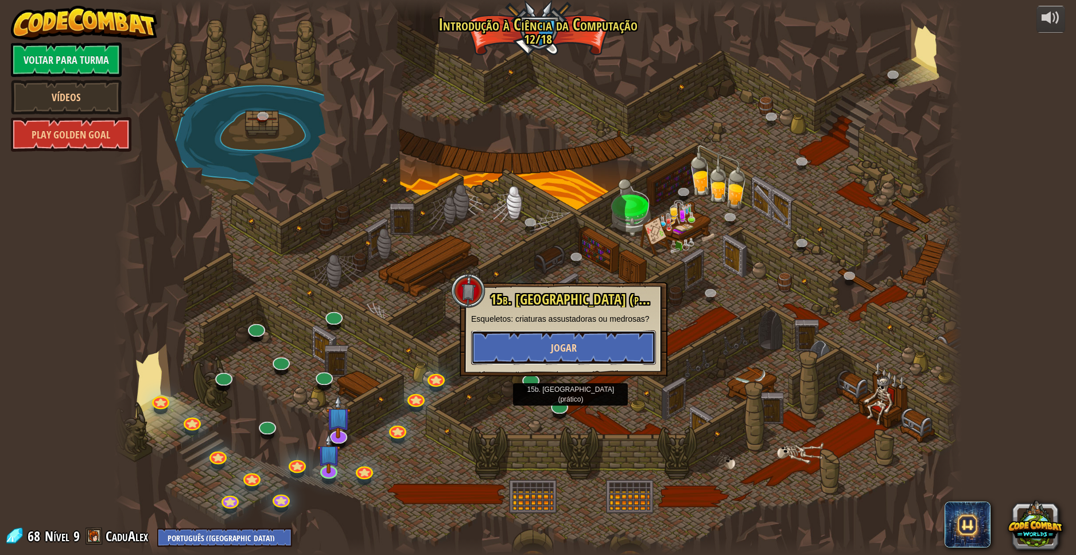
click at [557, 339] on button "Jogar" at bounding box center [563, 347] width 185 height 34
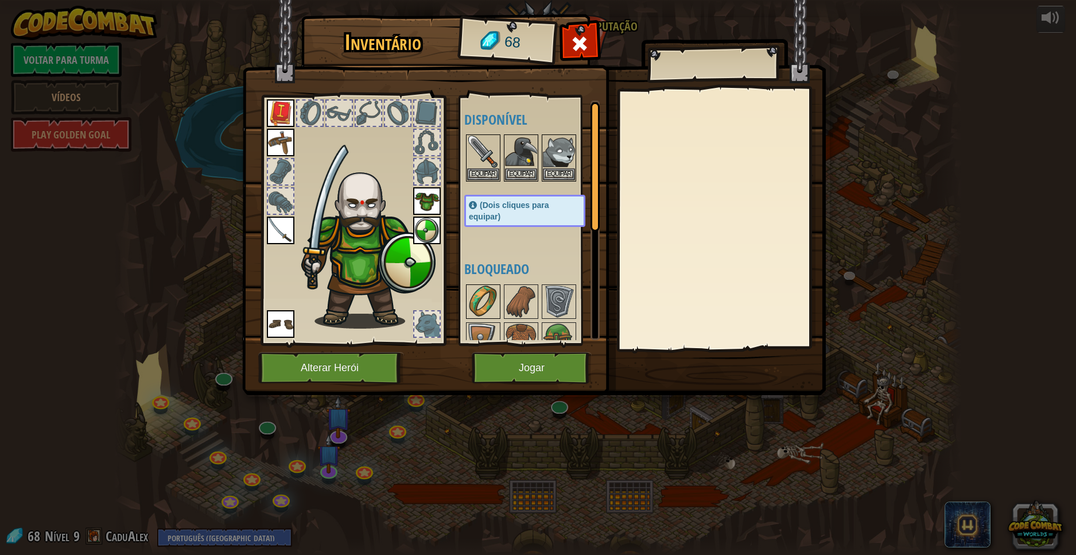
click at [471, 291] on img at bounding box center [483, 301] width 32 height 32
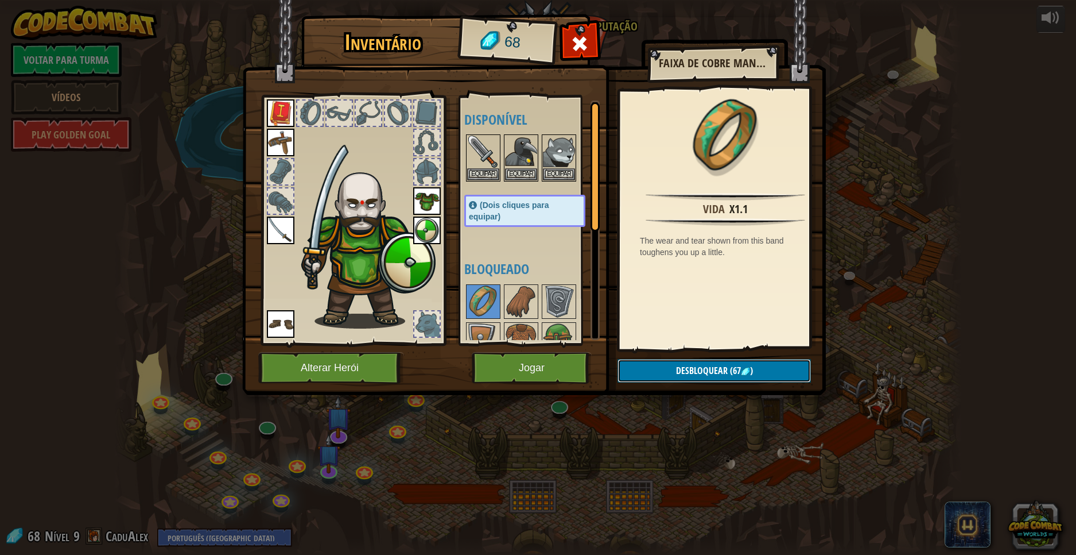
click at [738, 377] on span "(67" at bounding box center [734, 370] width 13 height 13
click at [730, 366] on button "Confirmar" at bounding box center [714, 371] width 193 height 24
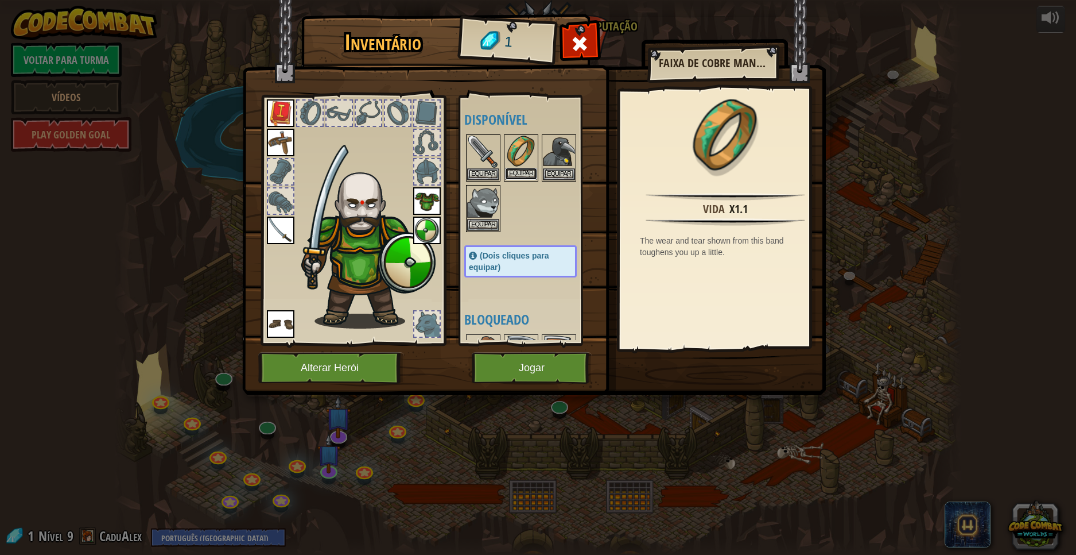
click at [518, 170] on button "Equipar" at bounding box center [521, 174] width 32 height 12
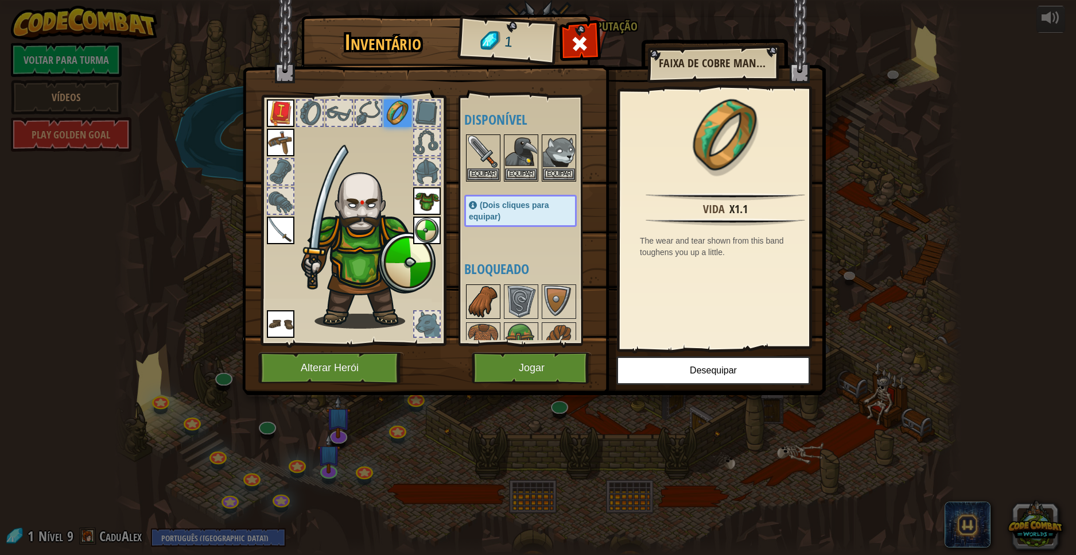
click at [487, 287] on img at bounding box center [483, 301] width 32 height 32
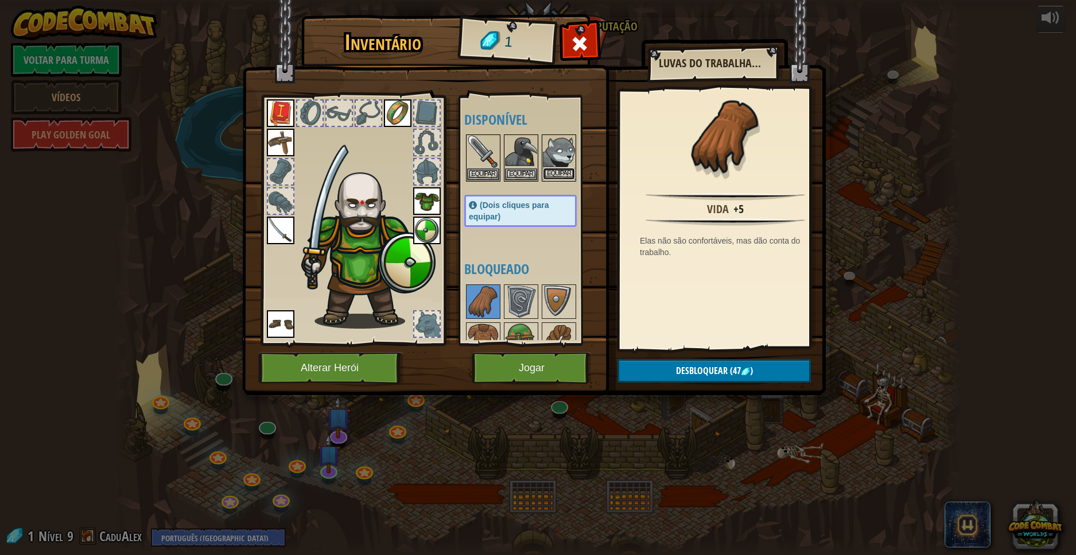
click at [548, 173] on button "Equipar" at bounding box center [559, 174] width 32 height 12
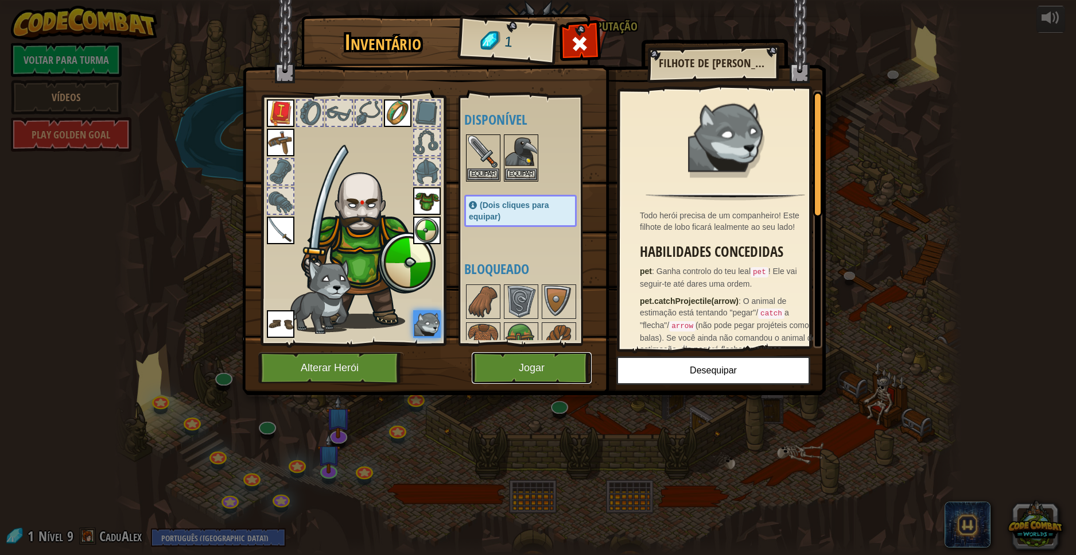
click at [541, 365] on button "Jogar" at bounding box center [532, 368] width 120 height 32
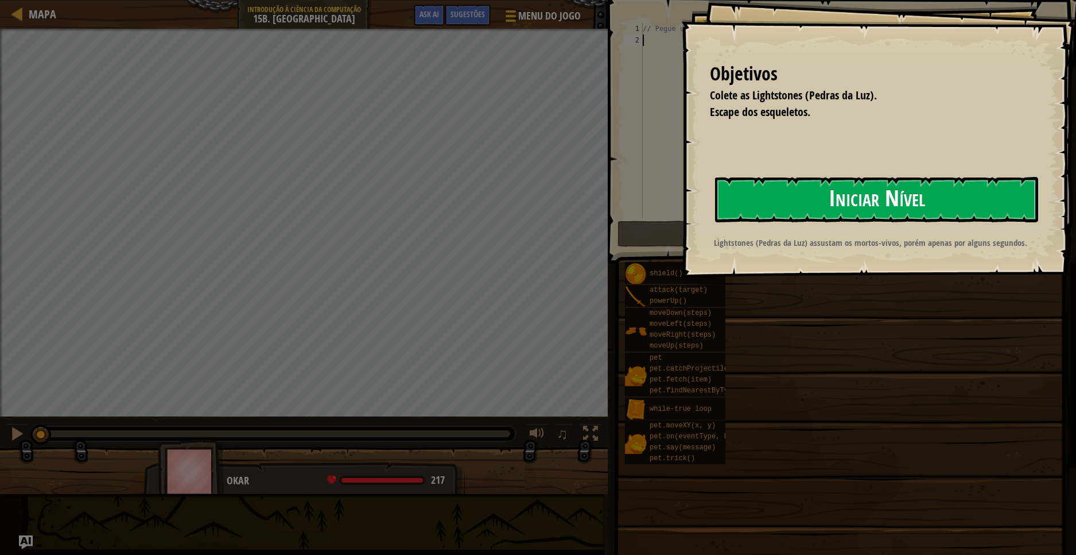
click at [887, 212] on button "Iniciar Nível" at bounding box center [876, 199] width 323 height 45
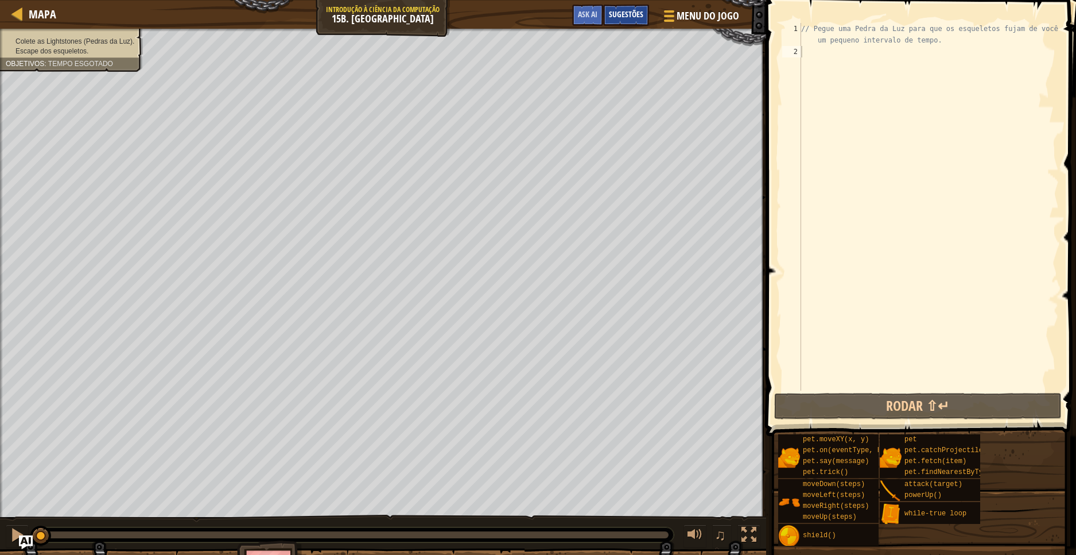
click at [608, 6] on div "Sugestões" at bounding box center [626, 15] width 46 height 21
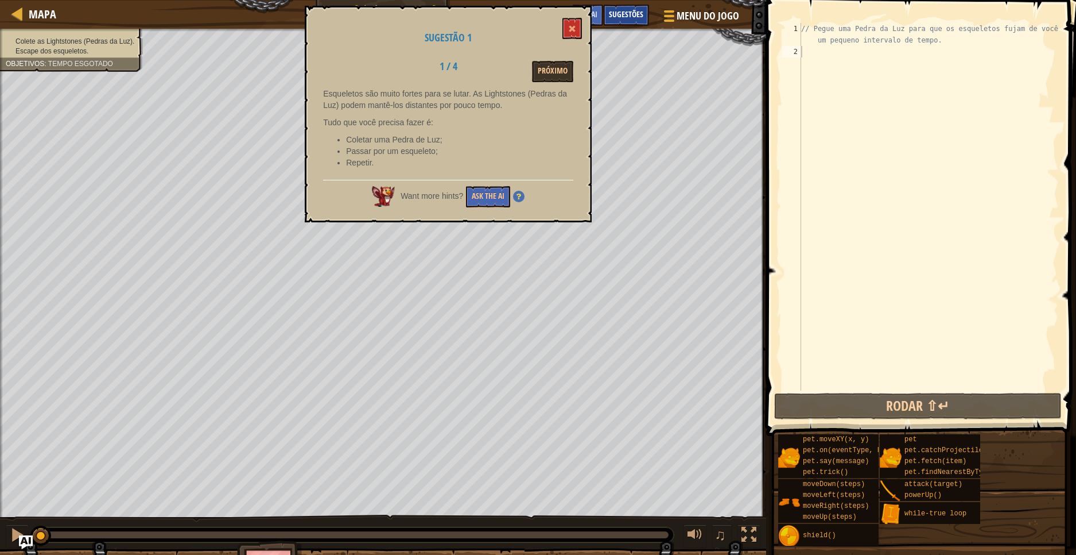
click at [608, 6] on div "Sugestões" at bounding box center [626, 15] width 46 height 21
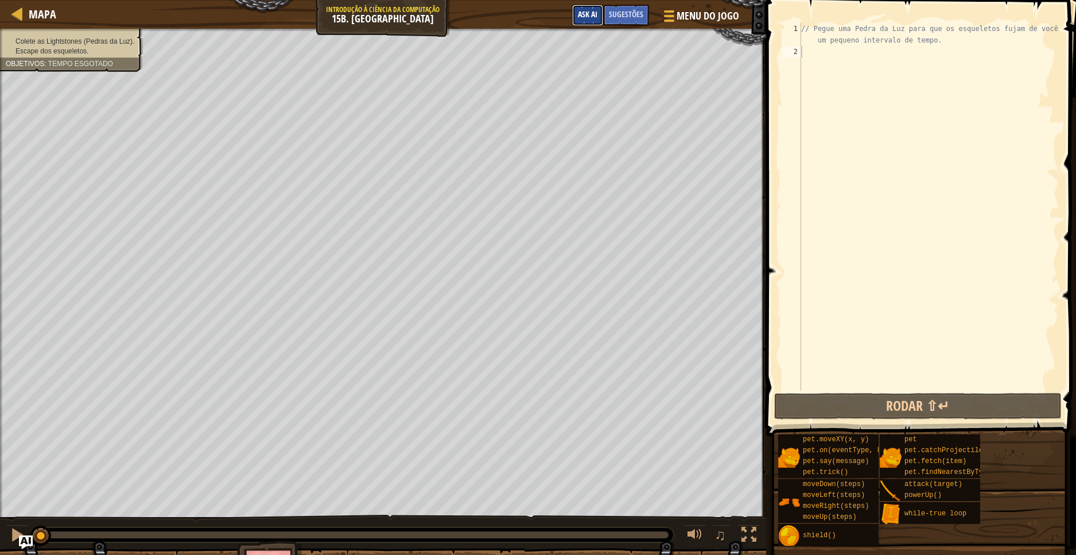
click at [596, 6] on button "Ask AI" at bounding box center [587, 15] width 31 height 21
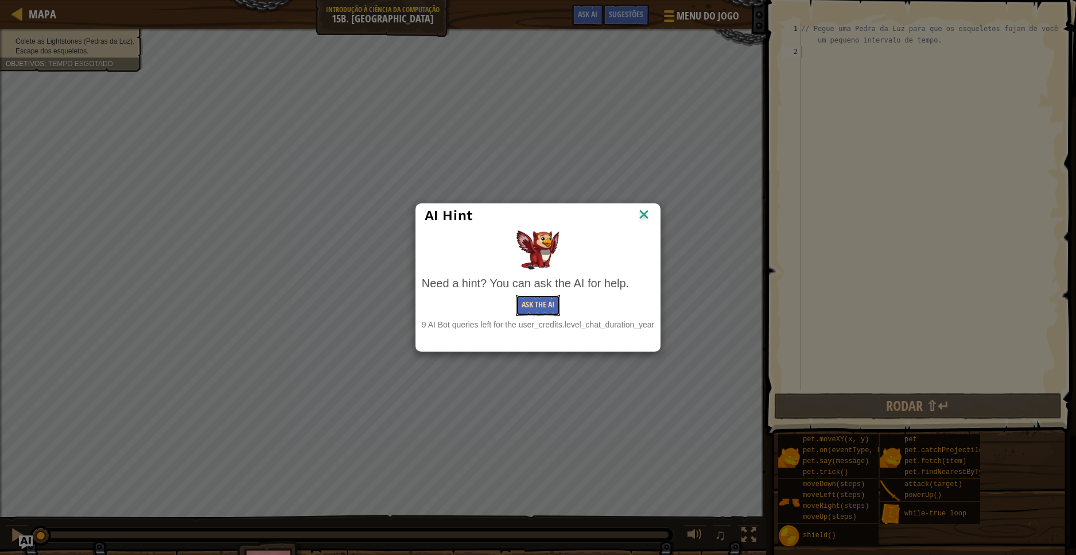
click at [537, 312] on button "Ask the AI" at bounding box center [538, 304] width 44 height 21
